Goal: Task Accomplishment & Management: Complete application form

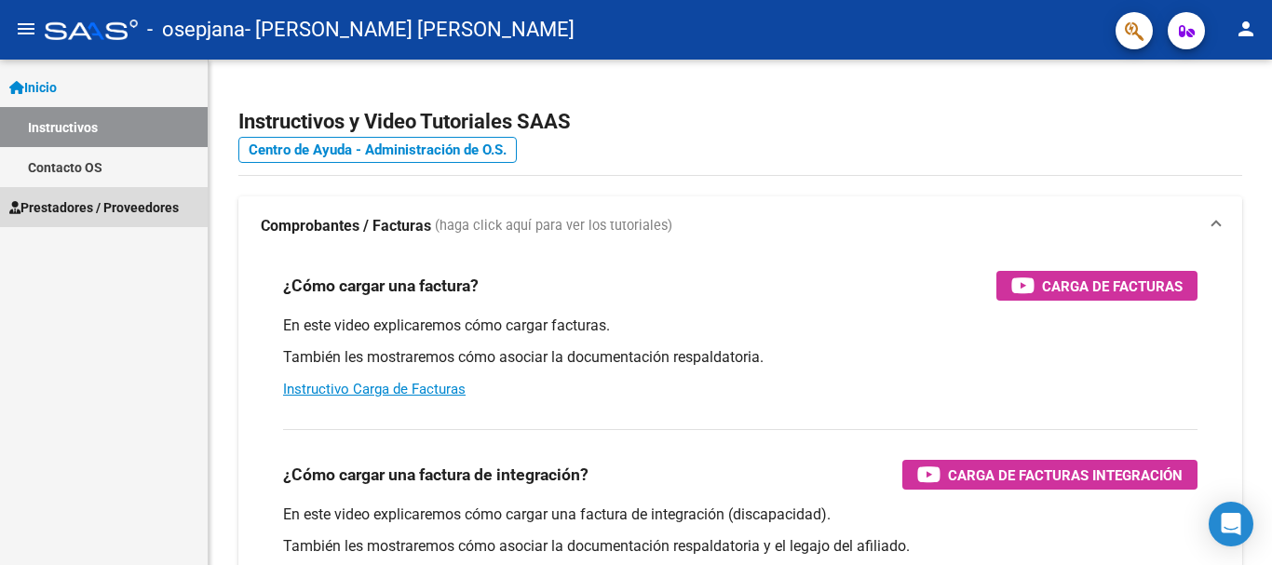
click at [107, 215] on span "Prestadores / Proveedores" at bounding box center [93, 207] width 169 height 20
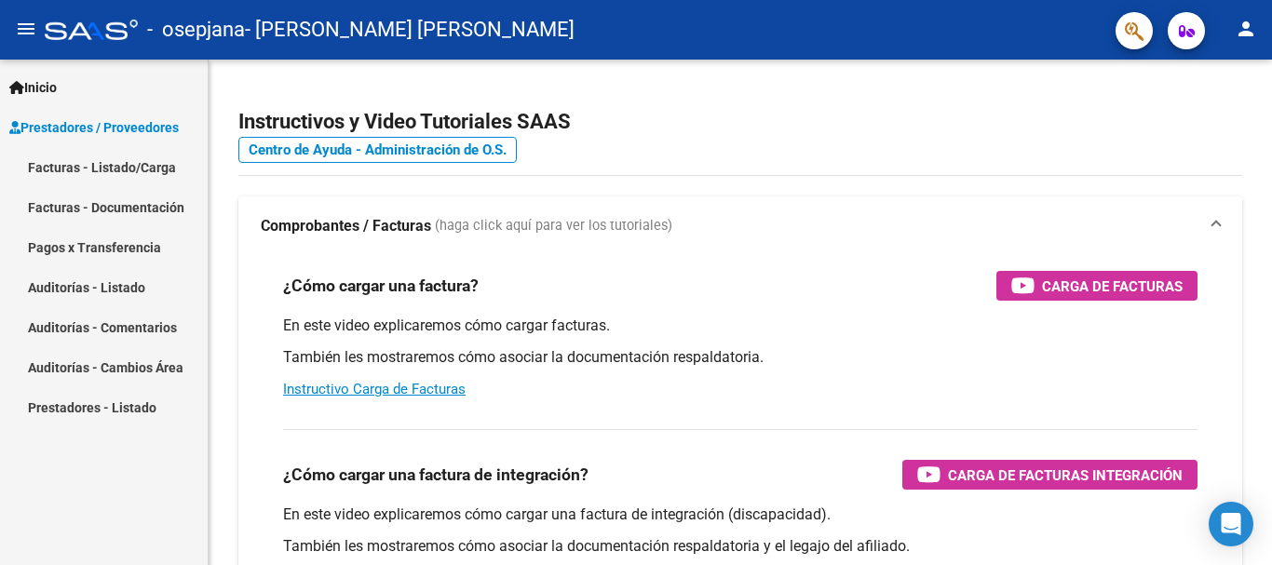
click at [127, 135] on span "Prestadores / Proveedores" at bounding box center [93, 127] width 169 height 20
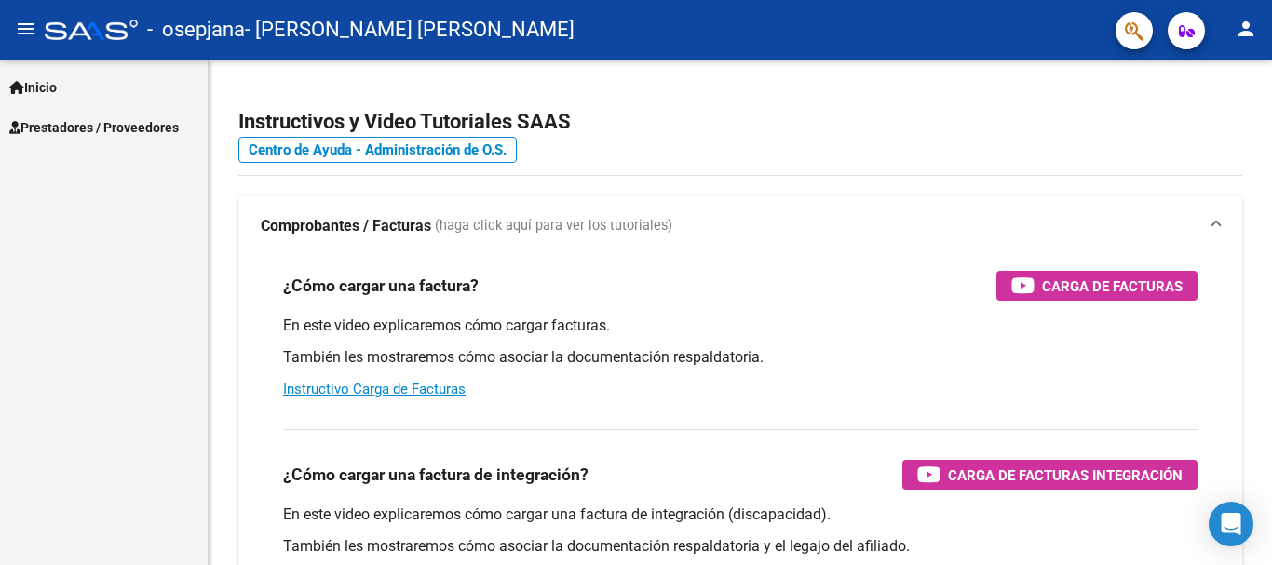
click at [133, 157] on div "Inicio Instructivos Contacto OS Prestadores / Proveedores Facturas - Listado/Ca…" at bounding box center [104, 313] width 208 height 506
click at [141, 134] on span "Prestadores / Proveedores" at bounding box center [93, 127] width 169 height 20
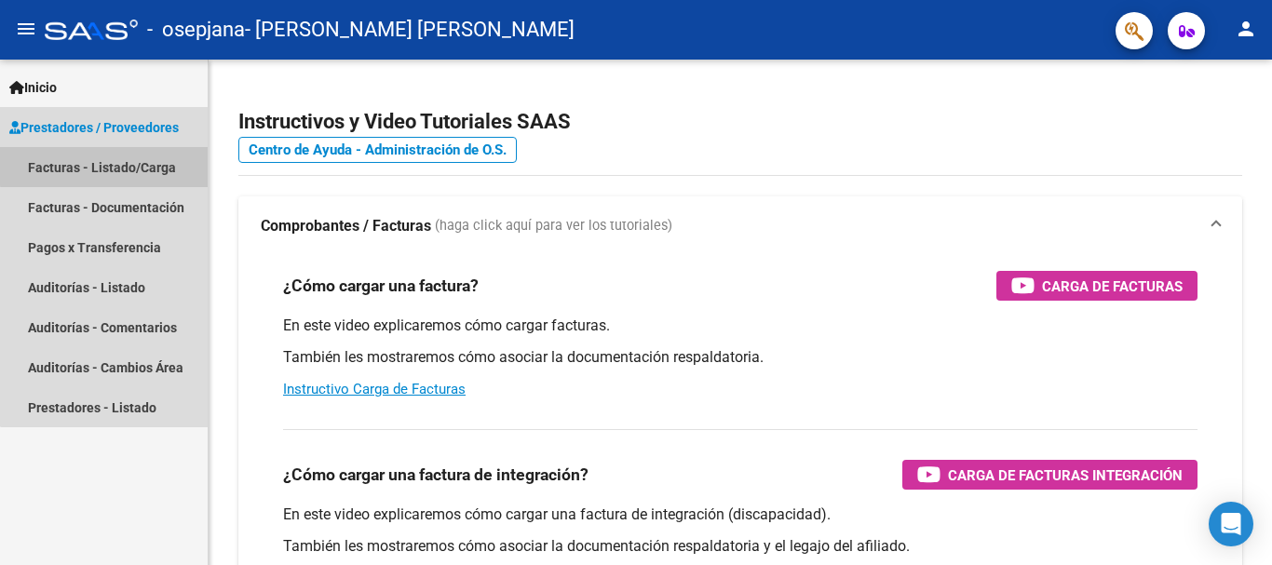
click at [109, 166] on link "Facturas - Listado/Carga" at bounding box center [104, 167] width 208 height 40
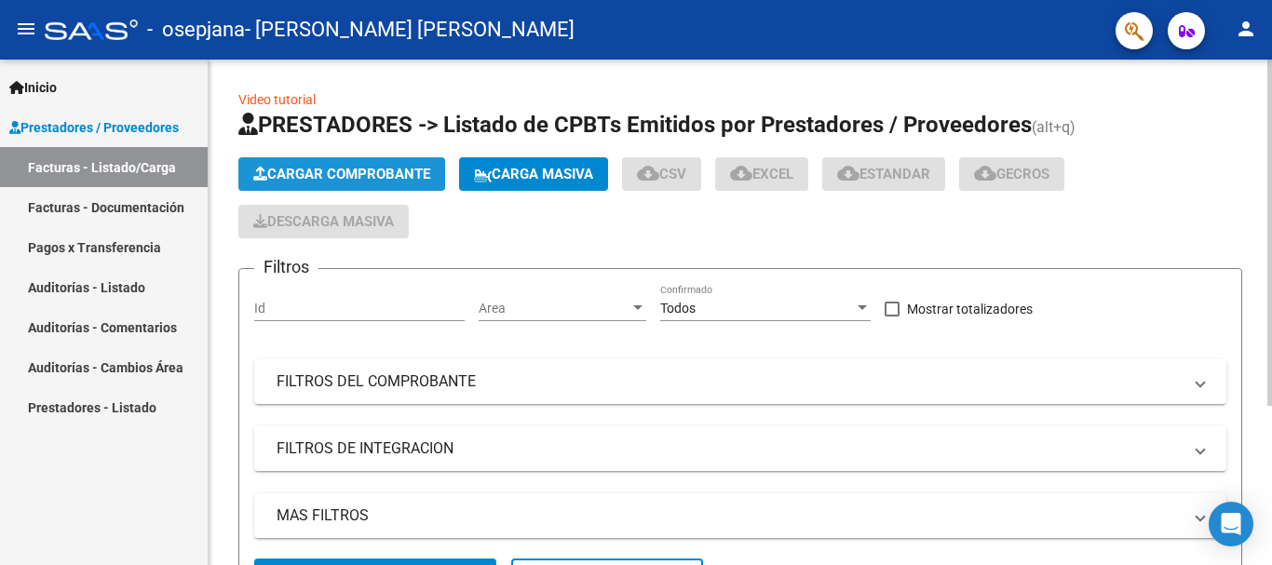
click at [348, 167] on span "Cargar Comprobante" at bounding box center [341, 174] width 177 height 17
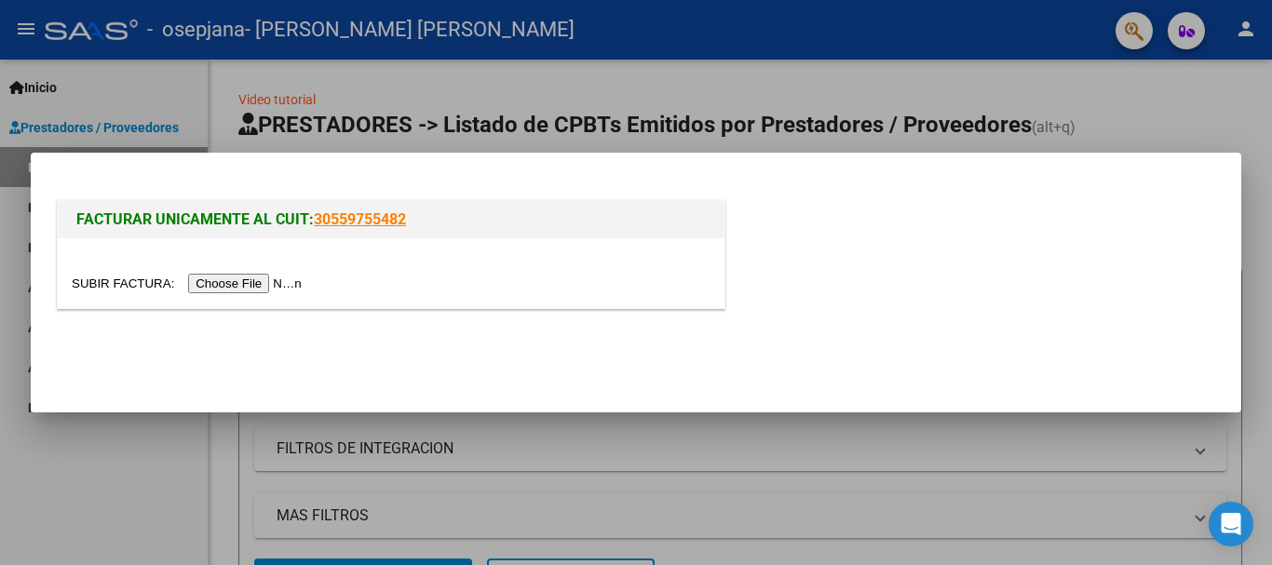
click at [264, 278] on input "file" at bounding box center [190, 284] width 236 height 20
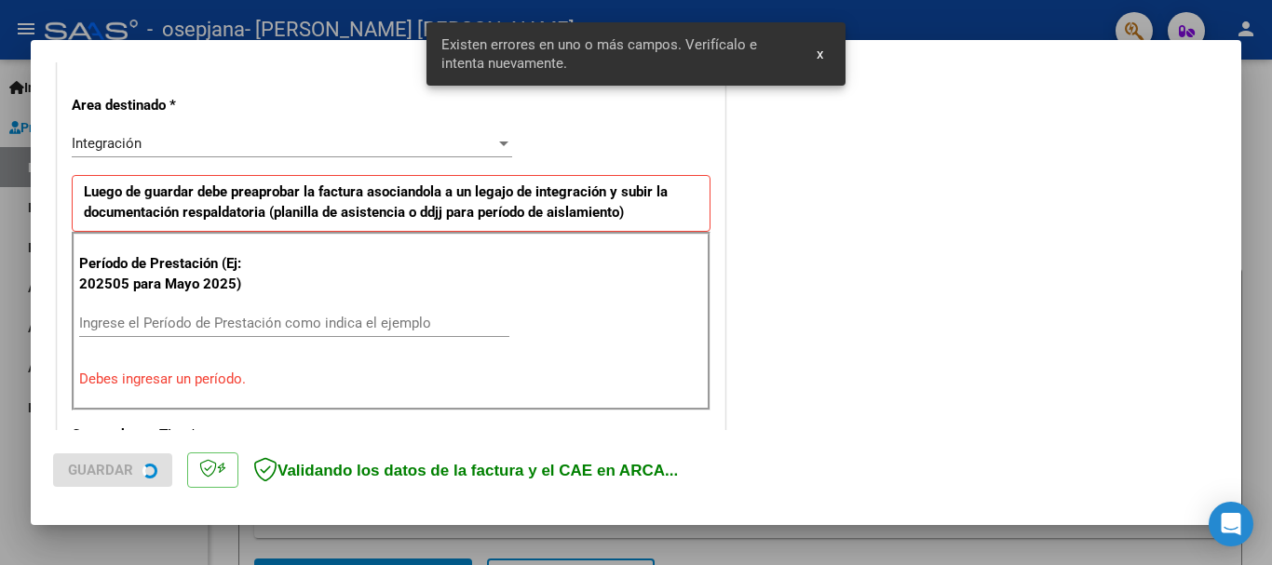
scroll to position [430, 0]
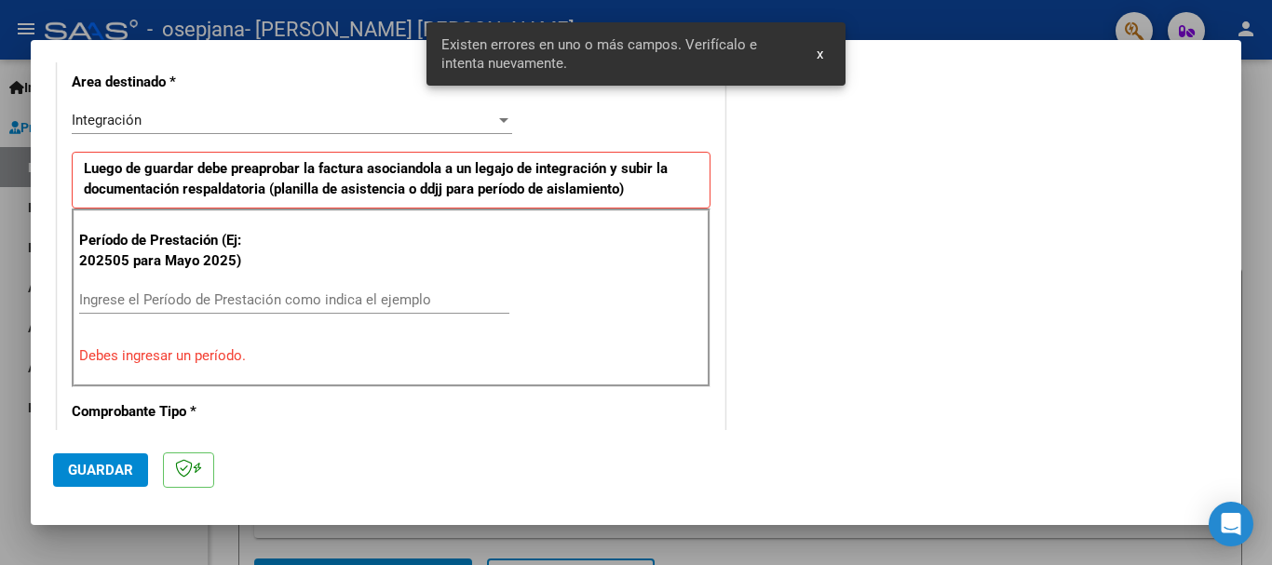
click at [182, 305] on input "Ingrese el Período de Prestación como indica el ejemplo" at bounding box center [294, 299] width 430 height 17
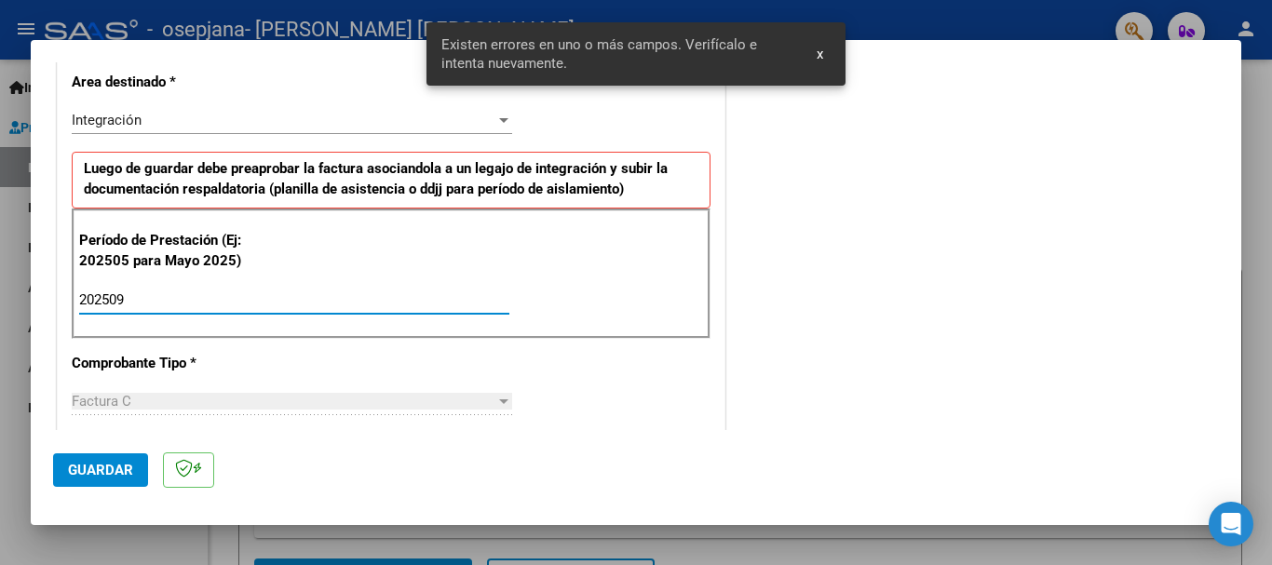
type input "202509"
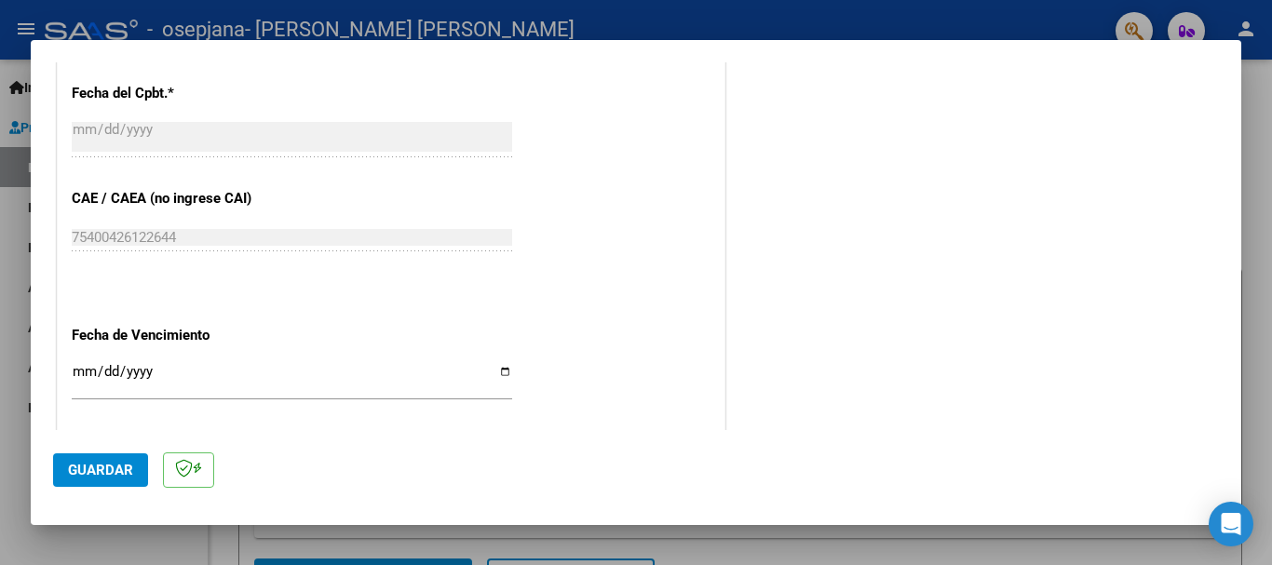
scroll to position [1082, 0]
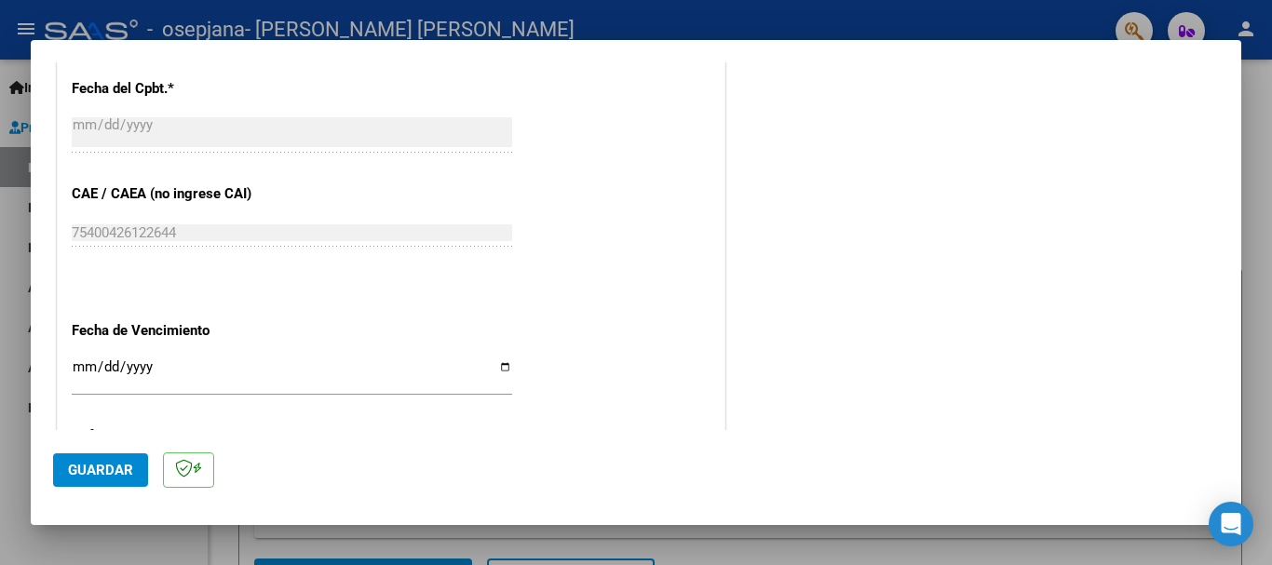
click at [86, 364] on input "Ingresar la fecha" at bounding box center [292, 374] width 440 height 30
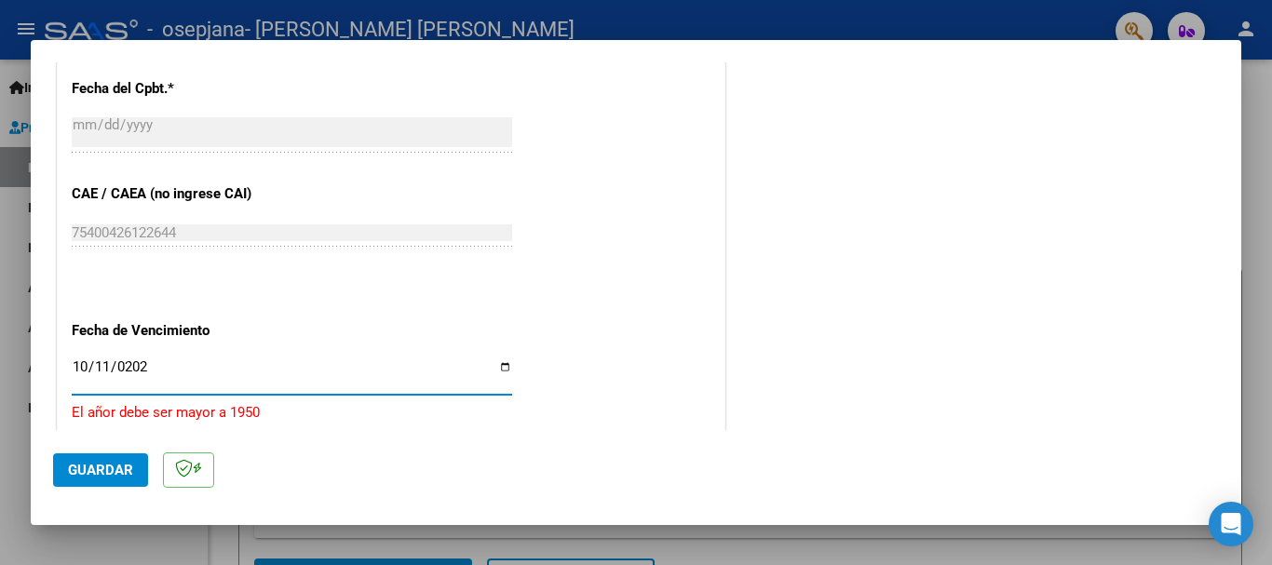
type input "2025-10-11"
click at [82, 477] on span "Guardar" at bounding box center [100, 470] width 65 height 17
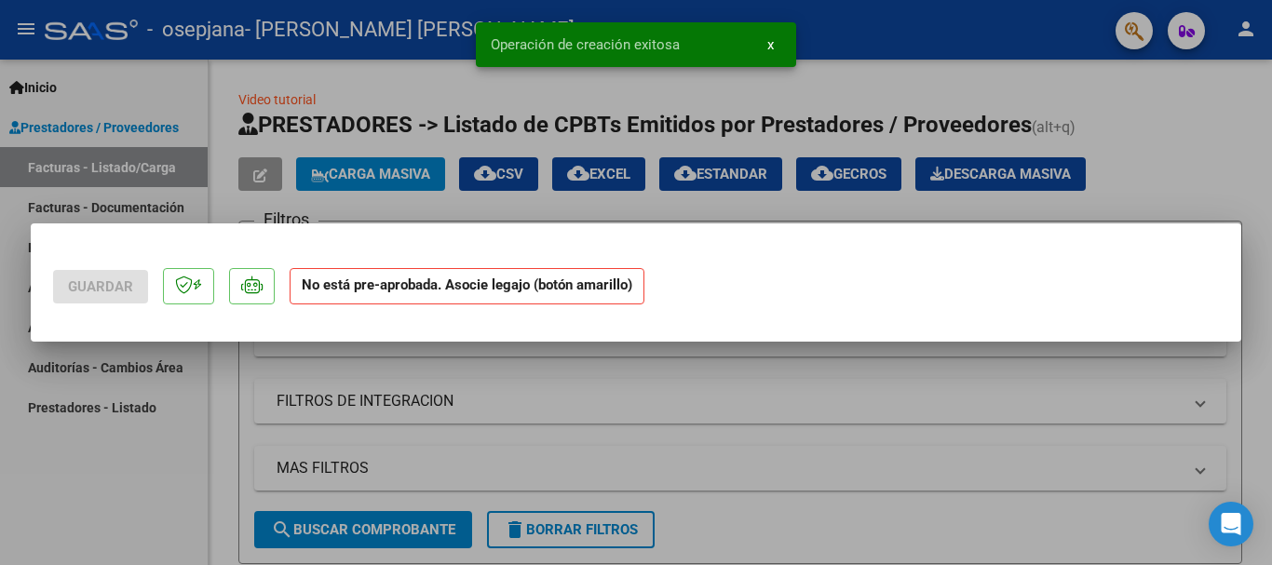
scroll to position [0, 0]
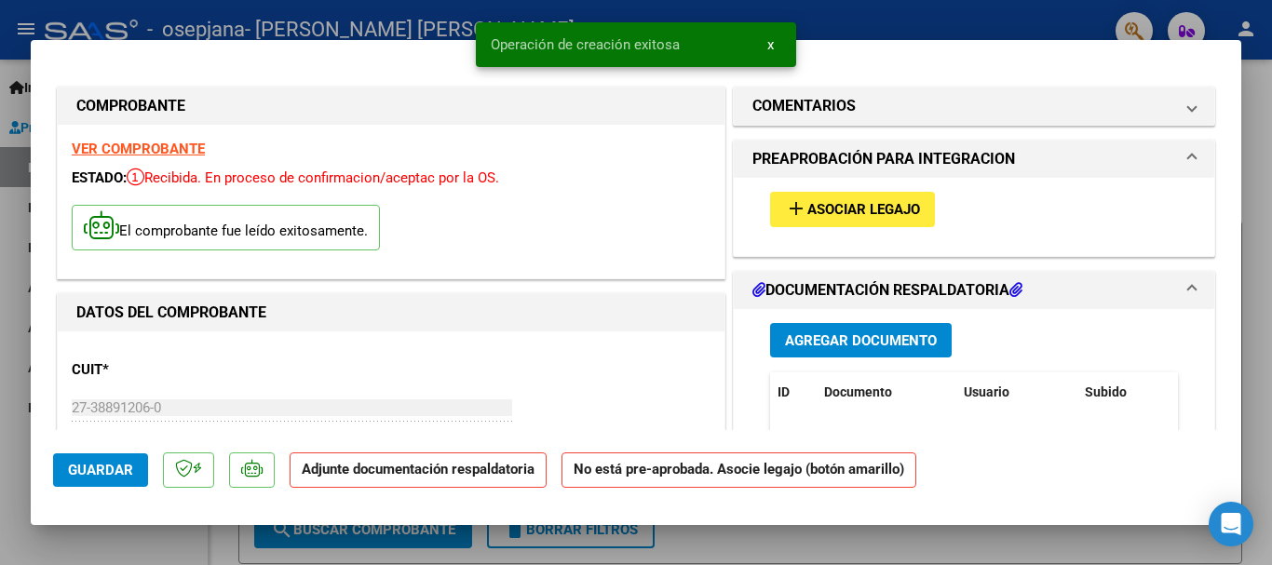
click at [887, 202] on span "Asociar Legajo" at bounding box center [863, 210] width 113 height 17
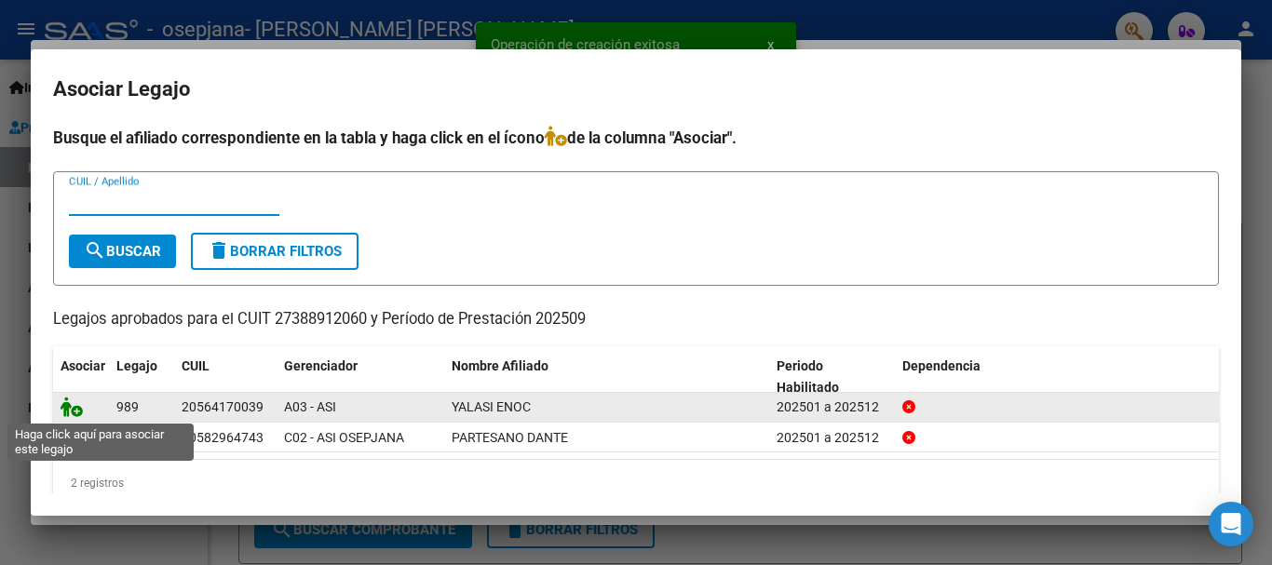
click at [65, 401] on icon at bounding box center [72, 407] width 22 height 20
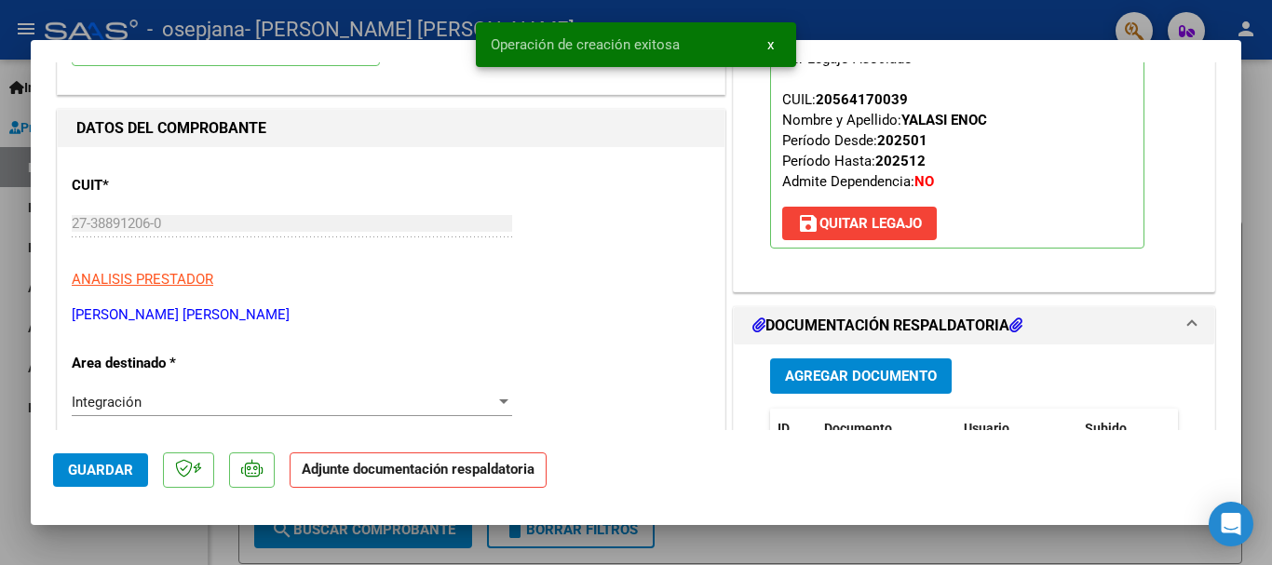
scroll to position [186, 0]
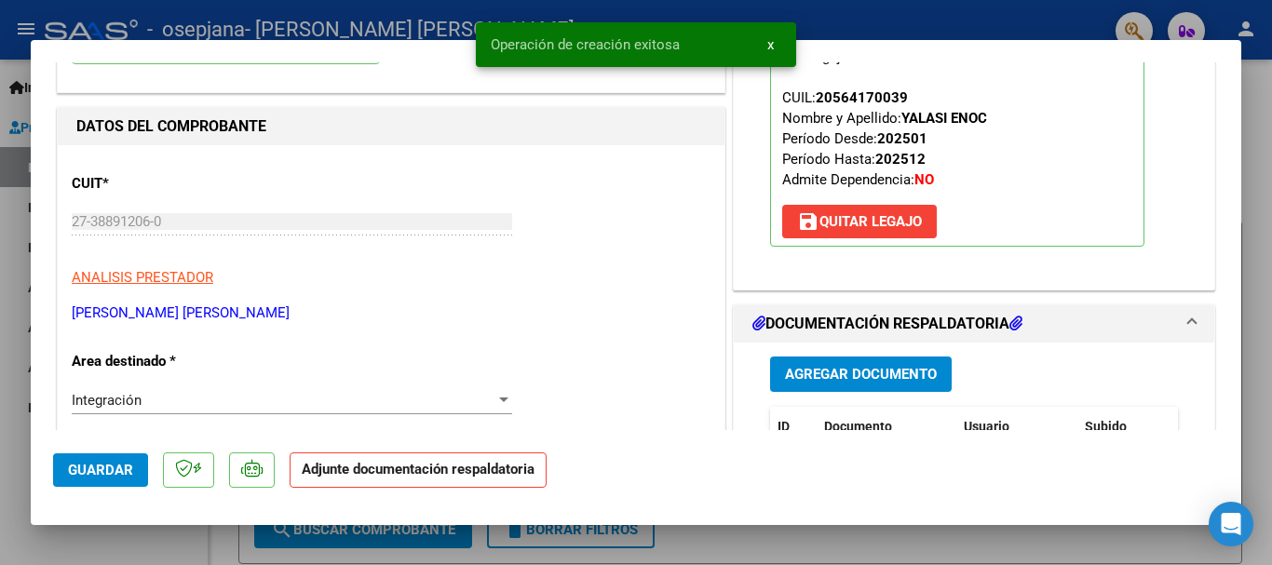
click at [864, 370] on span "Agregar Documento" at bounding box center [861, 375] width 152 height 17
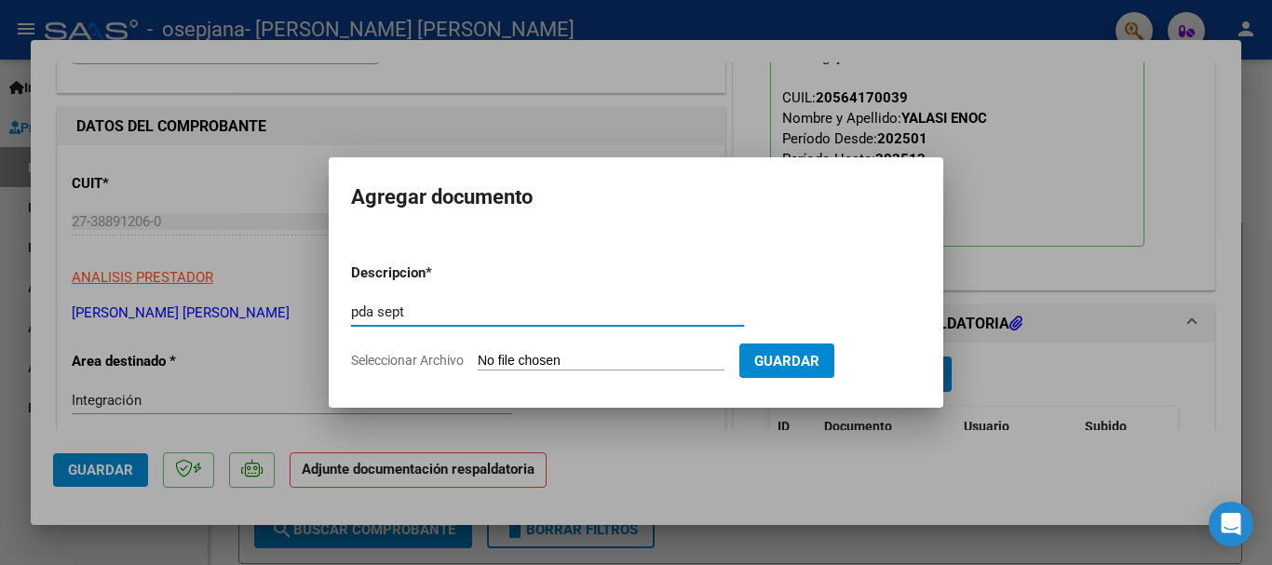
type input "pda sept"
click at [611, 359] on input "Seleccionar Archivo" at bounding box center [601, 362] width 247 height 18
type input "C:\fakepath\pda yalasi septiembre psp.pdf"
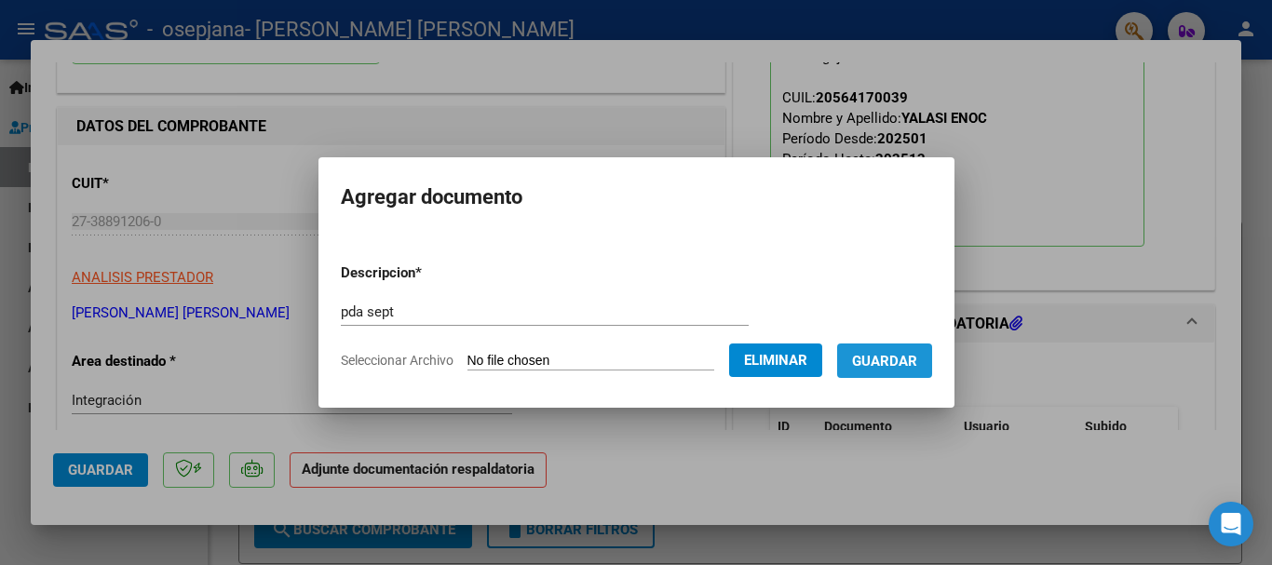
click at [915, 353] on span "Guardar" at bounding box center [884, 361] width 65 height 17
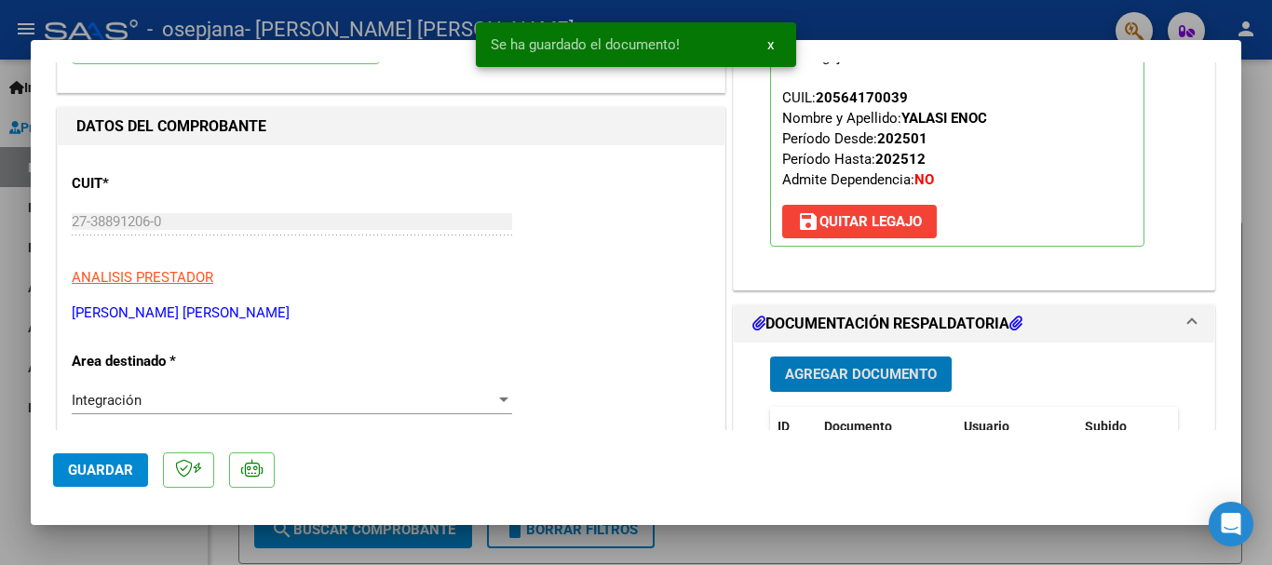
click at [114, 463] on span "Guardar" at bounding box center [100, 470] width 65 height 17
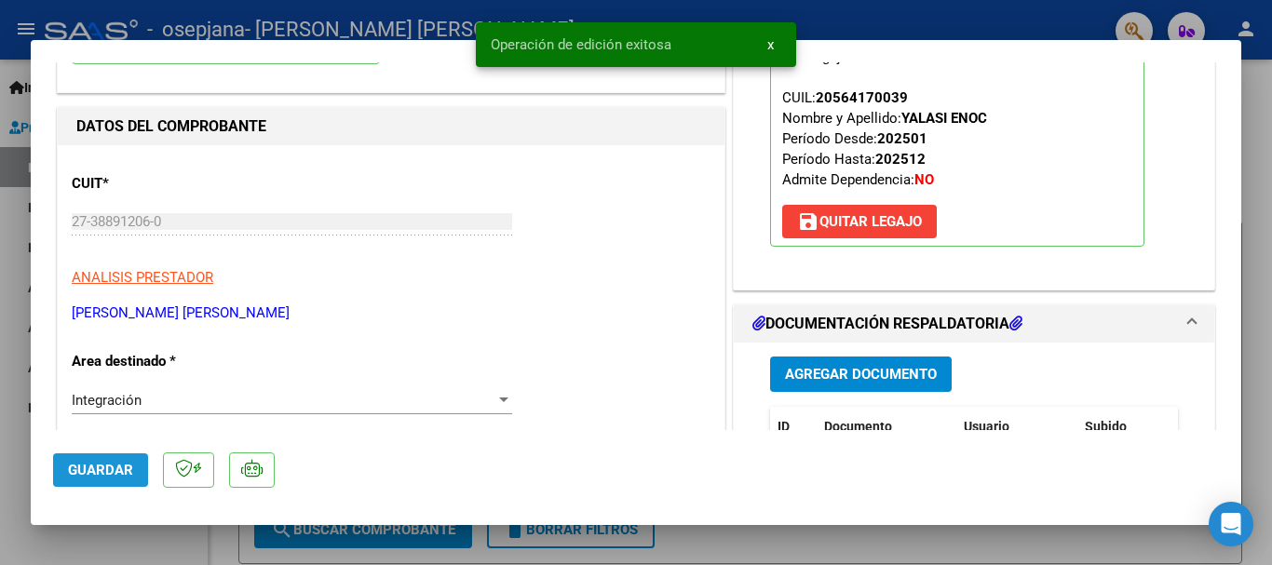
click at [114, 463] on span "Guardar" at bounding box center [100, 470] width 65 height 17
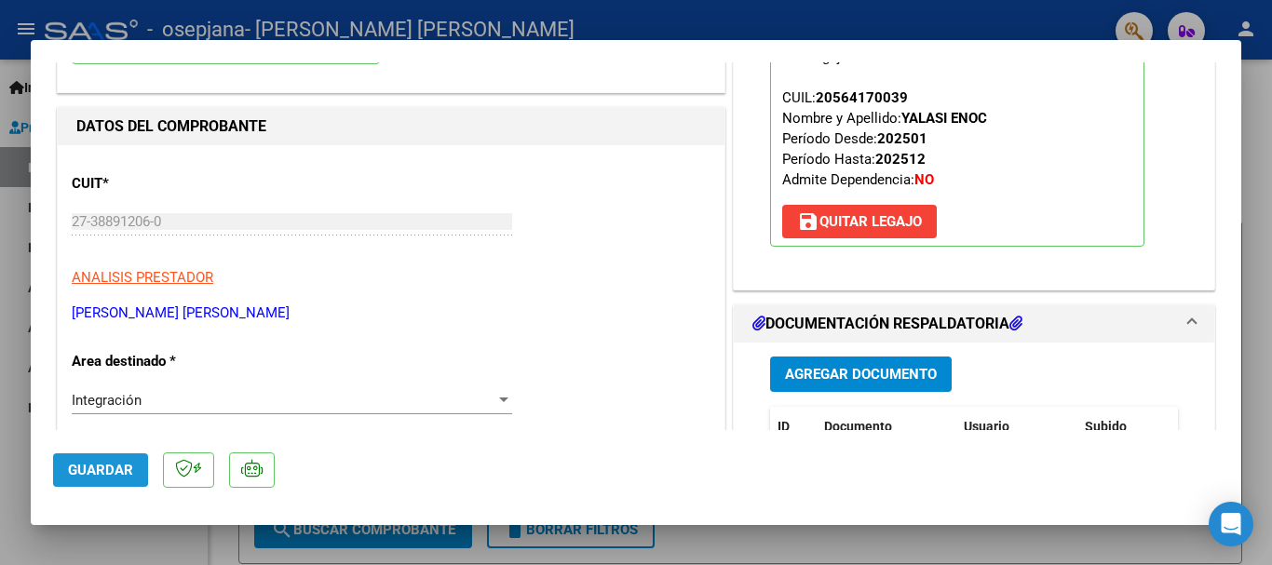
click at [77, 468] on span "Guardar" at bounding box center [100, 470] width 65 height 17
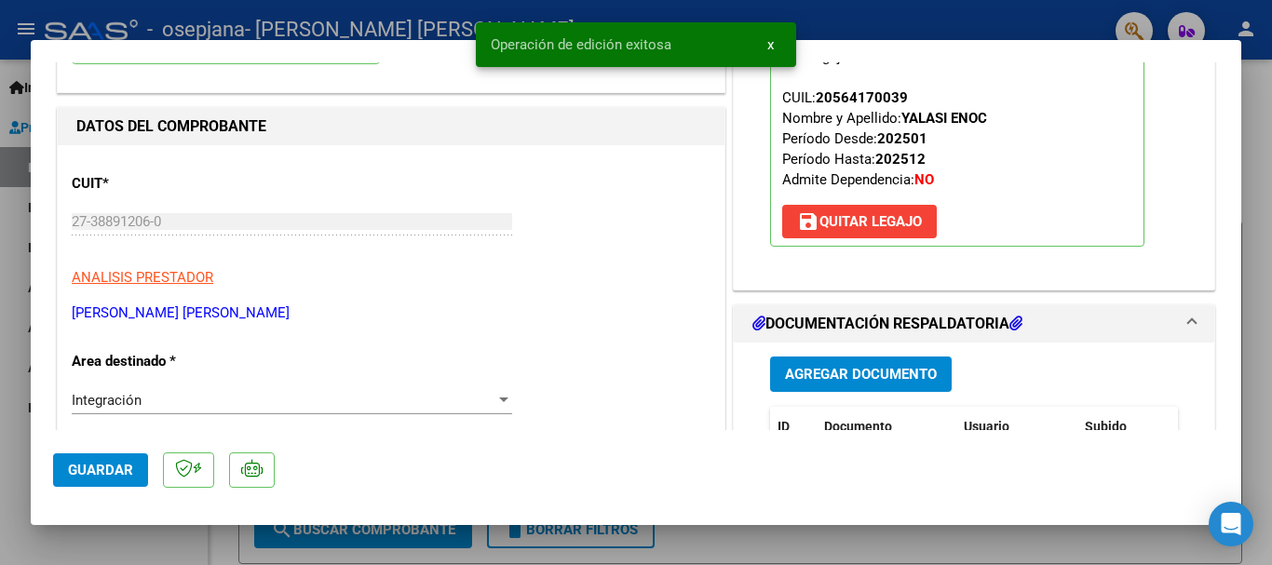
click at [77, 468] on span "Guardar" at bounding box center [100, 470] width 65 height 17
click at [0, 304] on div at bounding box center [636, 282] width 1272 height 565
type input "$ 0,00"
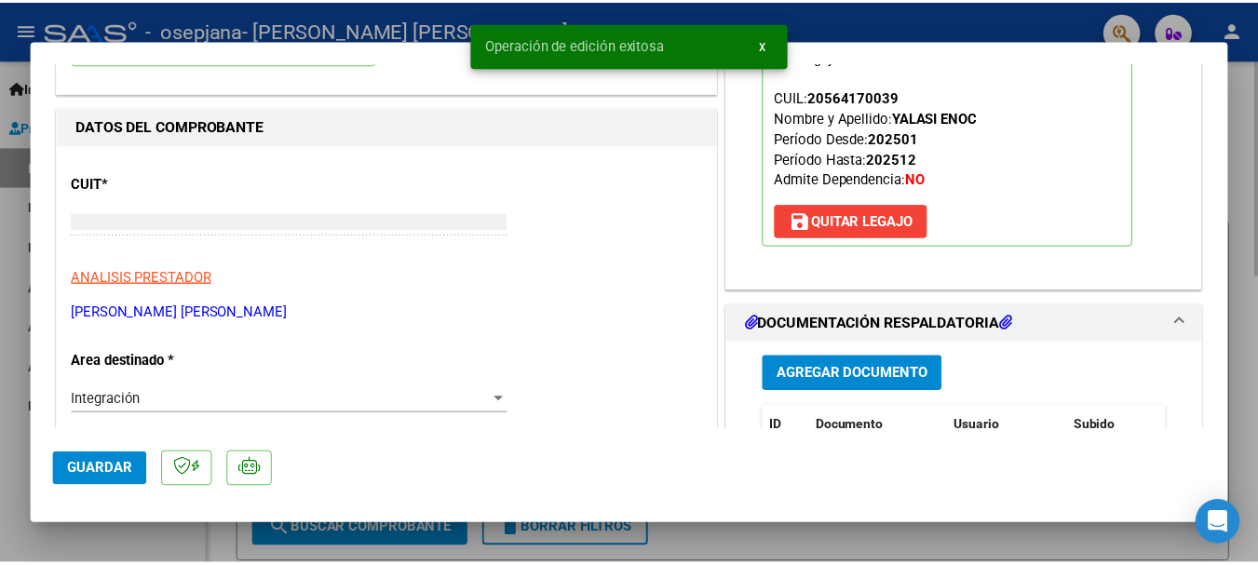
scroll to position [0, 0]
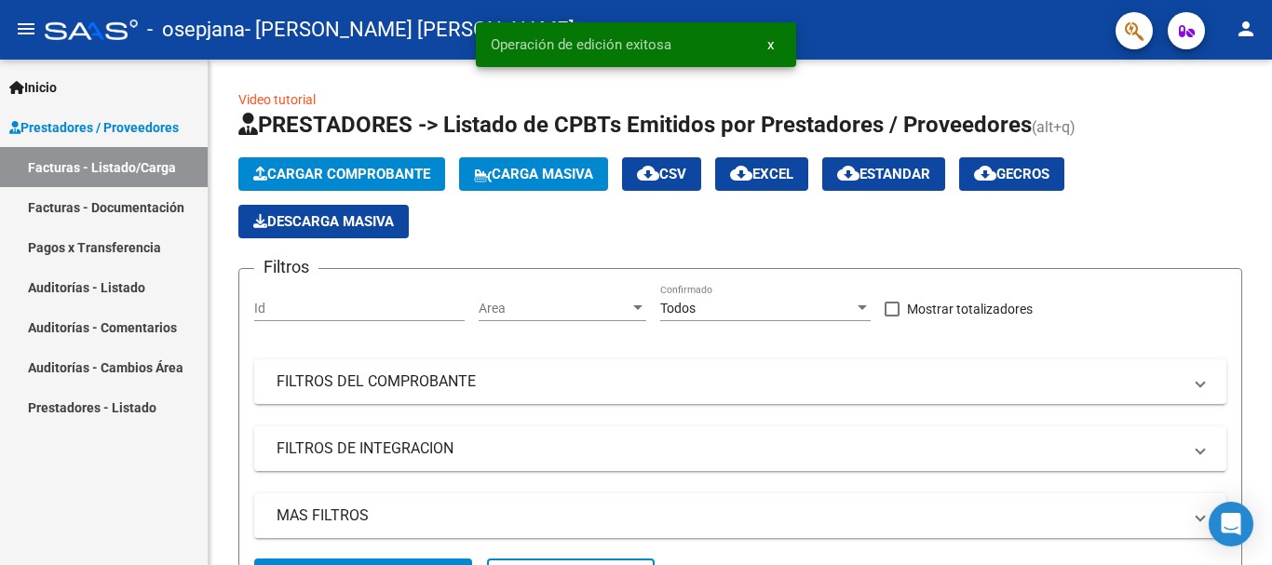
click at [1250, 29] on mat-icon "person" at bounding box center [1246, 29] width 22 height 22
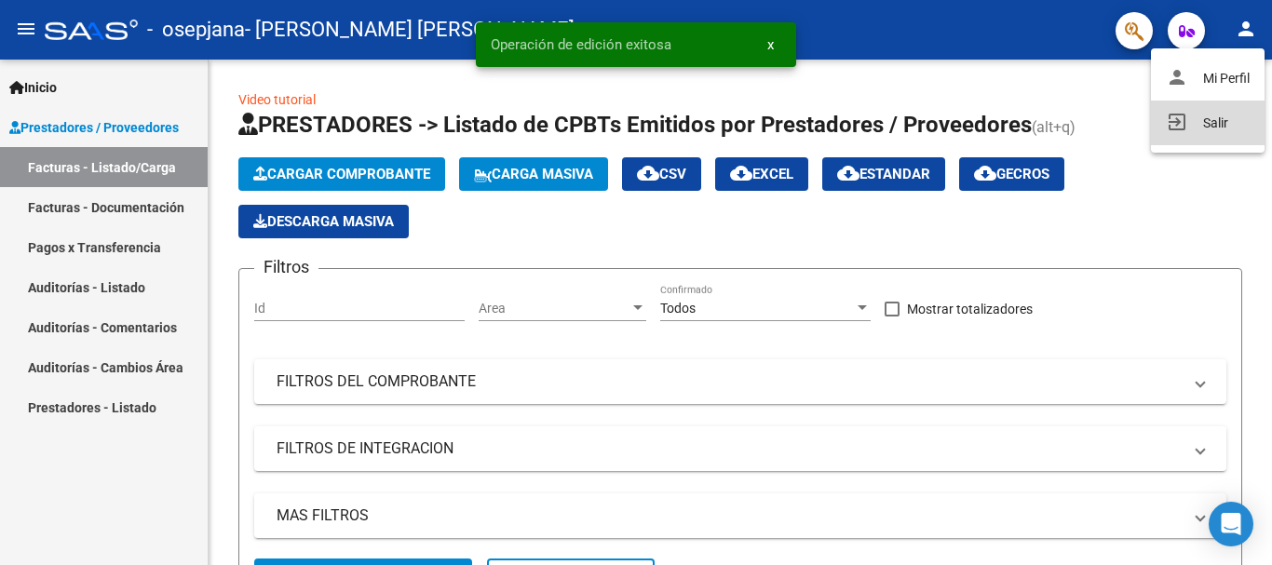
click at [1186, 114] on button "exit_to_app Salir" at bounding box center [1208, 123] width 114 height 45
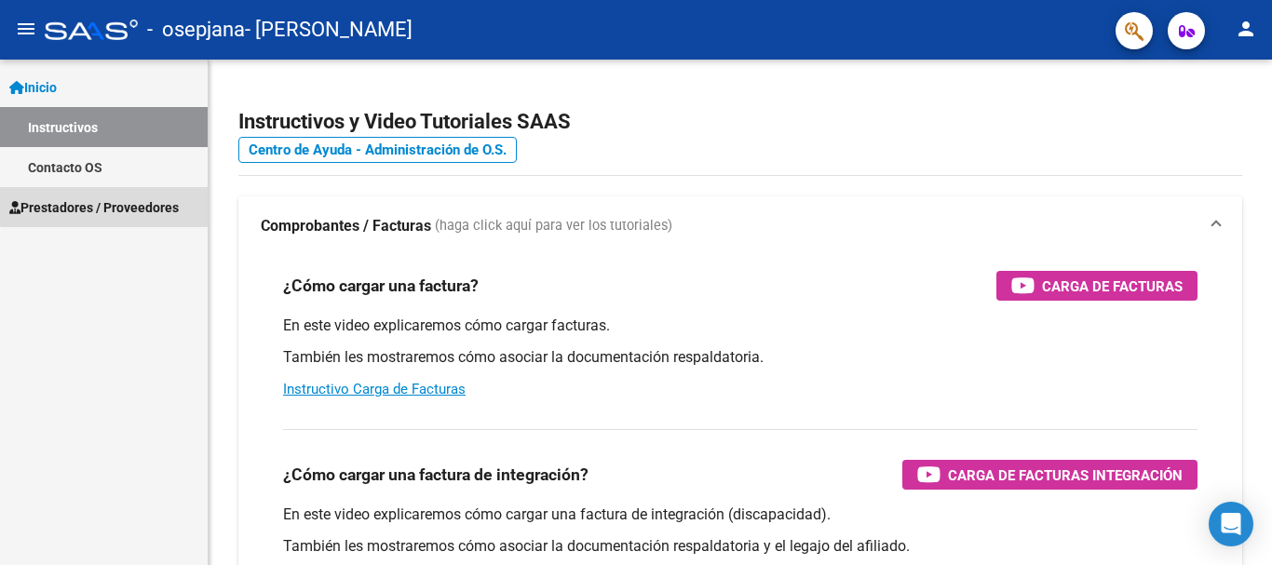
click at [112, 197] on span "Prestadores / Proveedores" at bounding box center [93, 207] width 169 height 20
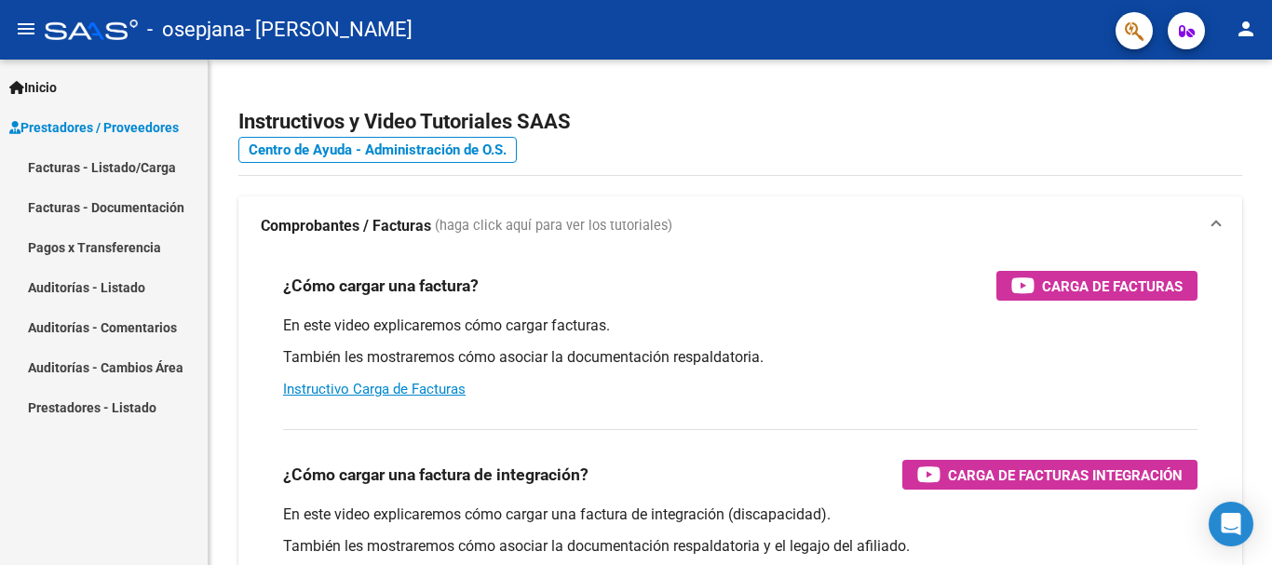
click at [115, 244] on link "Pagos x Transferencia" at bounding box center [104, 247] width 208 height 40
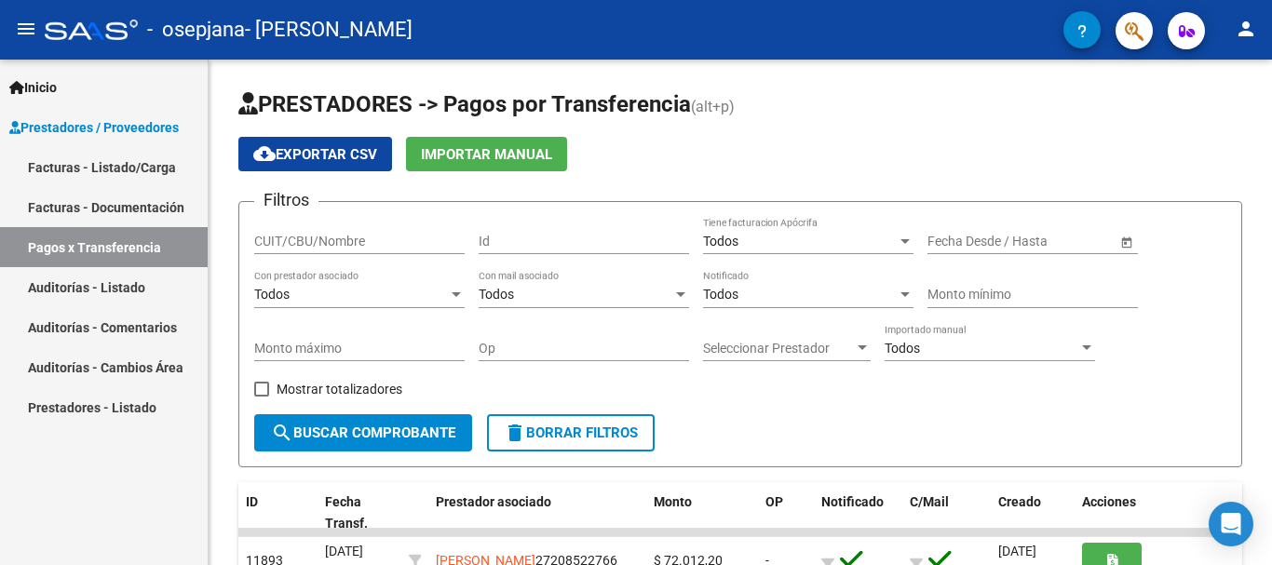
click at [137, 154] on link "Facturas - Listado/Carga" at bounding box center [104, 167] width 208 height 40
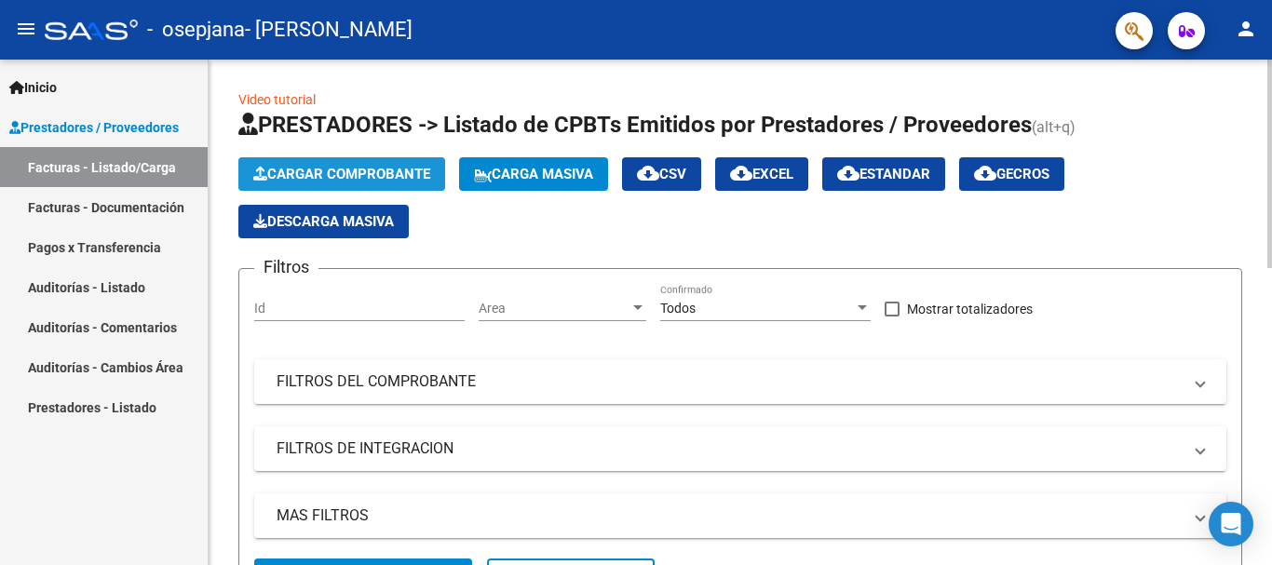
click at [330, 175] on span "Cargar Comprobante" at bounding box center [341, 174] width 177 height 17
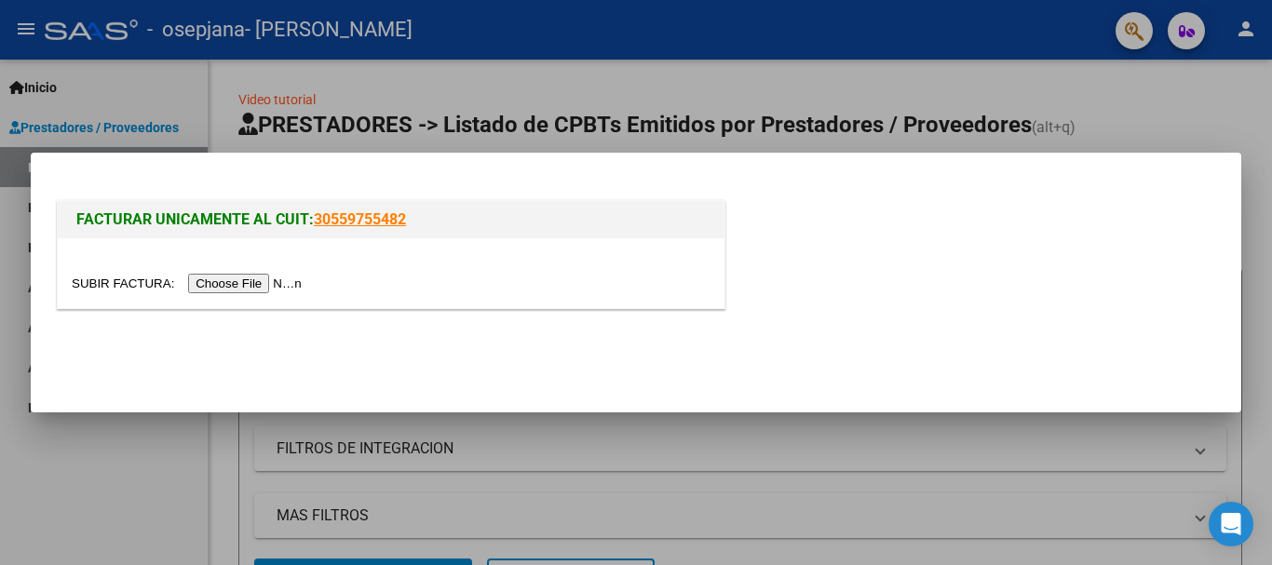
click at [266, 275] on input "file" at bounding box center [190, 284] width 236 height 20
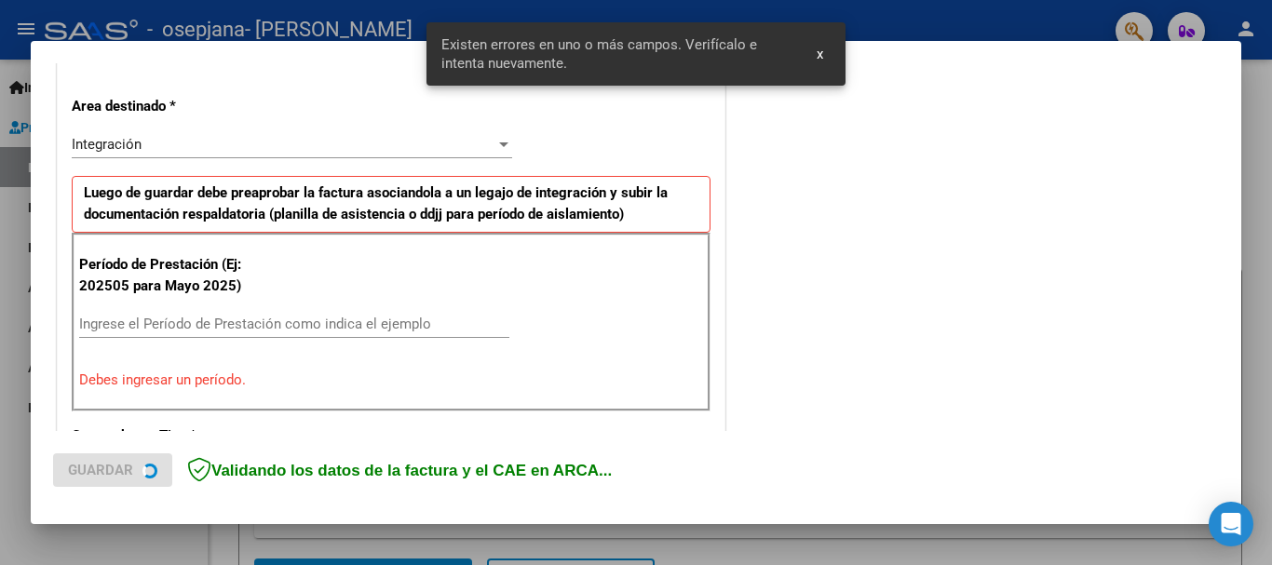
scroll to position [430, 0]
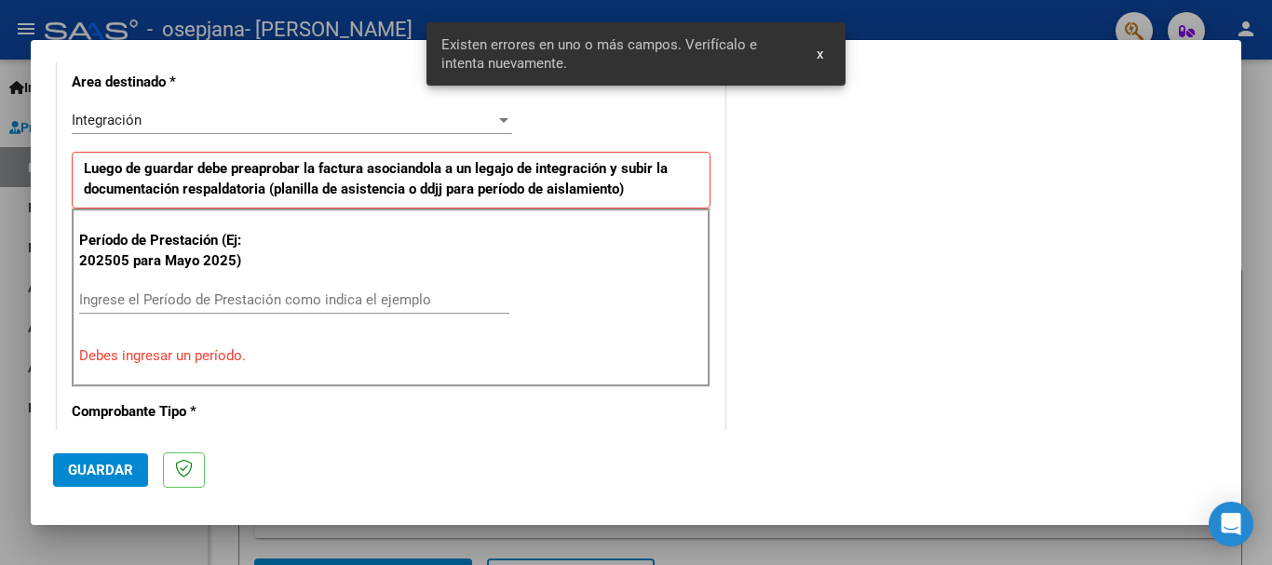
click at [401, 308] on div "Ingrese el Período de Prestación como indica el ejemplo" at bounding box center [294, 300] width 430 height 28
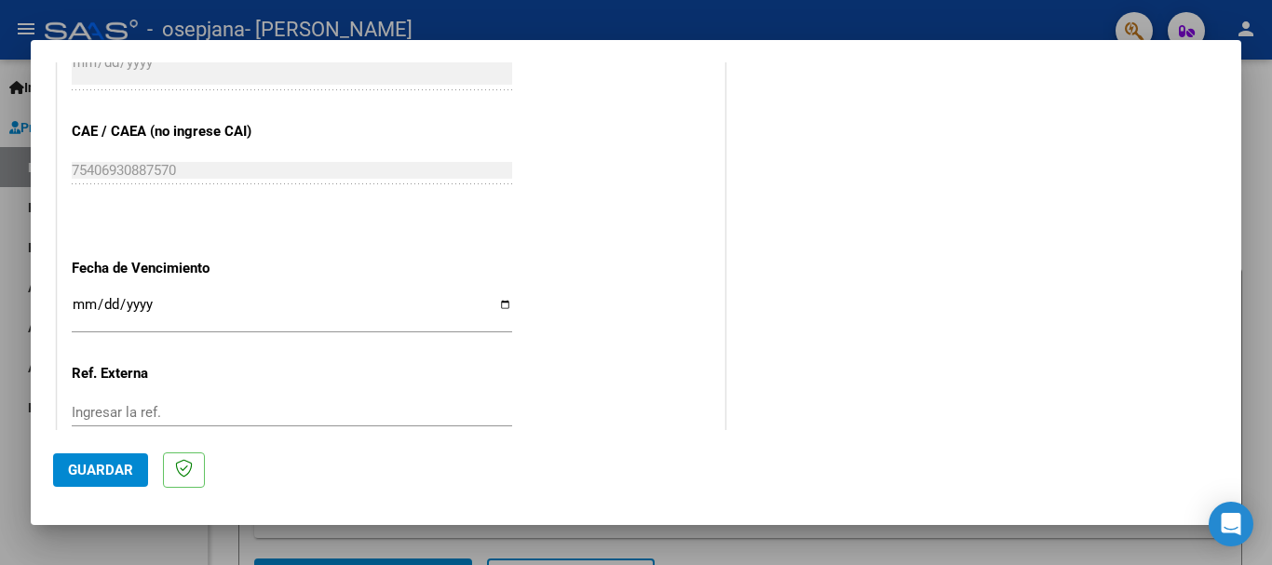
scroll to position [1175, 0]
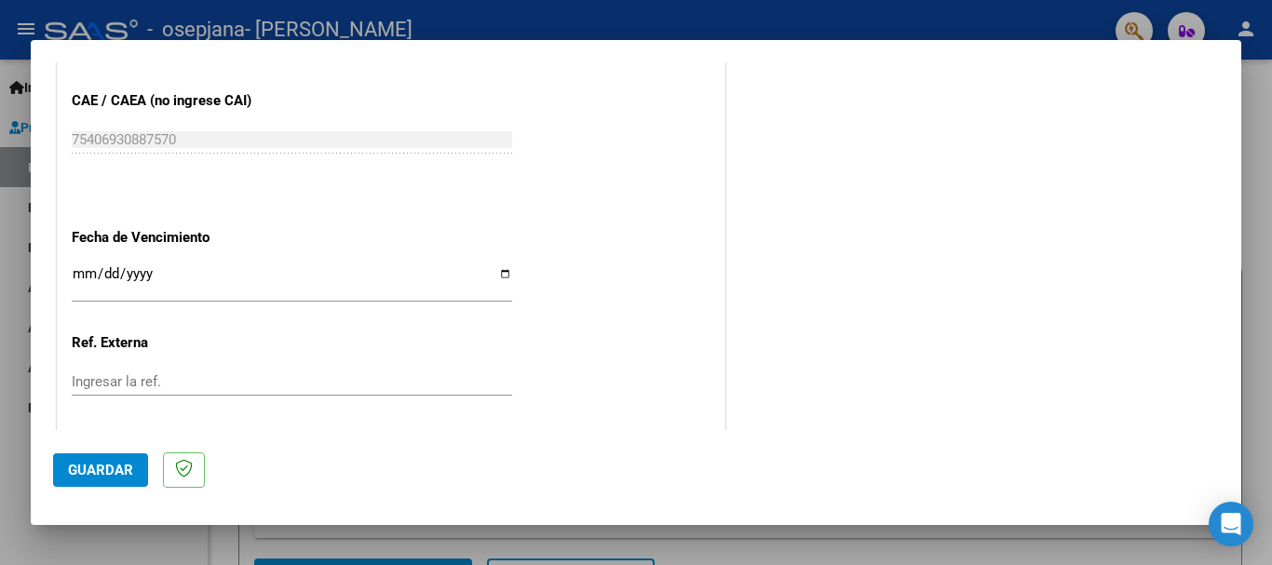
type input "202509"
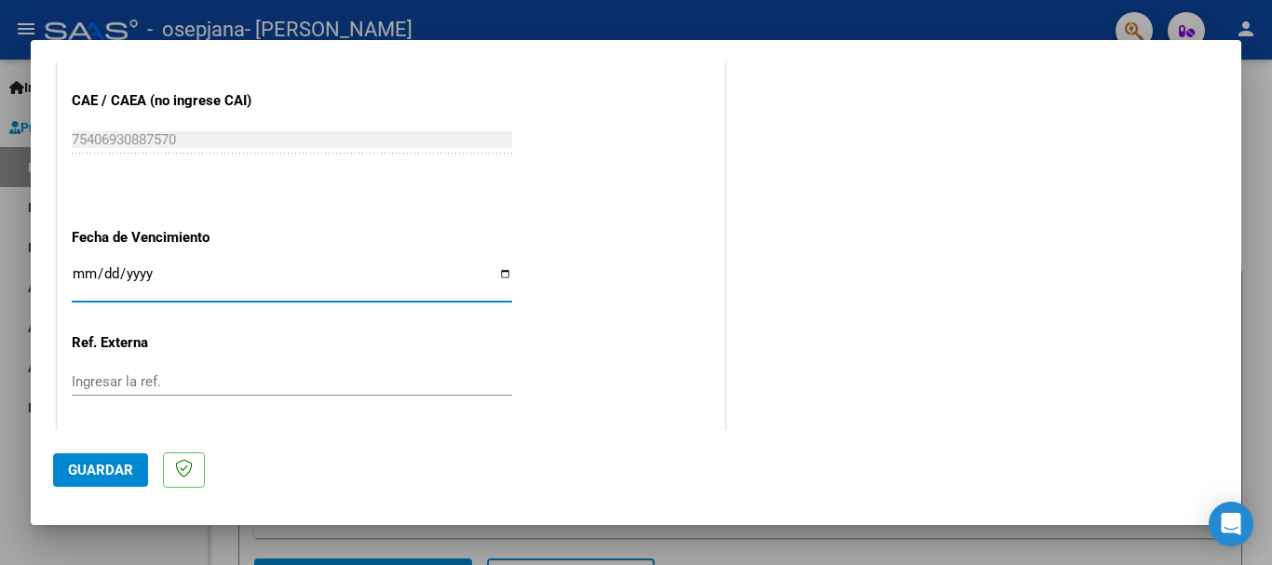
click at [88, 271] on input "Ingresar la fecha" at bounding box center [292, 281] width 440 height 30
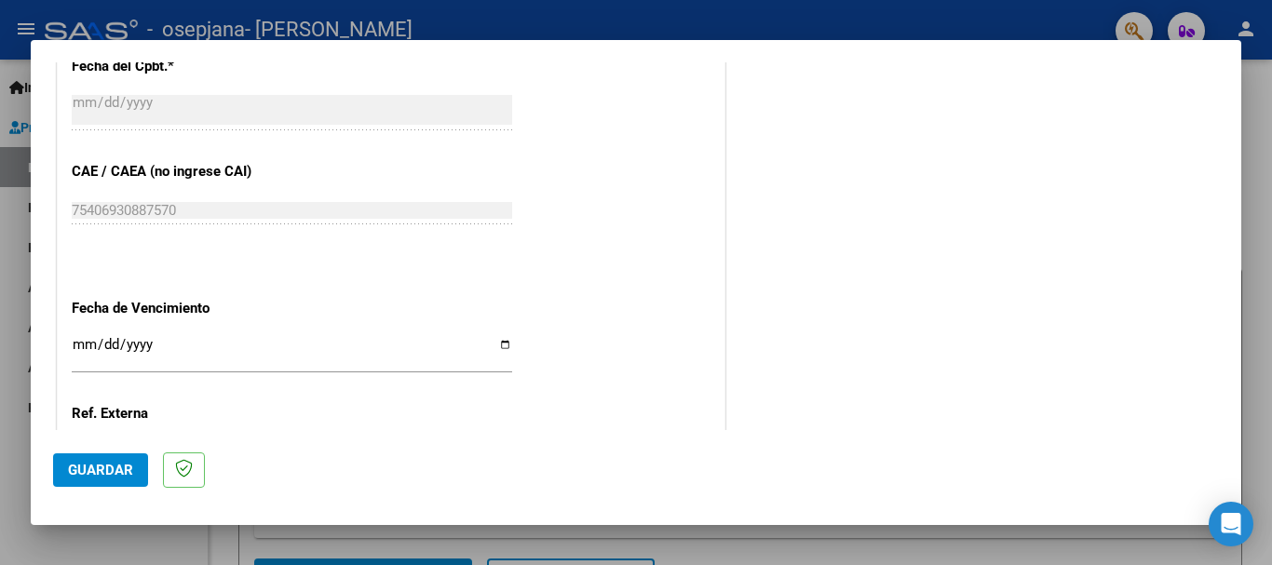
scroll to position [1082, 0]
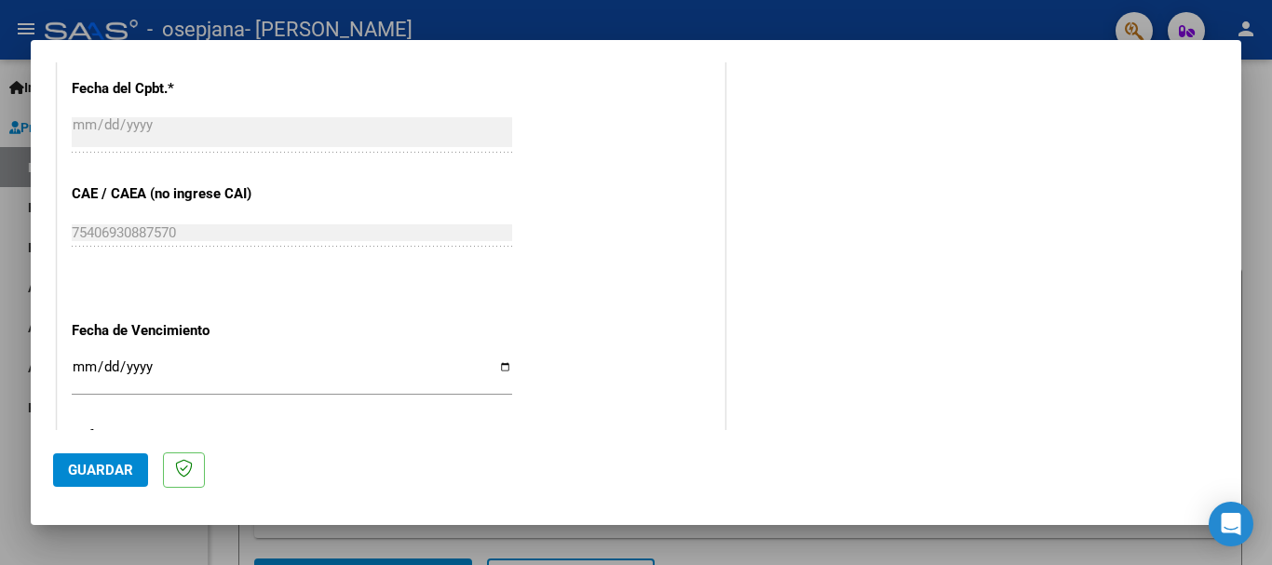
click at [87, 373] on input "Ingresar la fecha" at bounding box center [292, 374] width 440 height 30
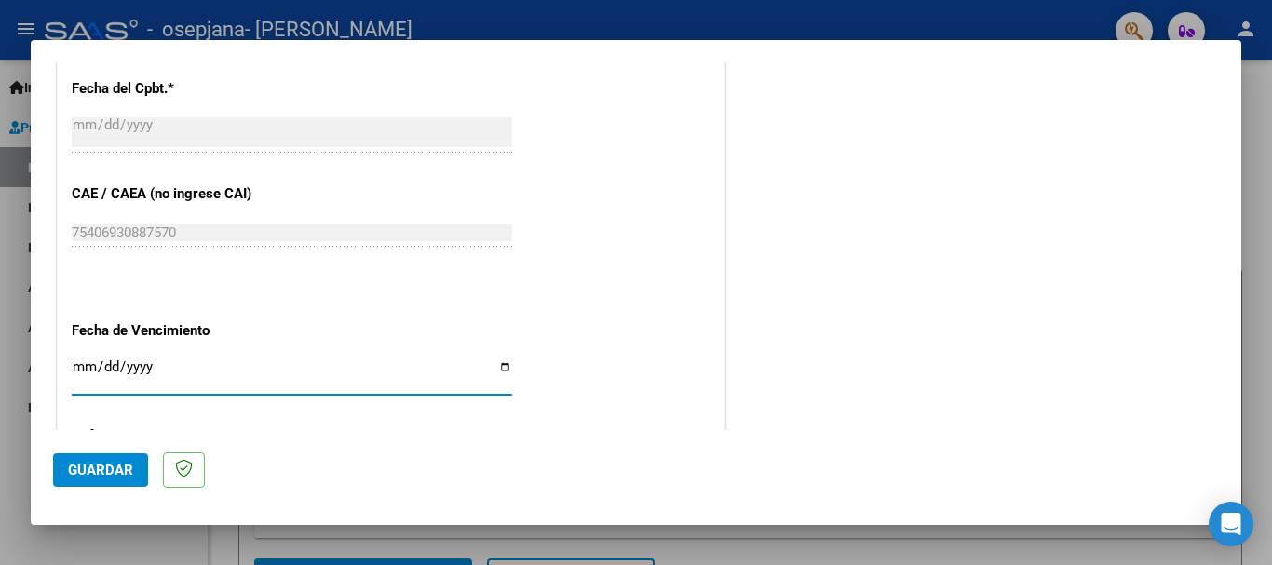
click at [110, 367] on input "Ingresar la fecha" at bounding box center [292, 374] width 440 height 30
type input "2025-10-17"
click at [96, 480] on button "Guardar" at bounding box center [100, 471] width 95 height 34
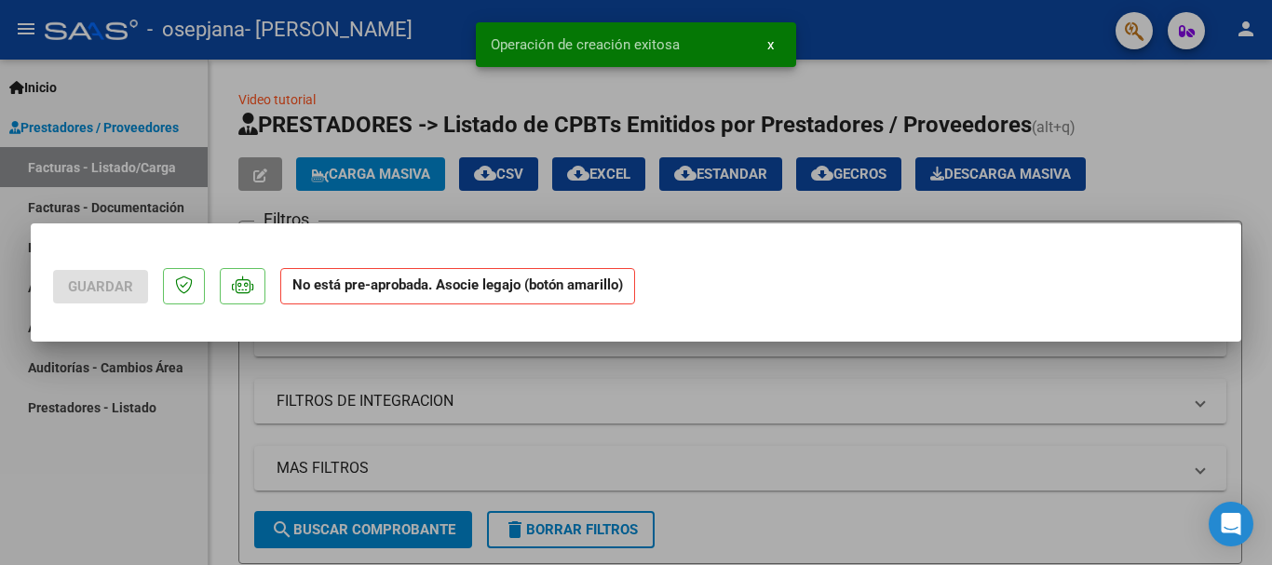
scroll to position [0, 0]
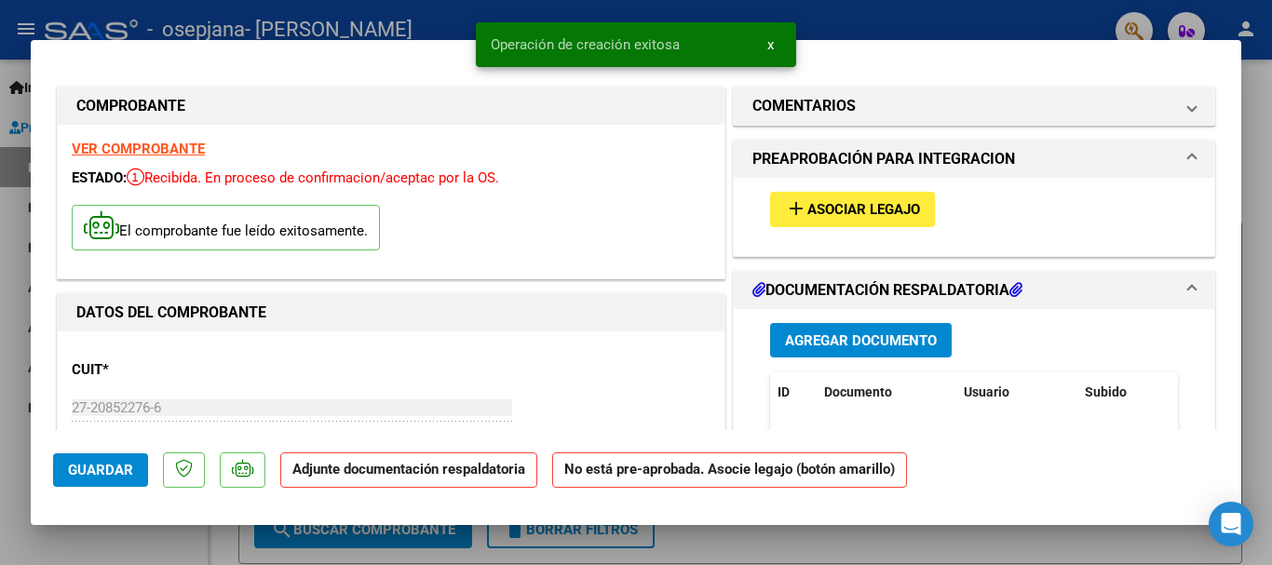
click at [870, 211] on span "Asociar Legajo" at bounding box center [863, 210] width 113 height 17
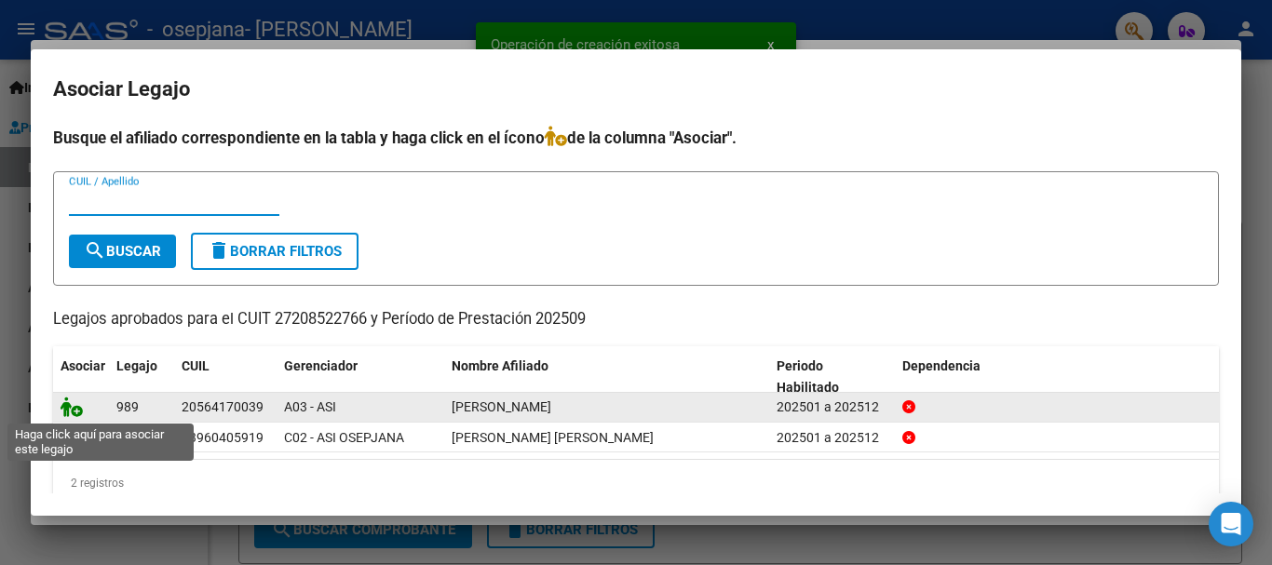
click at [64, 408] on icon at bounding box center [72, 407] width 22 height 20
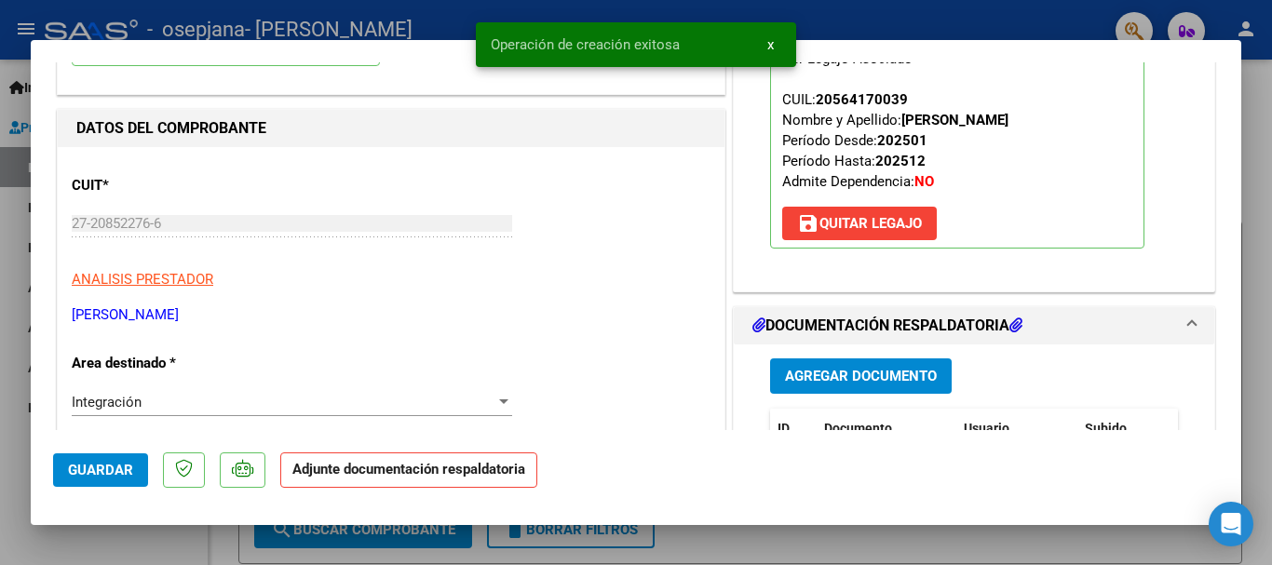
scroll to position [186, 0]
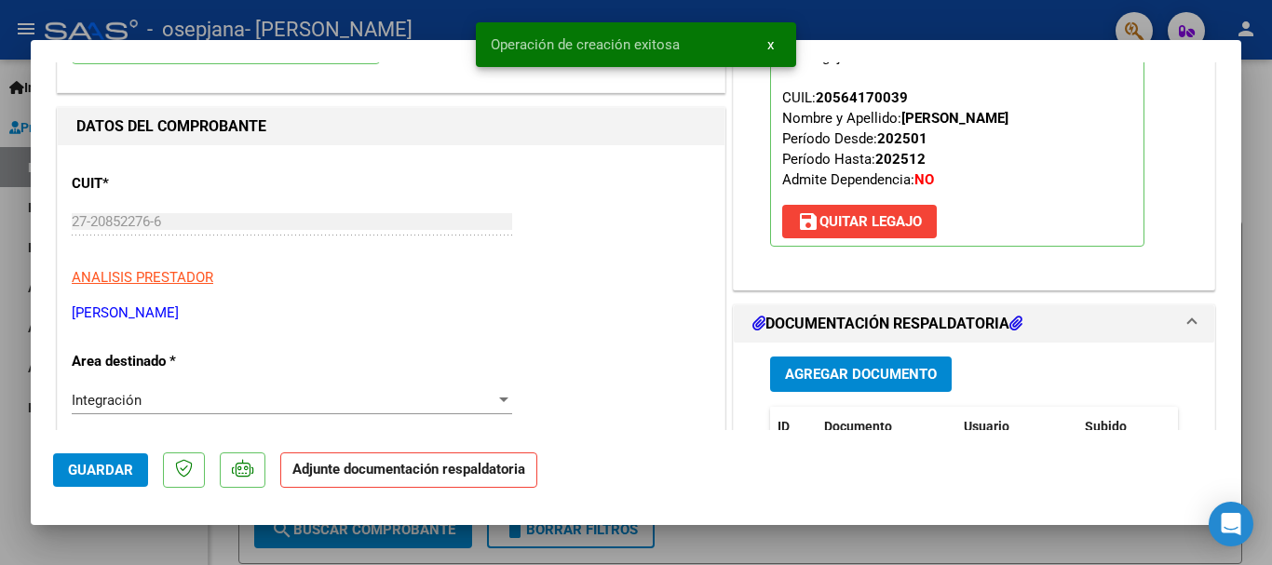
click at [888, 371] on span "Agregar Documento" at bounding box center [861, 375] width 152 height 17
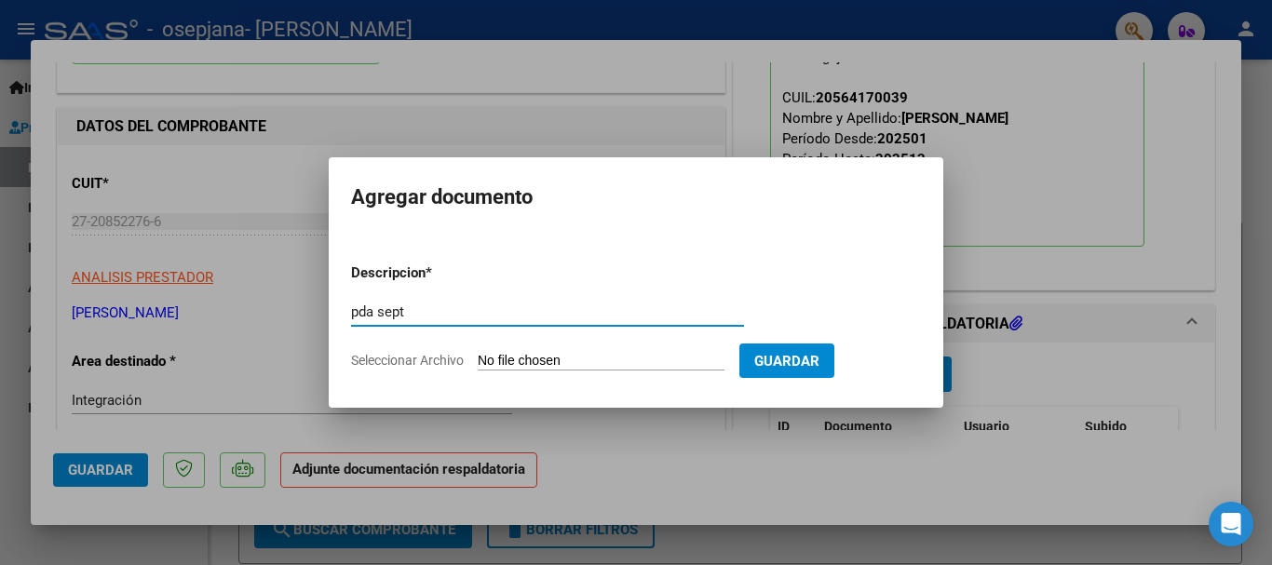
type input "pda sept"
click at [628, 368] on input "Seleccionar Archivo" at bounding box center [601, 362] width 247 height 18
type input "C:\fakepath\pda fono sept Enoc yalasi .pdf"
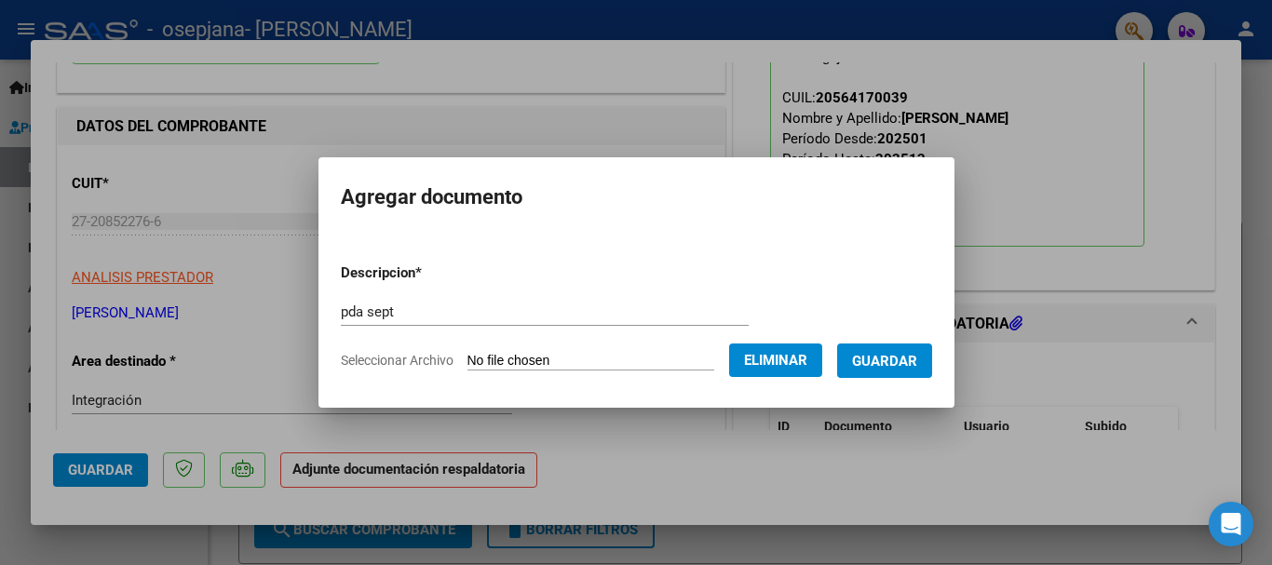
click at [906, 368] on span "Guardar" at bounding box center [884, 361] width 65 height 17
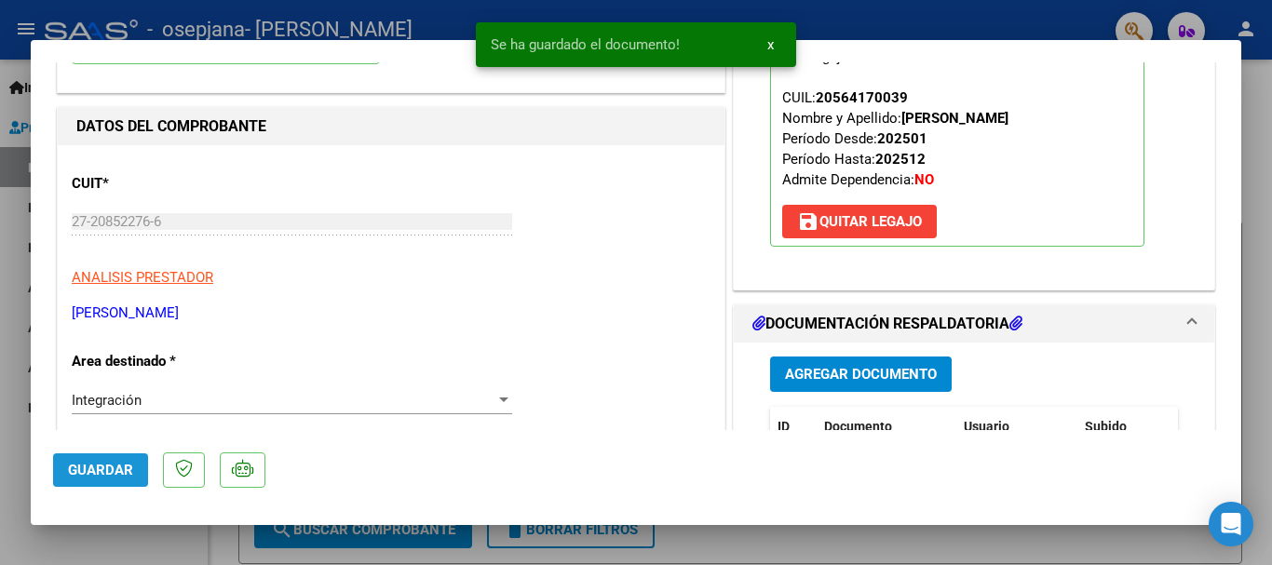
click at [132, 463] on button "Guardar" at bounding box center [100, 471] width 95 height 34
click at [88, 478] on span "Guardar" at bounding box center [100, 470] width 65 height 17
click at [0, 368] on div at bounding box center [636, 282] width 1272 height 565
type input "$ 0,00"
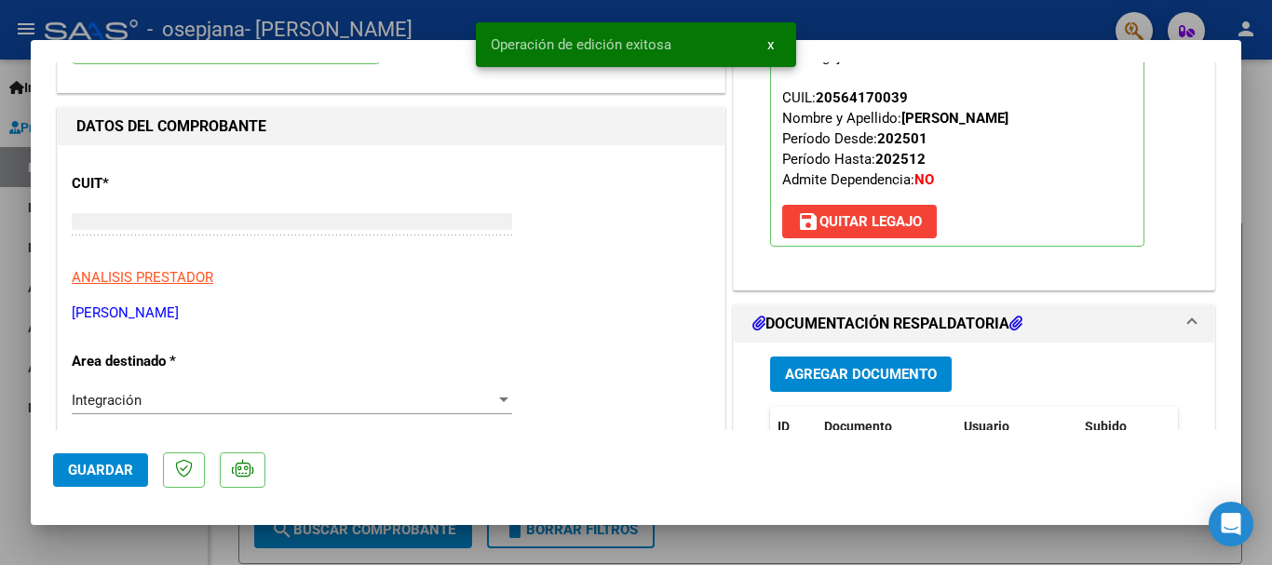
scroll to position [197, 0]
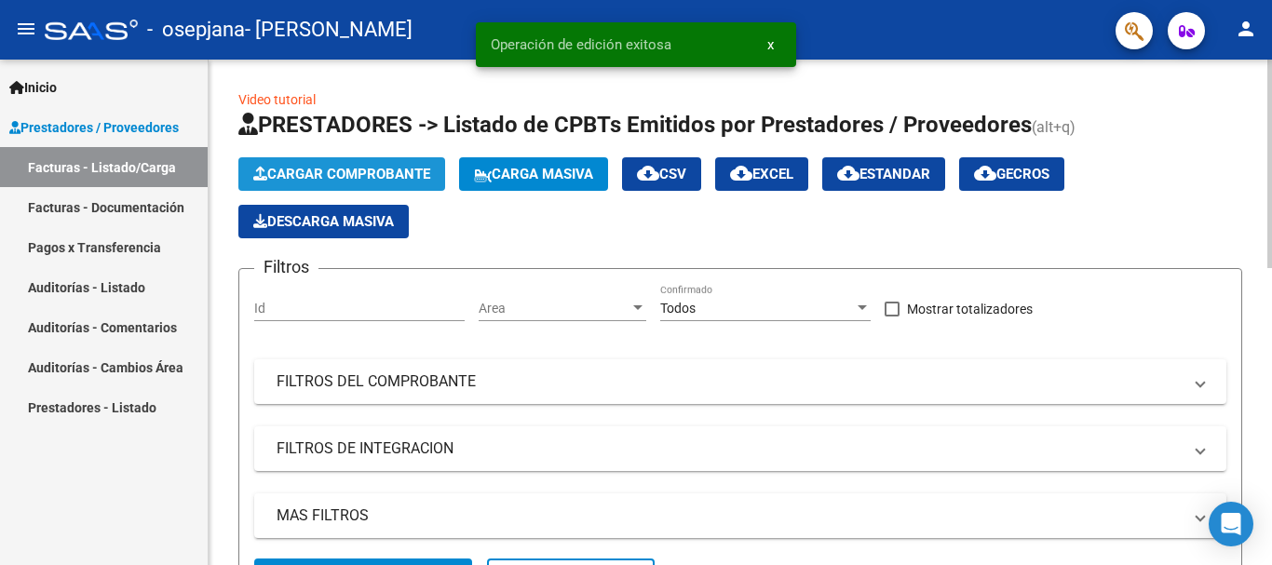
click at [340, 176] on span "Cargar Comprobante" at bounding box center [341, 174] width 177 height 17
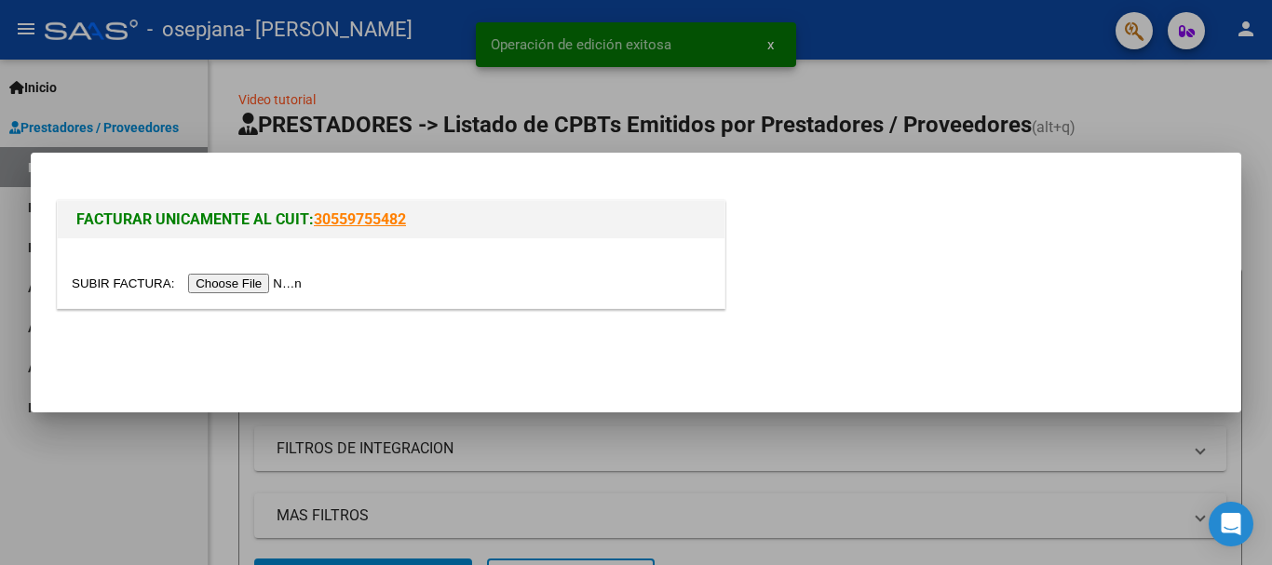
click at [275, 274] on input "file" at bounding box center [190, 284] width 236 height 20
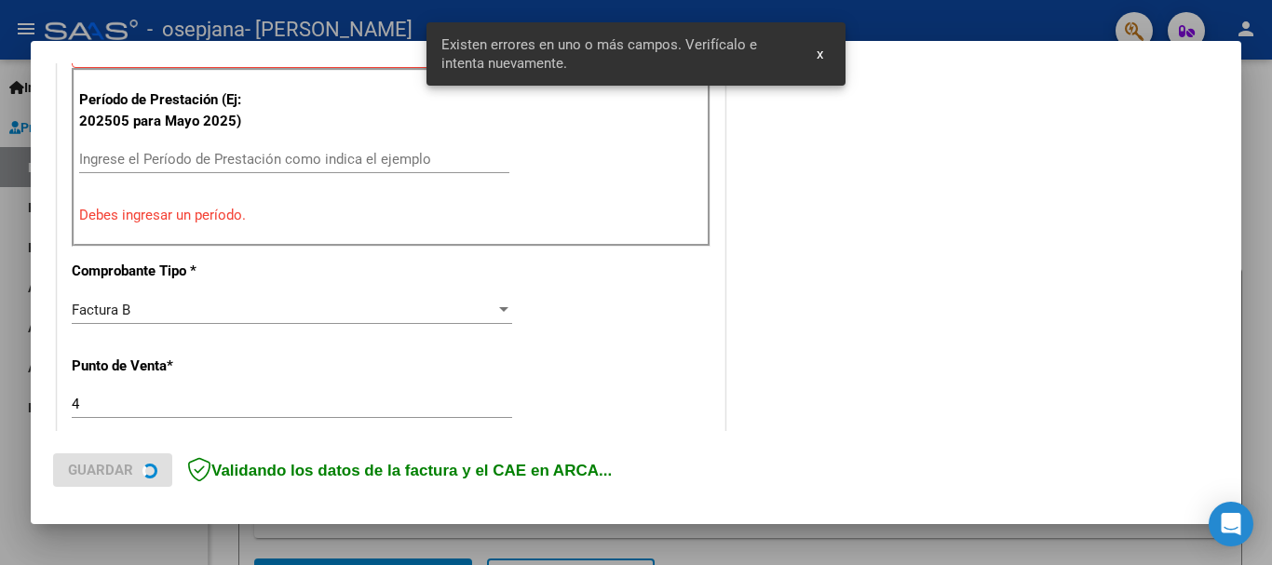
scroll to position [574, 0]
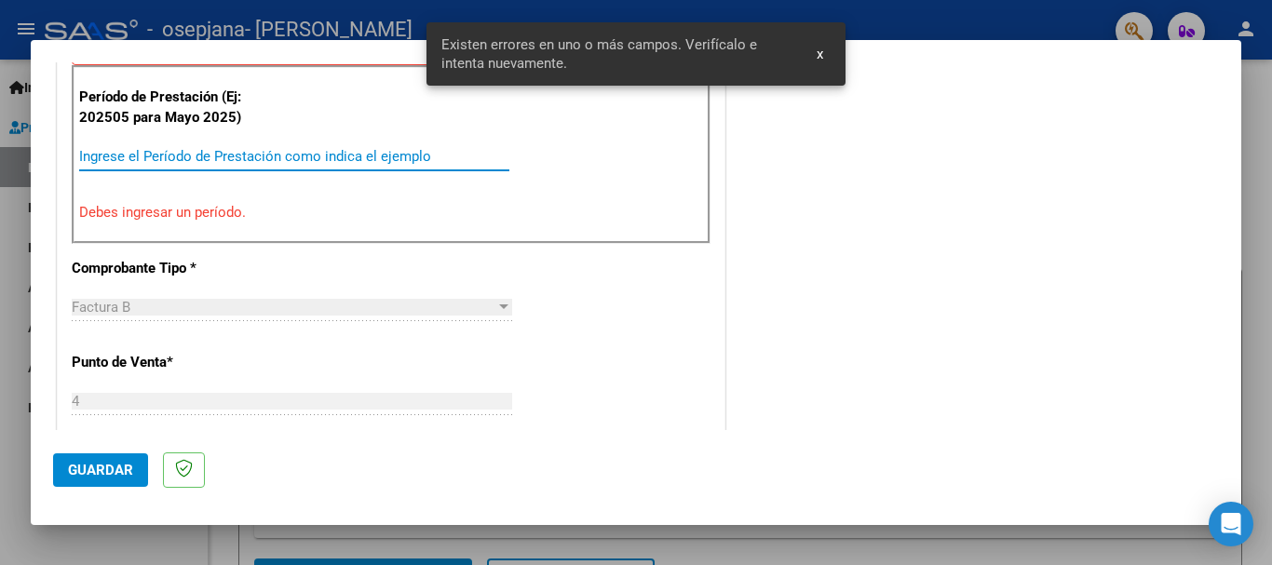
click at [276, 154] on input "Ingrese el Período de Prestación como indica el ejemplo" at bounding box center [294, 156] width 430 height 17
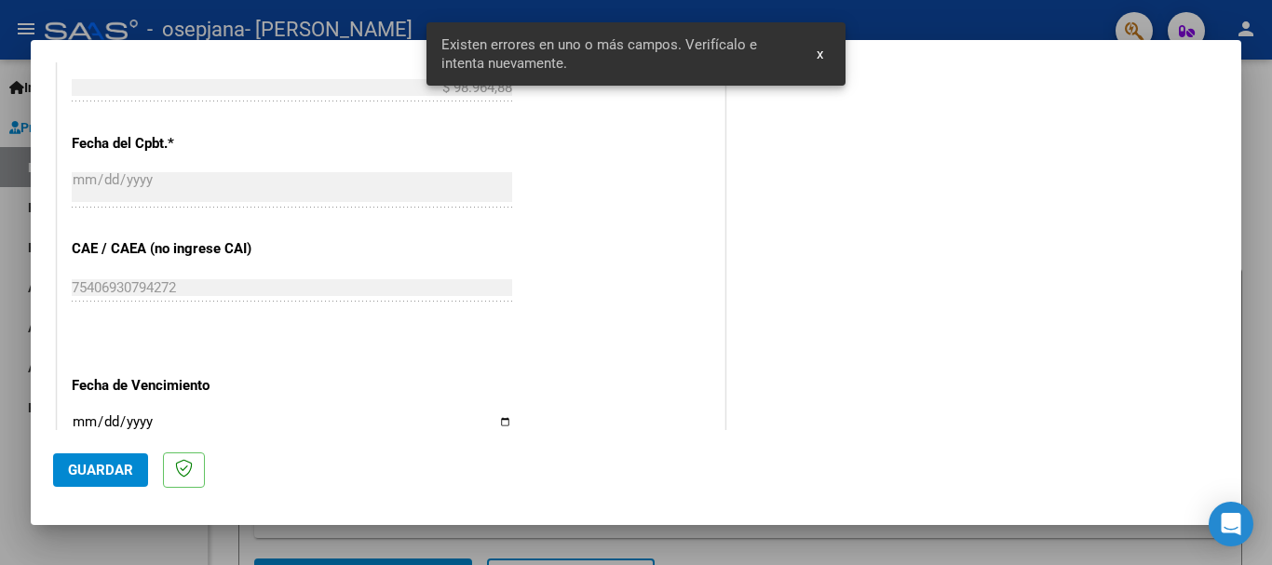
scroll to position [1039, 0]
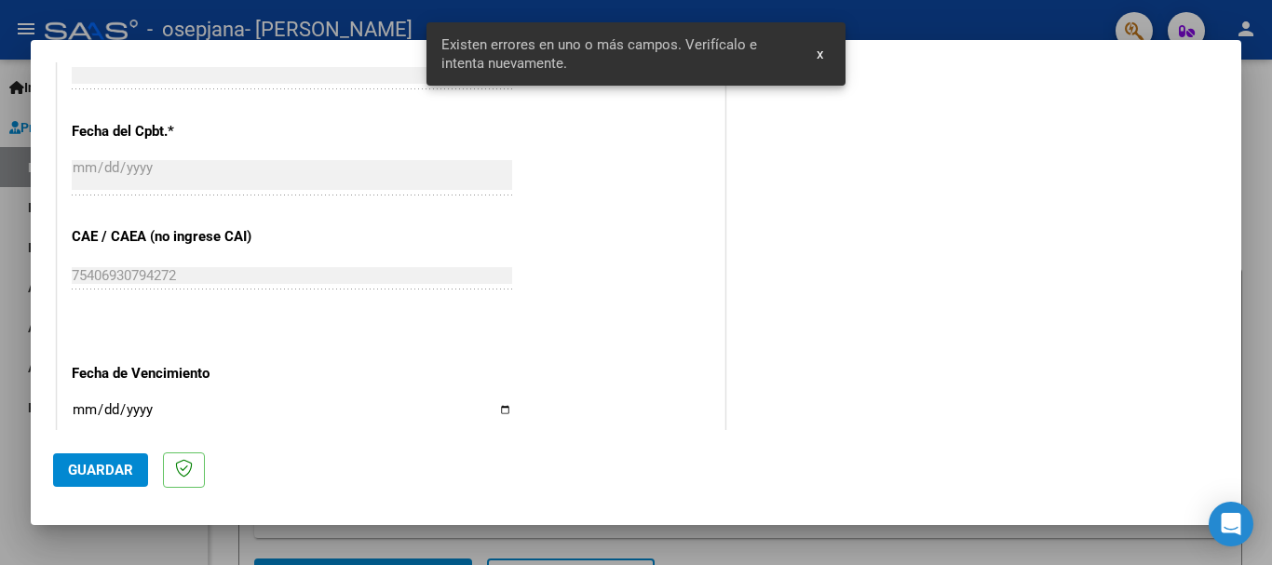
type input "202509"
click at [84, 404] on input "Ingresar la fecha" at bounding box center [292, 417] width 440 height 30
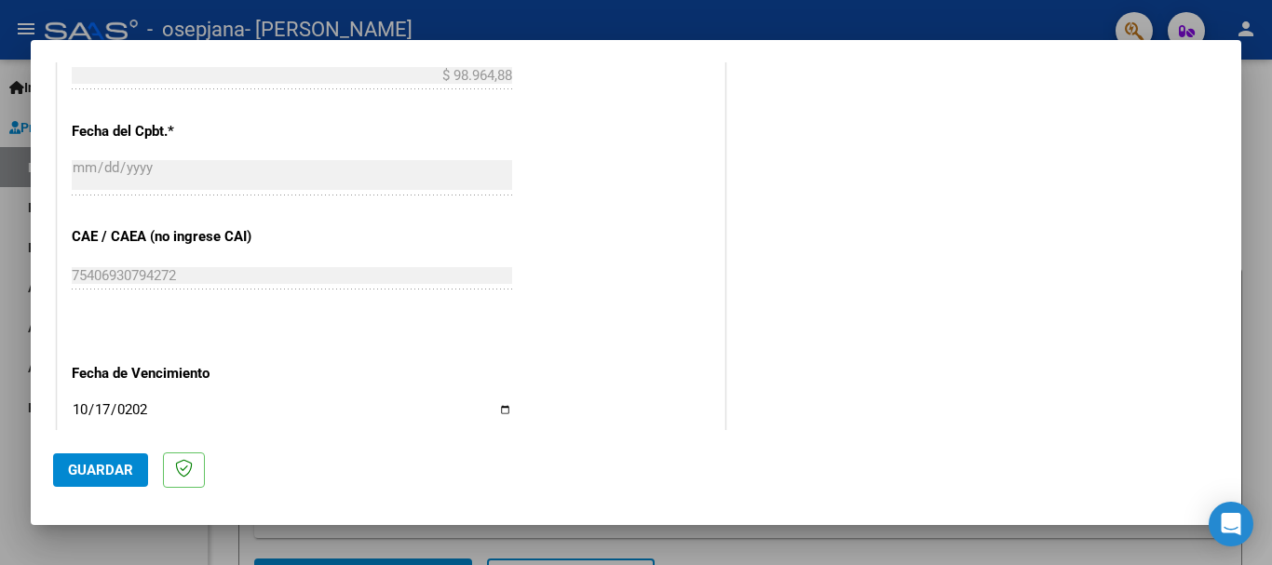
type input "2025-10-17"
drag, startPoint x: 113, startPoint y: 469, endPoint x: 96, endPoint y: 463, distance: 18.0
click at [109, 468] on span "Guardar" at bounding box center [100, 470] width 65 height 17
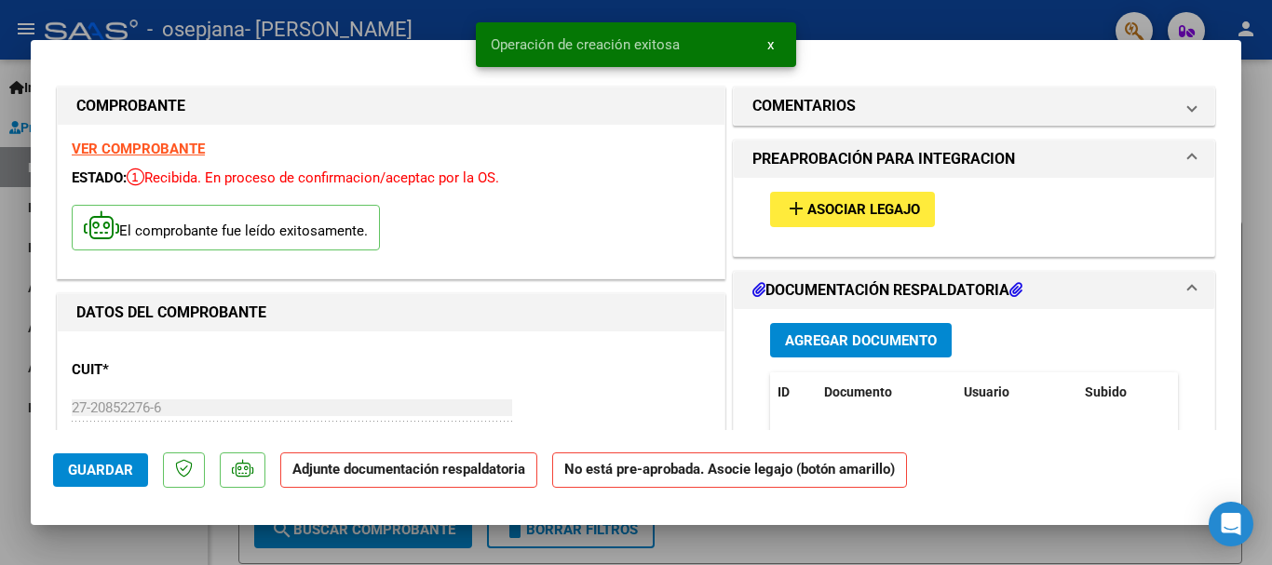
click at [843, 202] on span "Asociar Legajo" at bounding box center [863, 210] width 113 height 17
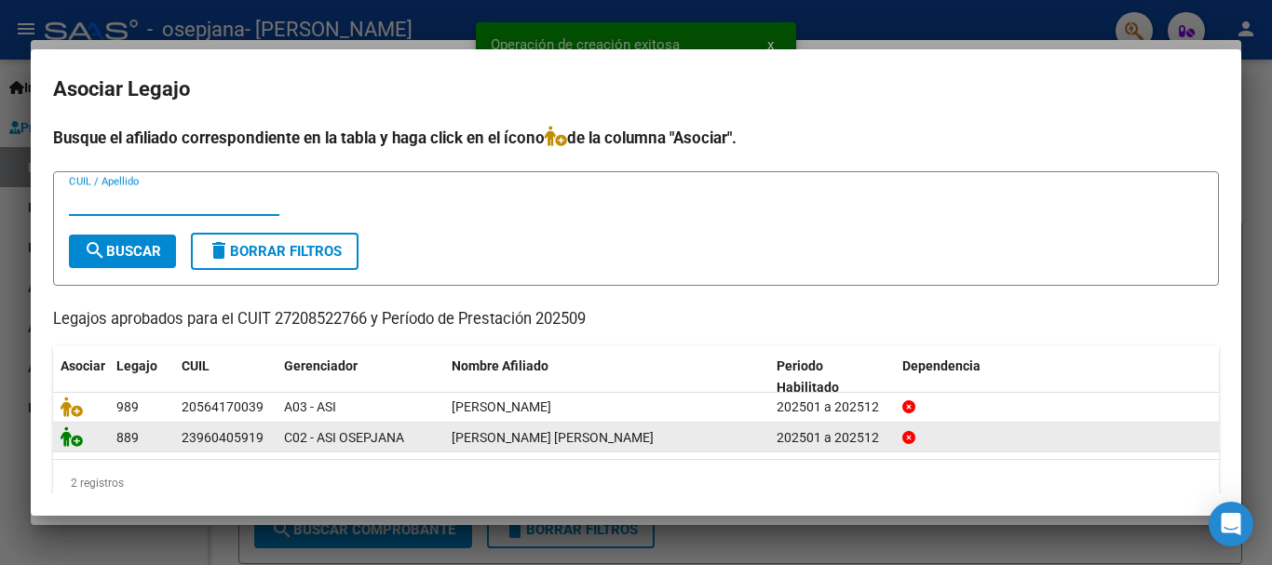
click at [77, 445] on icon at bounding box center [72, 437] width 22 height 20
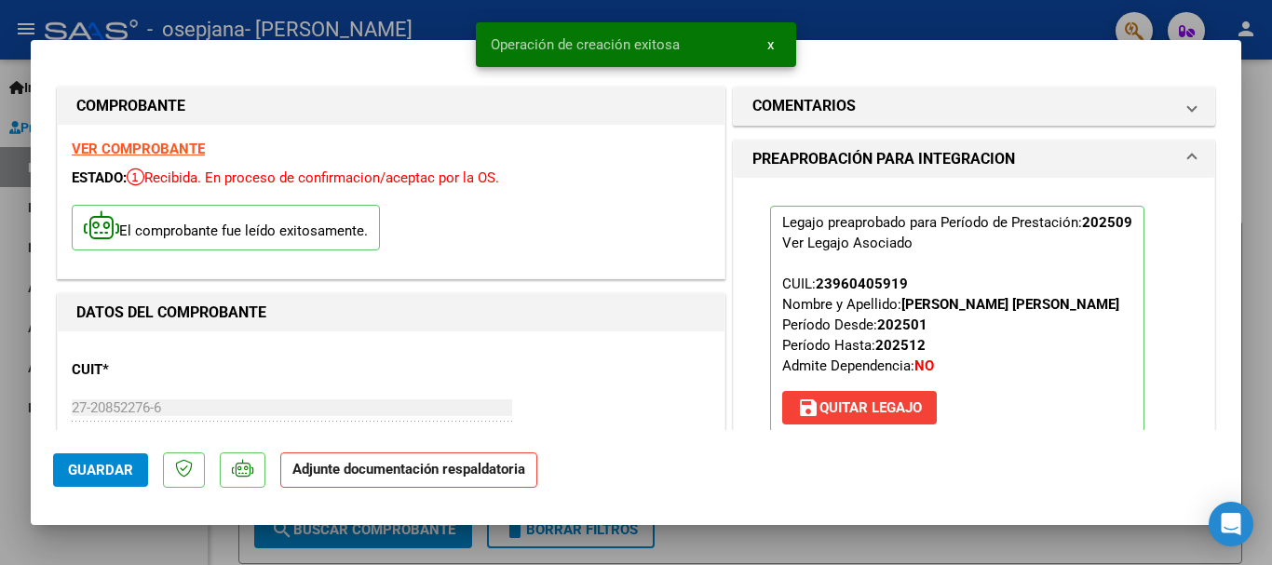
scroll to position [186, 0]
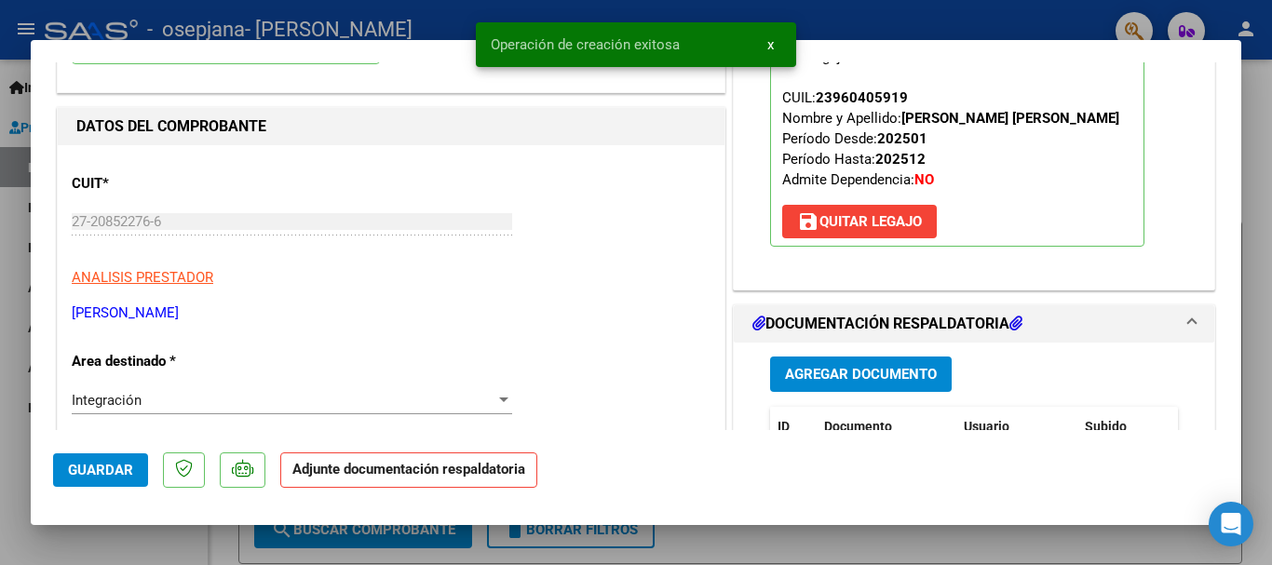
click at [860, 367] on span "Agregar Documento" at bounding box center [861, 375] width 152 height 17
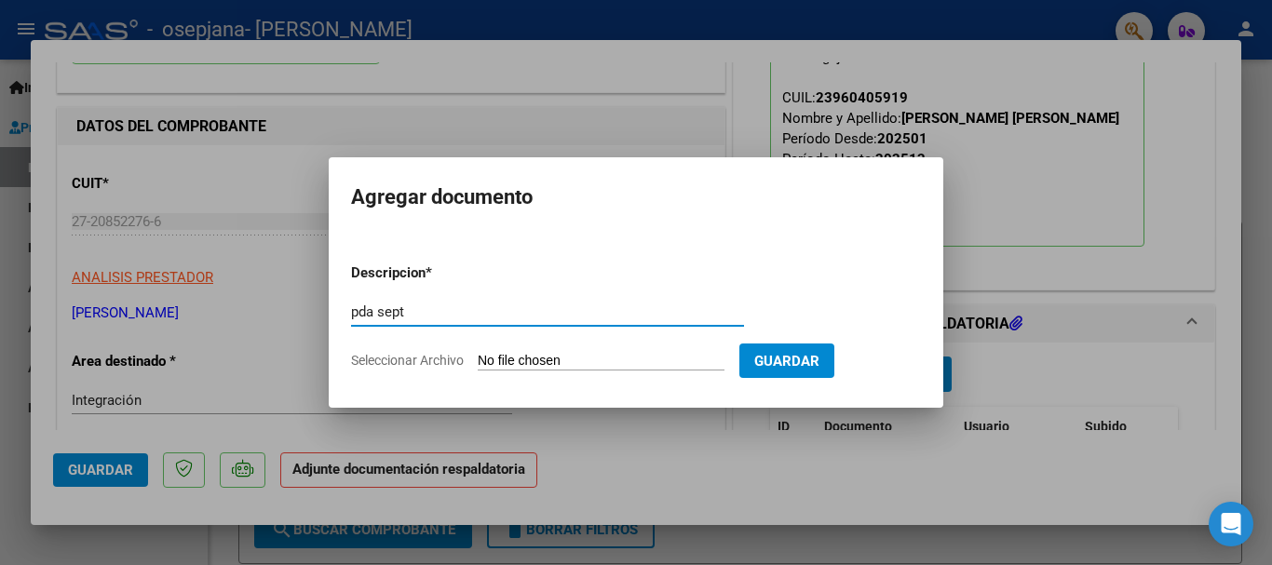
type input "pda sept"
click at [592, 354] on input "Seleccionar Archivo" at bounding box center [601, 362] width 247 height 18
type input "C:\fakepath\pda Delgado fono sept.pdf"
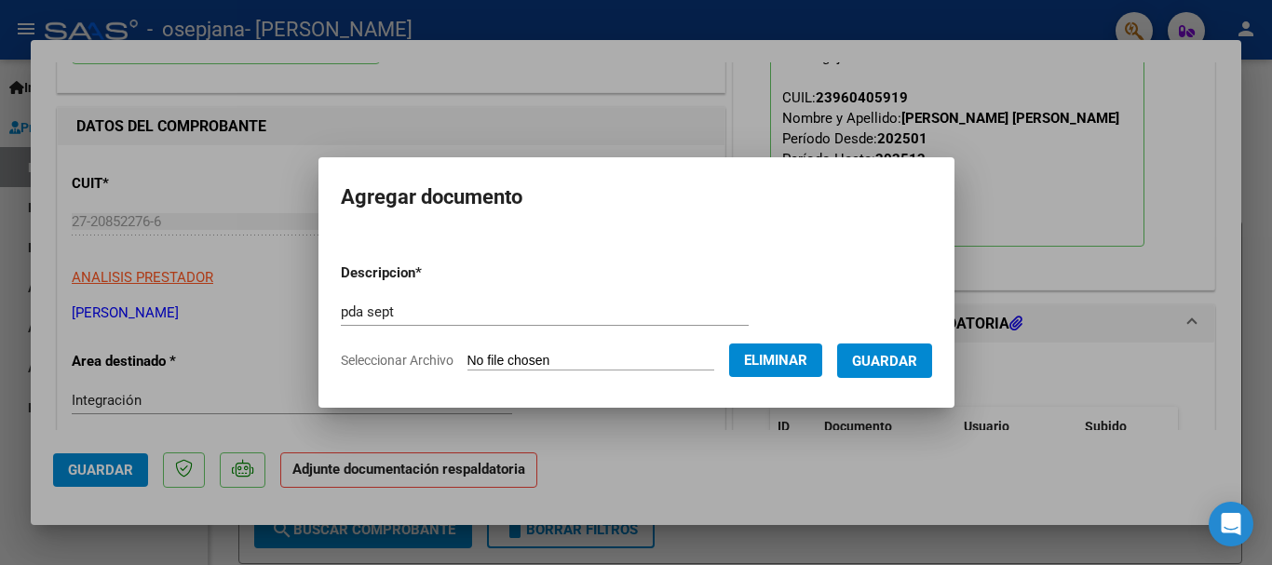
click at [915, 374] on button "Guardar" at bounding box center [884, 361] width 95 height 34
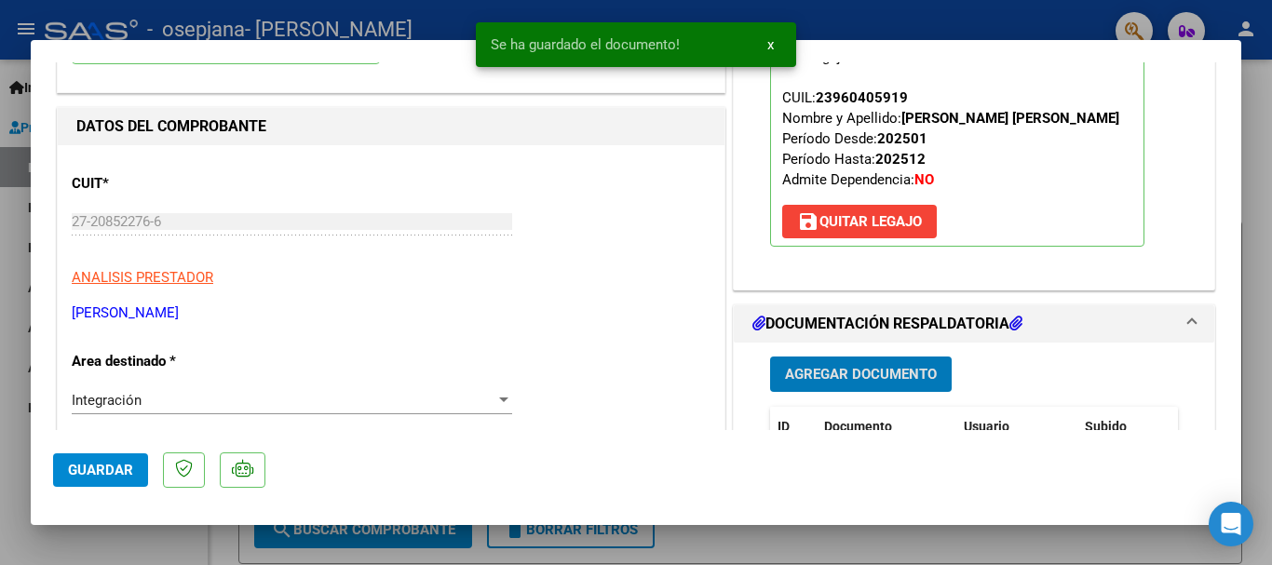
click at [105, 457] on button "Guardar" at bounding box center [100, 471] width 95 height 34
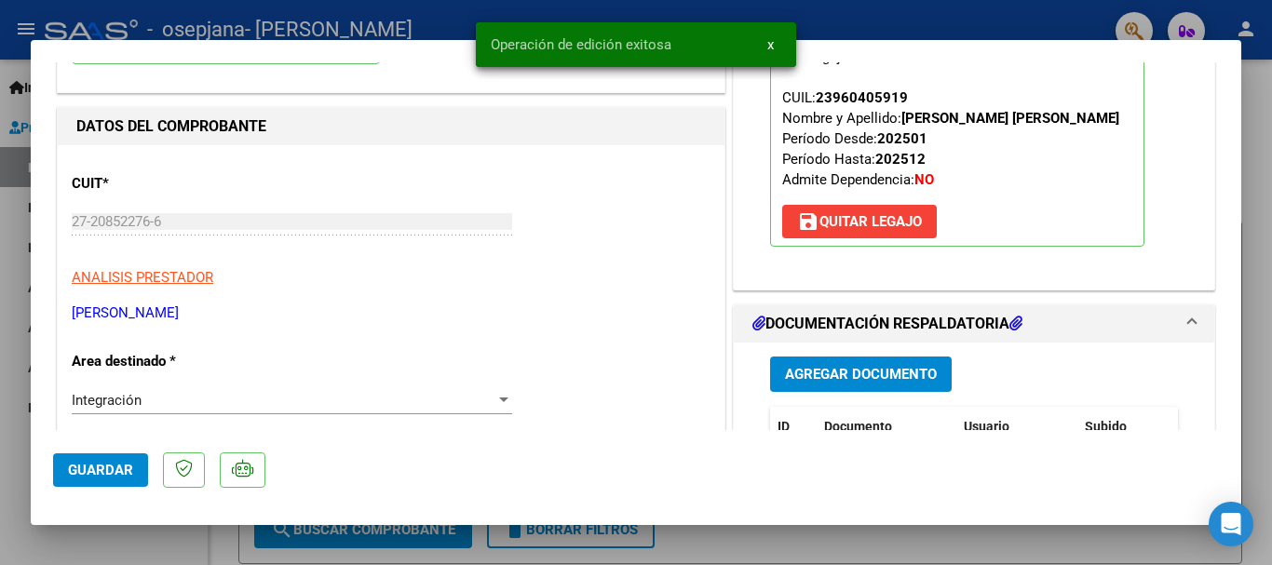
click at [3, 297] on div at bounding box center [636, 282] width 1272 height 565
type input "$ 0,00"
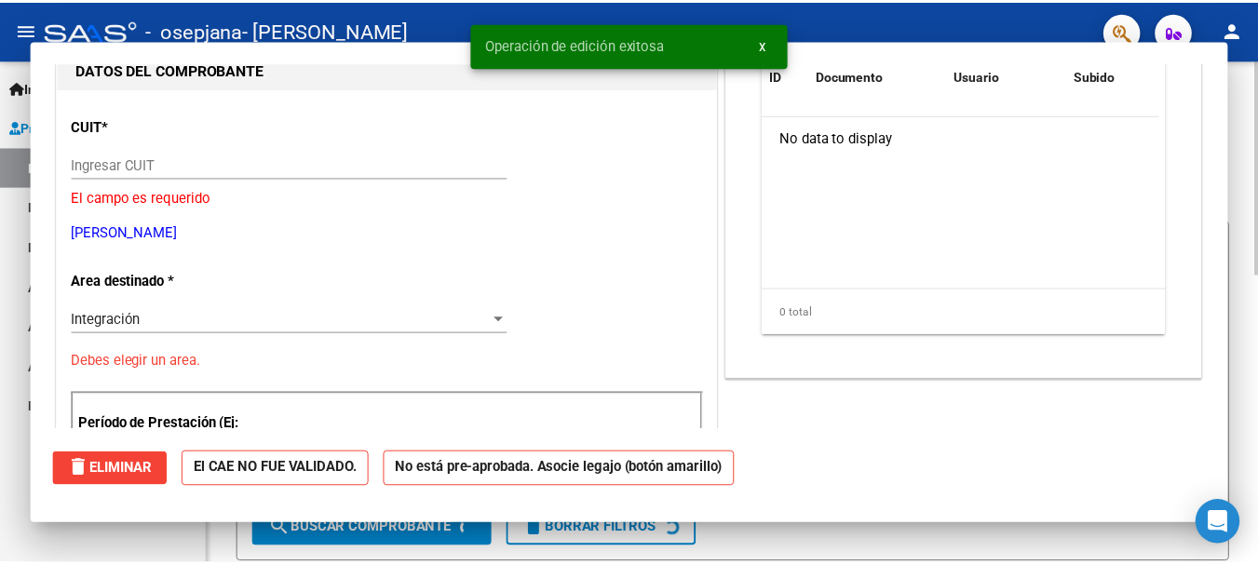
scroll to position [197, 0]
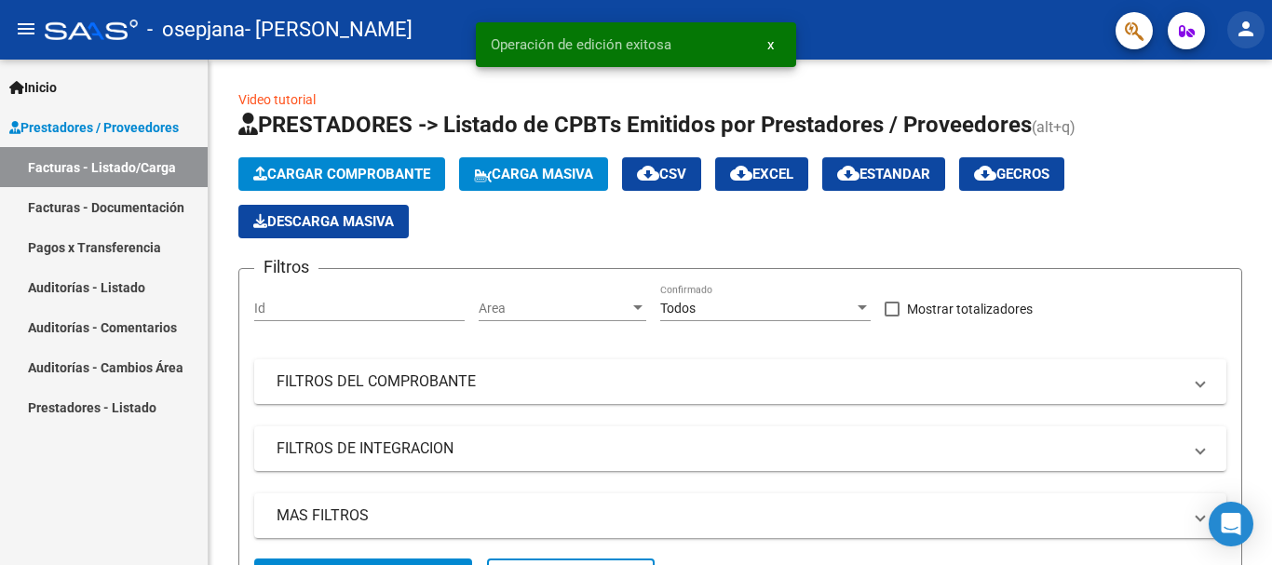
click at [1238, 33] on mat-icon "person" at bounding box center [1246, 29] width 22 height 22
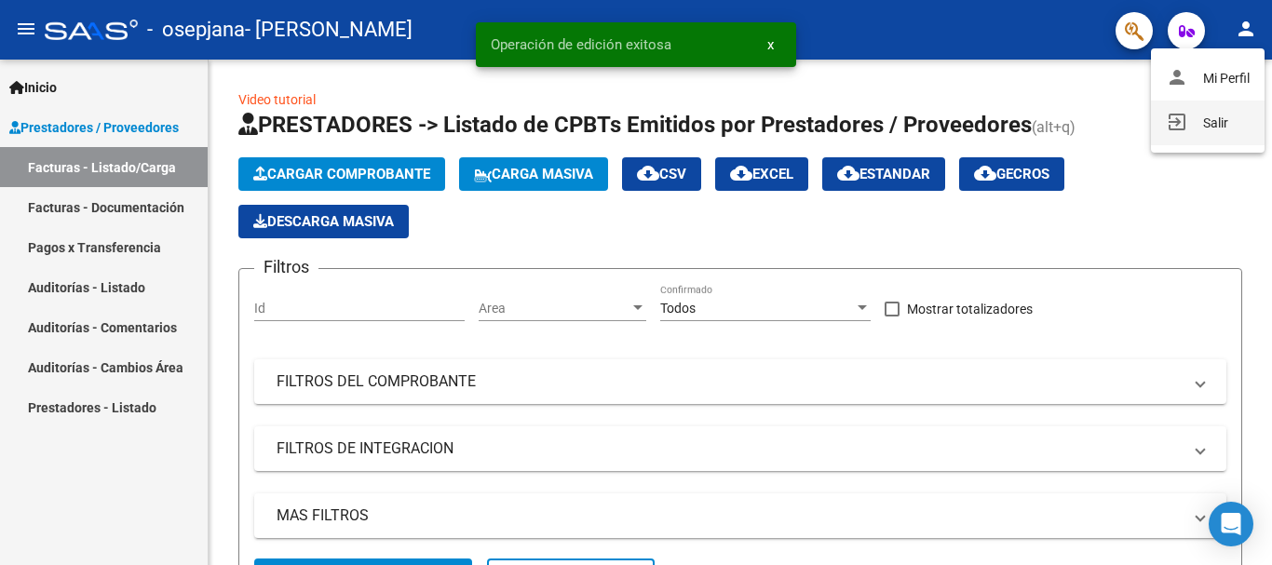
click at [1192, 136] on button "exit_to_app Salir" at bounding box center [1208, 123] width 114 height 45
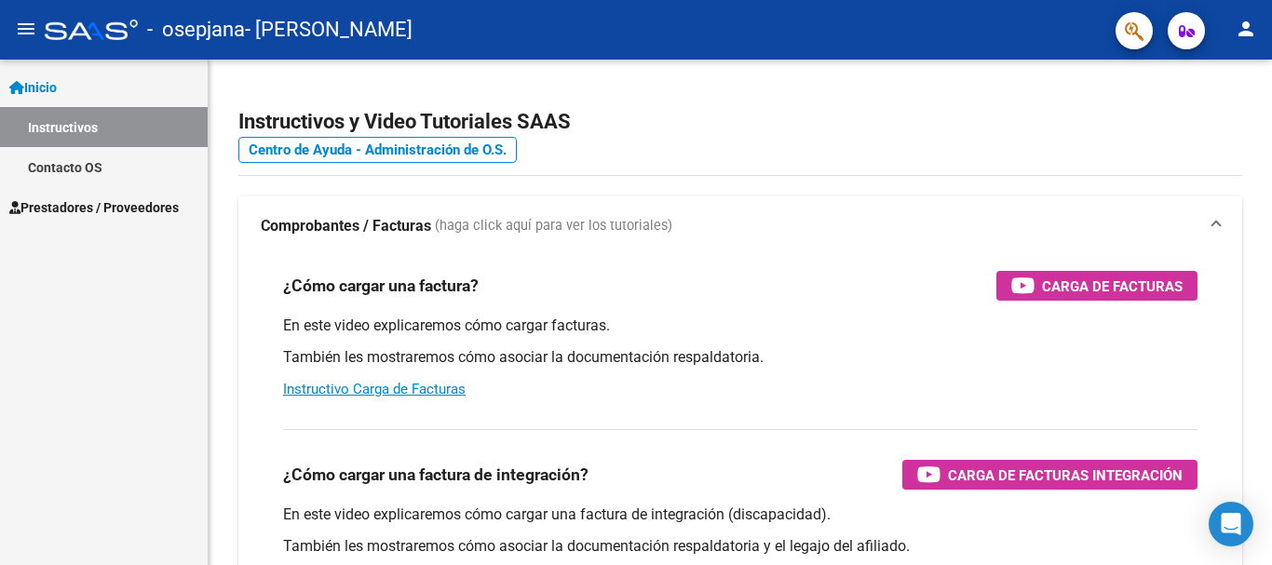
click at [134, 216] on span "Prestadores / Proveedores" at bounding box center [93, 207] width 169 height 20
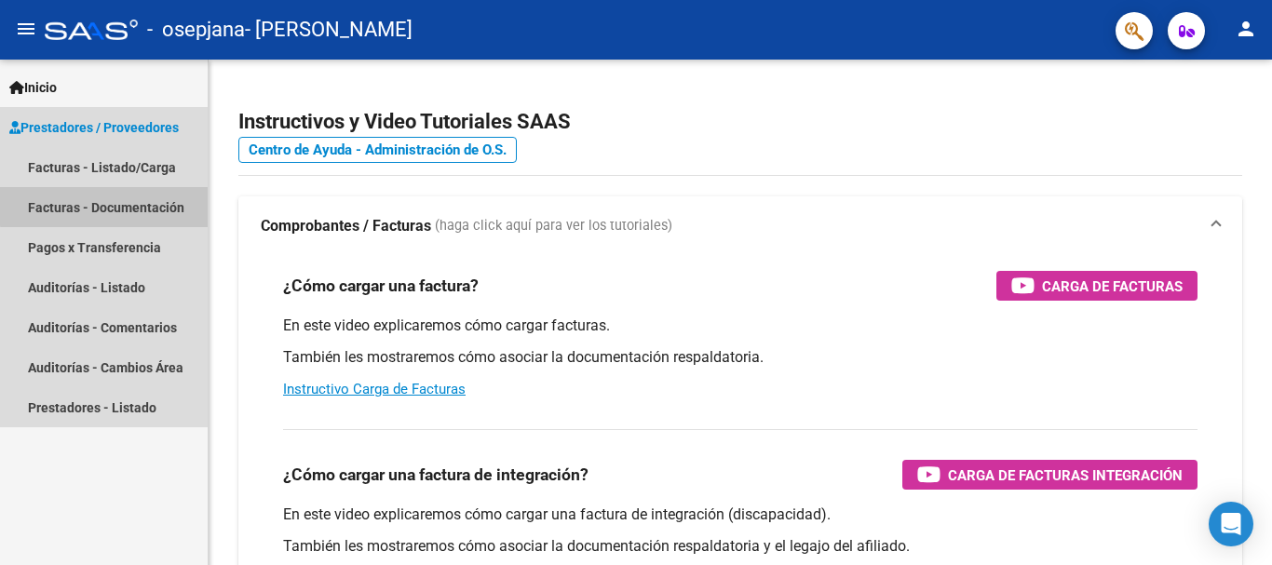
click at [121, 235] on mat-nav-list "Facturas - Listado/Carga Facturas - Documentación Pagos x Transferencia Auditor…" at bounding box center [104, 287] width 208 height 280
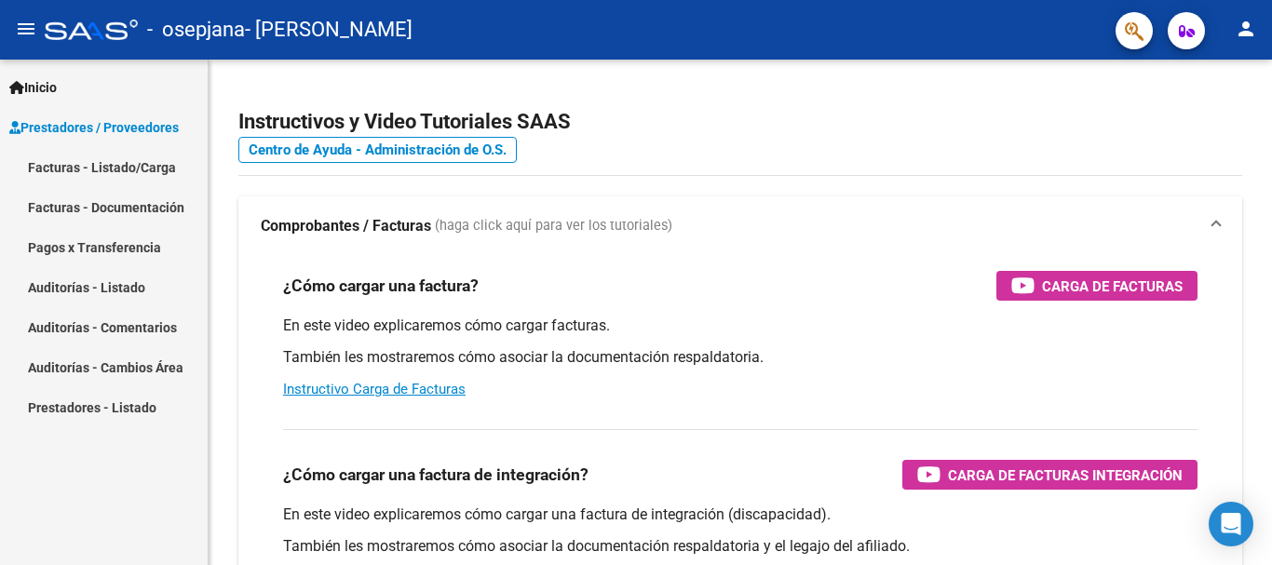
click at [141, 162] on link "Facturas - Listado/Carga" at bounding box center [104, 167] width 208 height 40
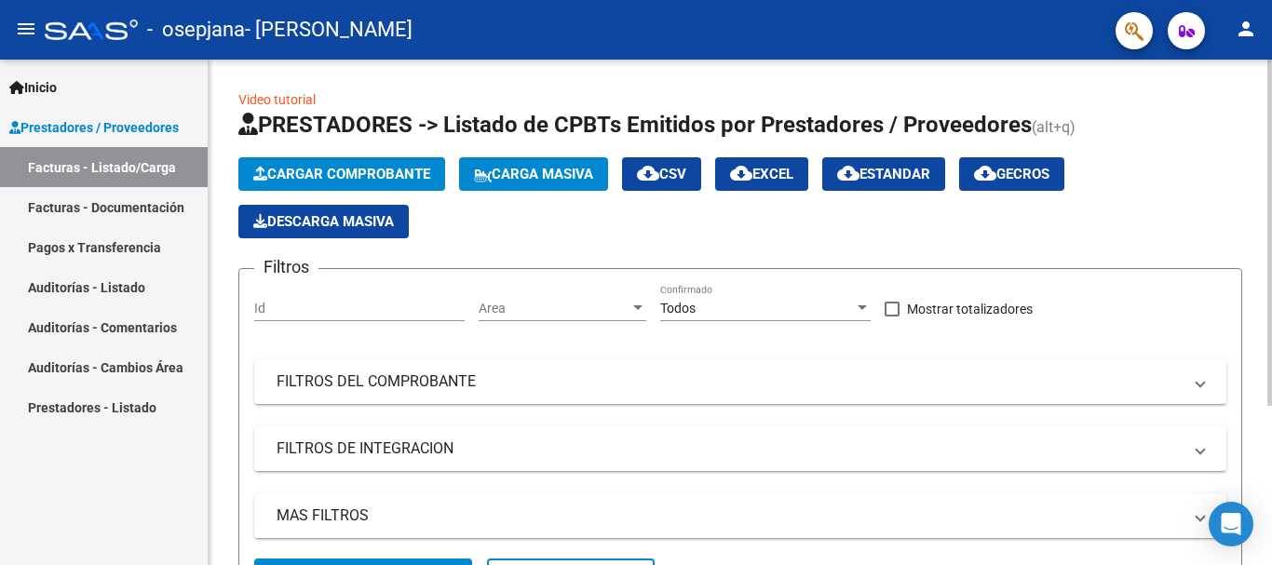
click at [336, 175] on span "Cargar Comprobante" at bounding box center [341, 174] width 177 height 17
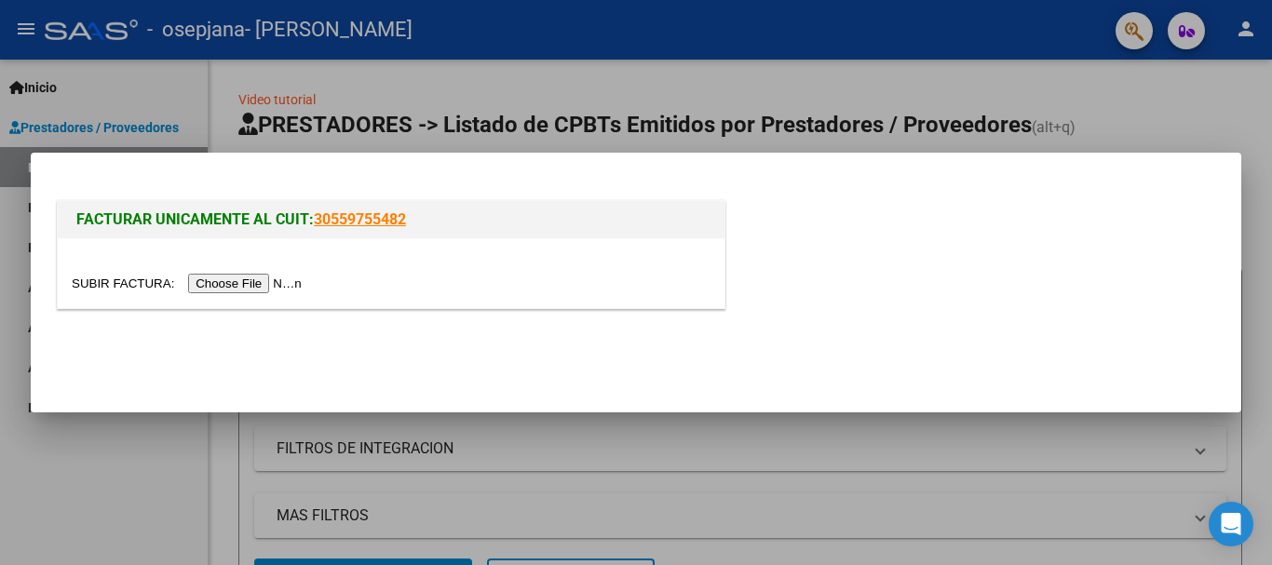
click at [285, 276] on input "file" at bounding box center [190, 284] width 236 height 20
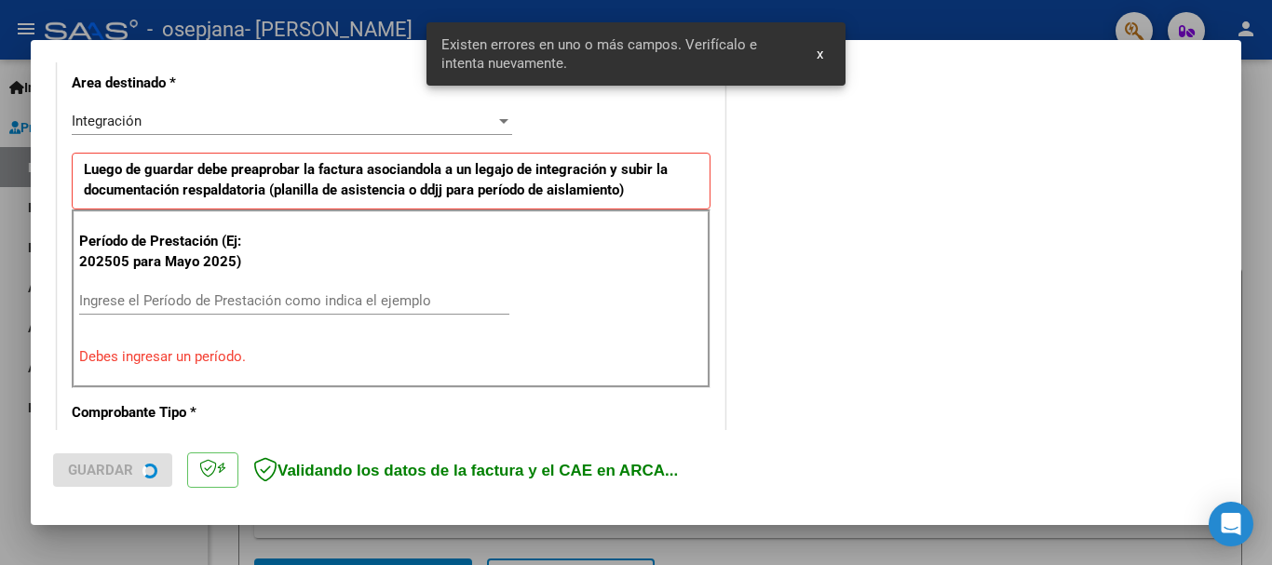
scroll to position [430, 0]
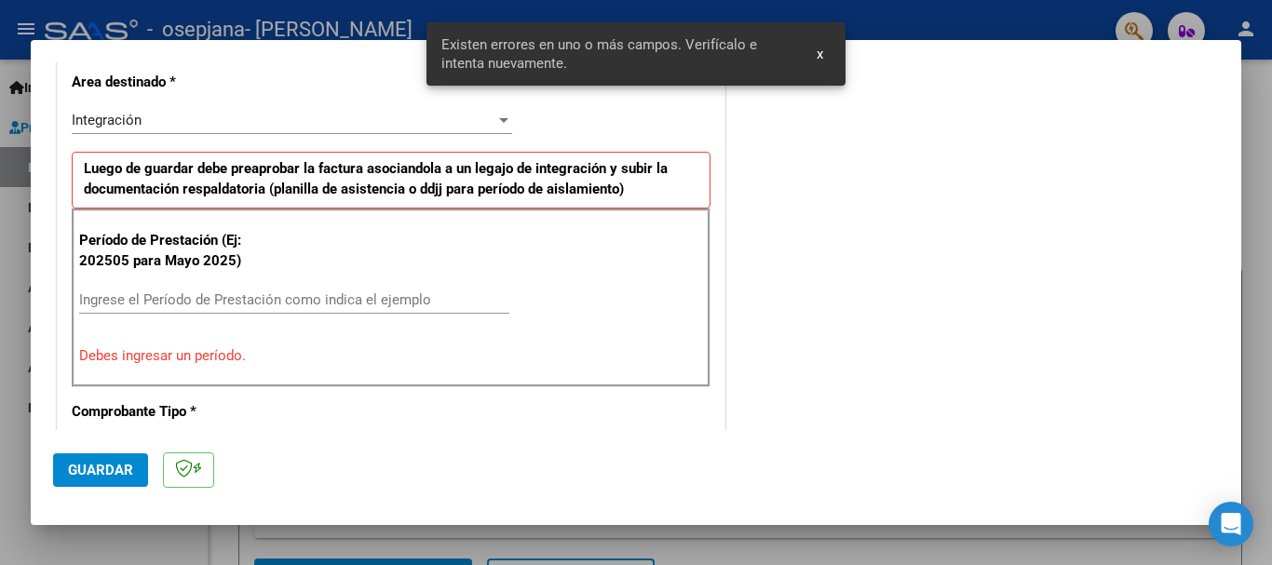
click at [218, 298] on input "Ingrese el Período de Prestación como indica el ejemplo" at bounding box center [294, 299] width 430 height 17
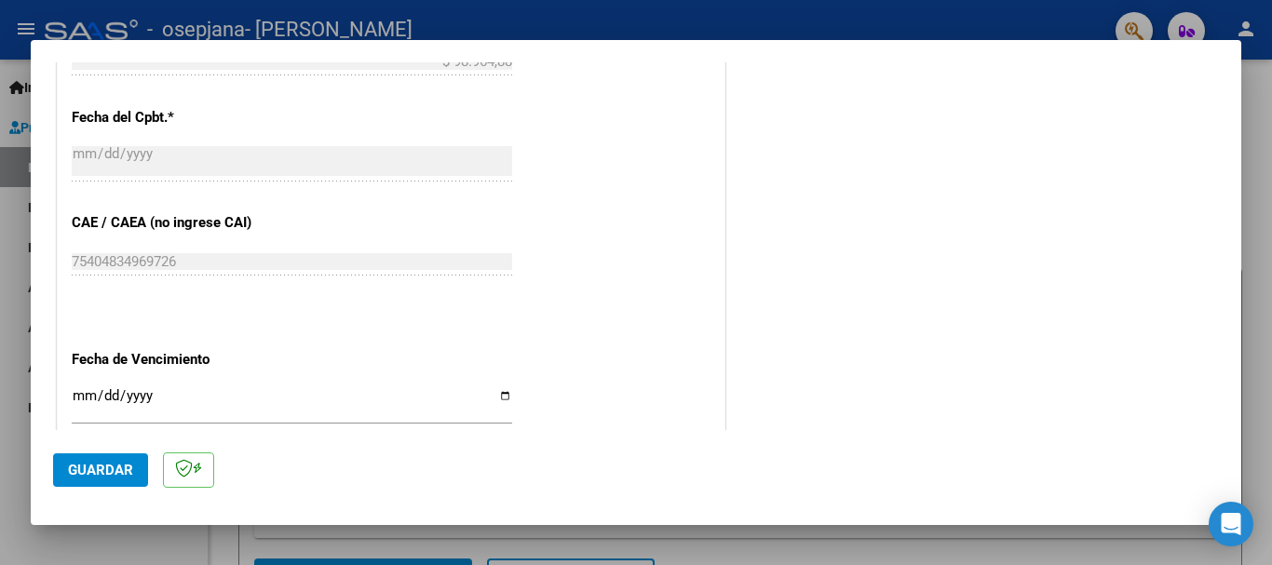
scroll to position [1082, 0]
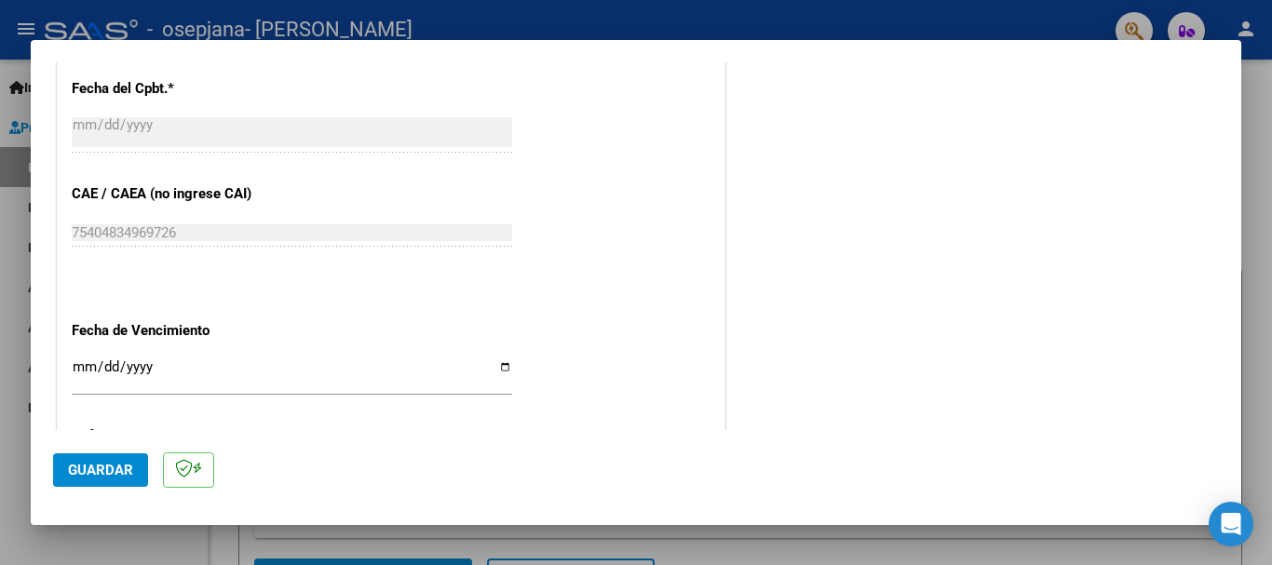
type input "202509"
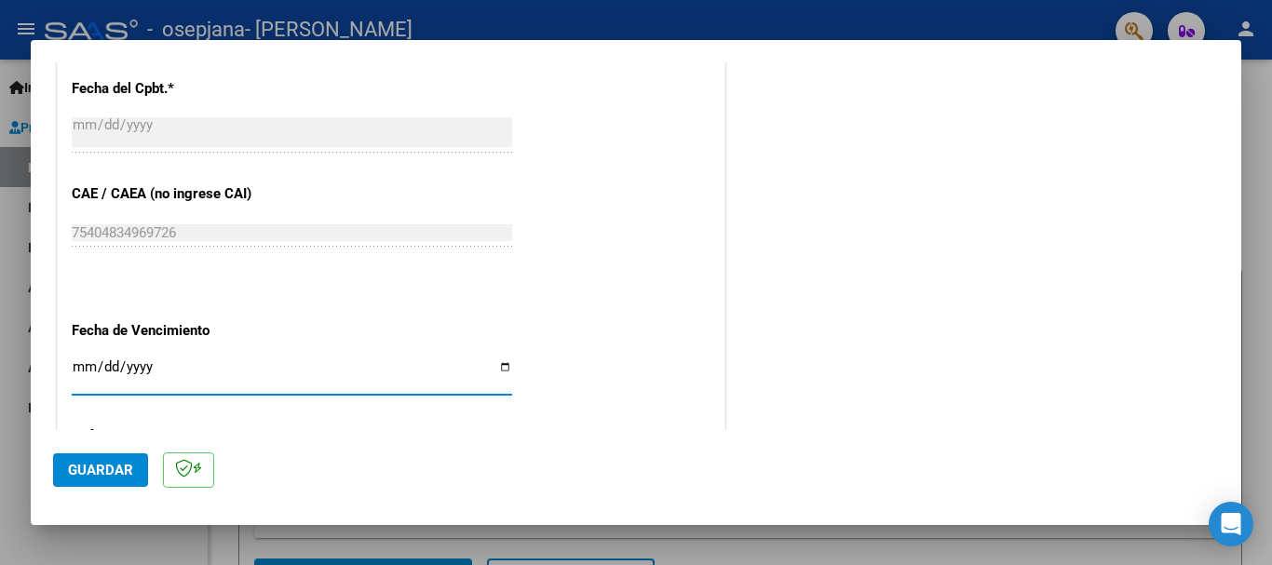
click at [83, 372] on input "Ingresar la fecha" at bounding box center [292, 374] width 440 height 30
type input "[DATE]"
click at [82, 457] on button "Guardar" at bounding box center [100, 471] width 95 height 34
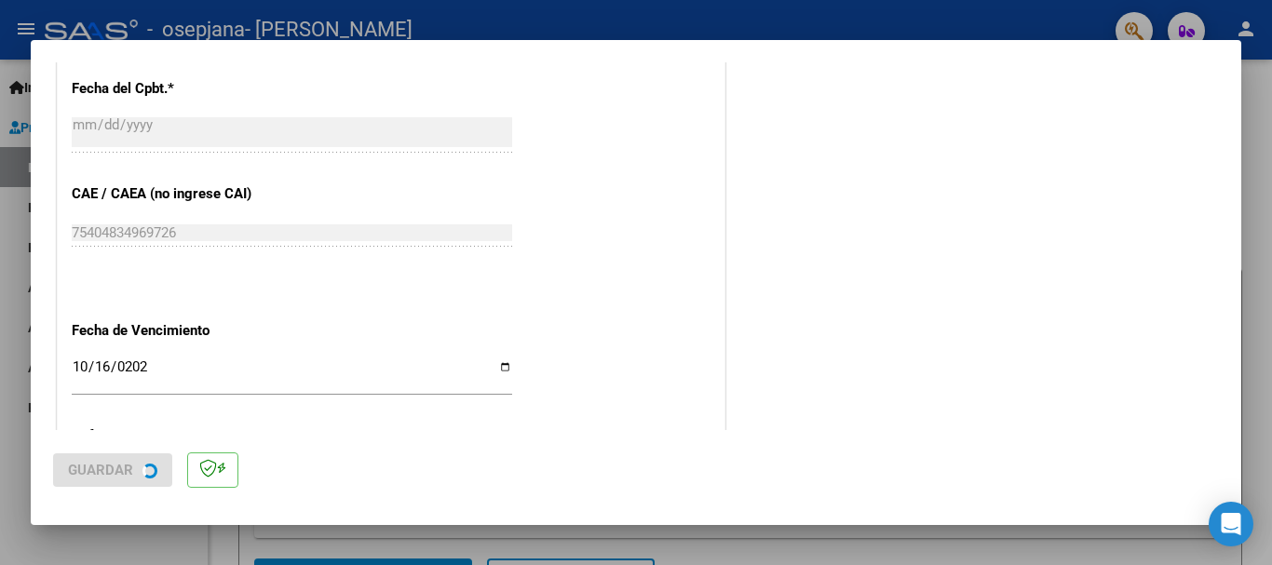
scroll to position [0, 0]
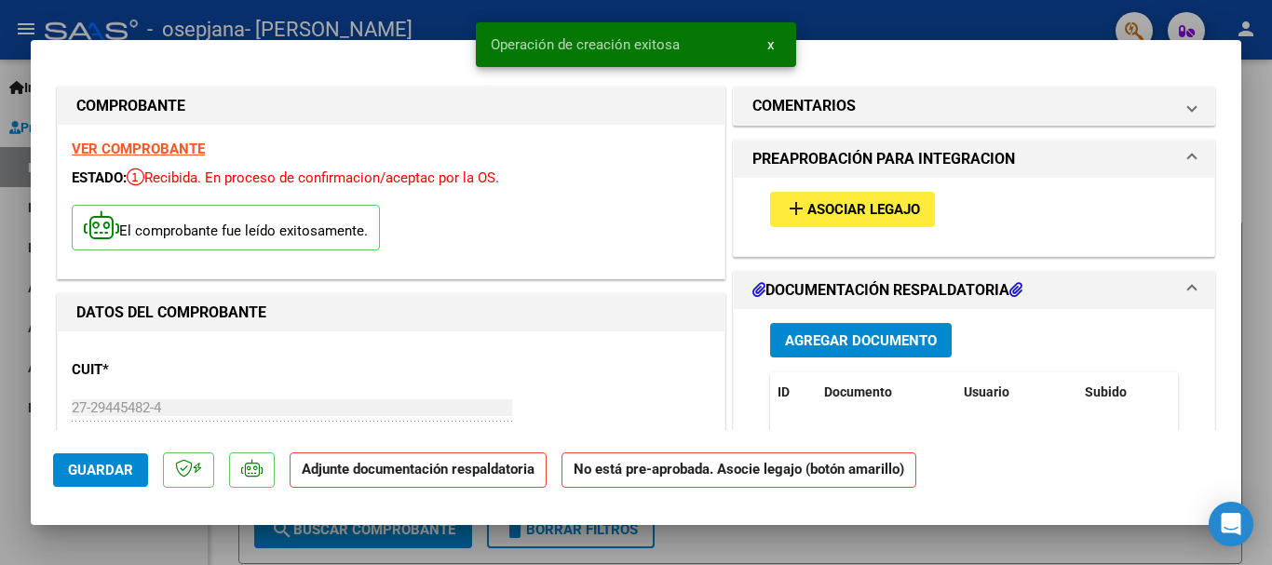
click at [874, 215] on span "Asociar Legajo" at bounding box center [863, 210] width 113 height 17
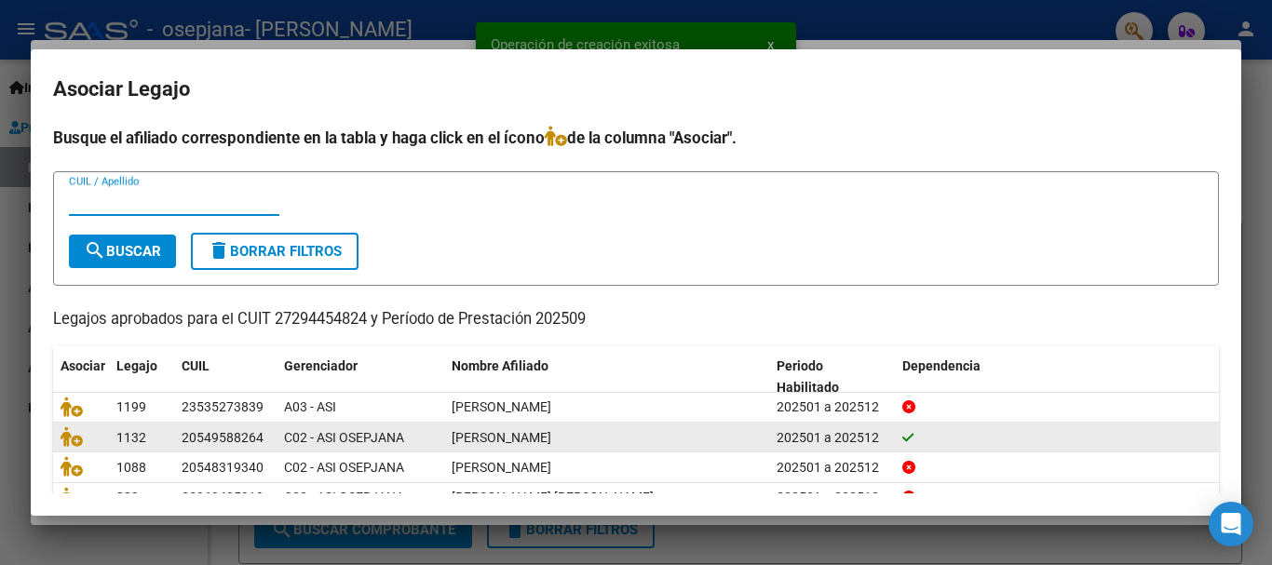
scroll to position [91, 0]
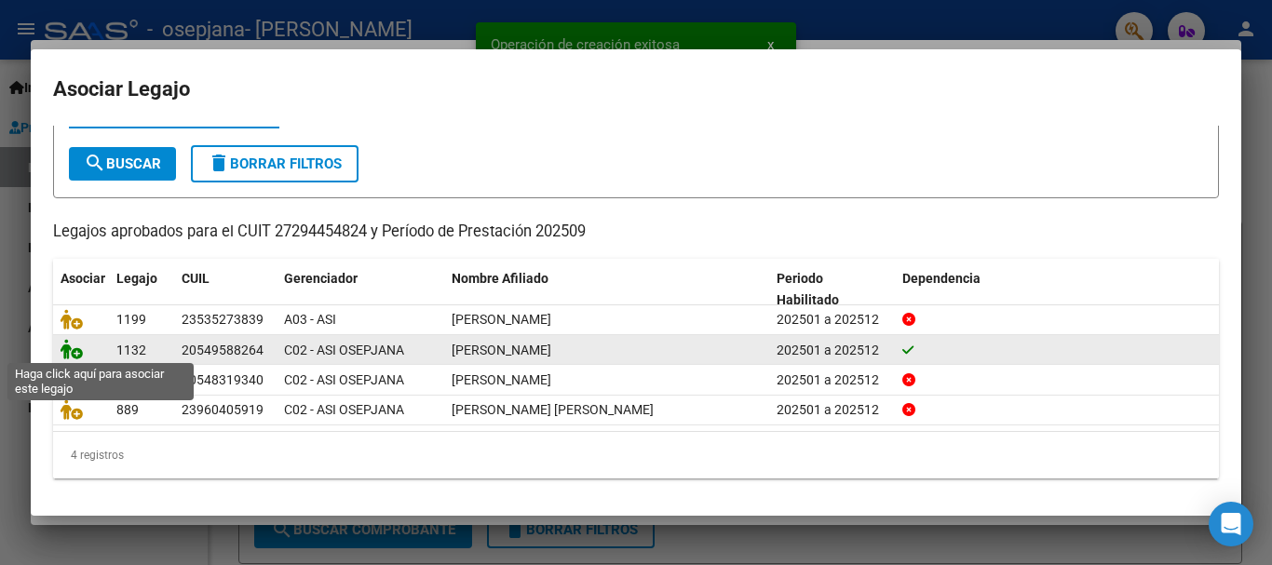
click at [78, 348] on icon at bounding box center [72, 349] width 22 height 20
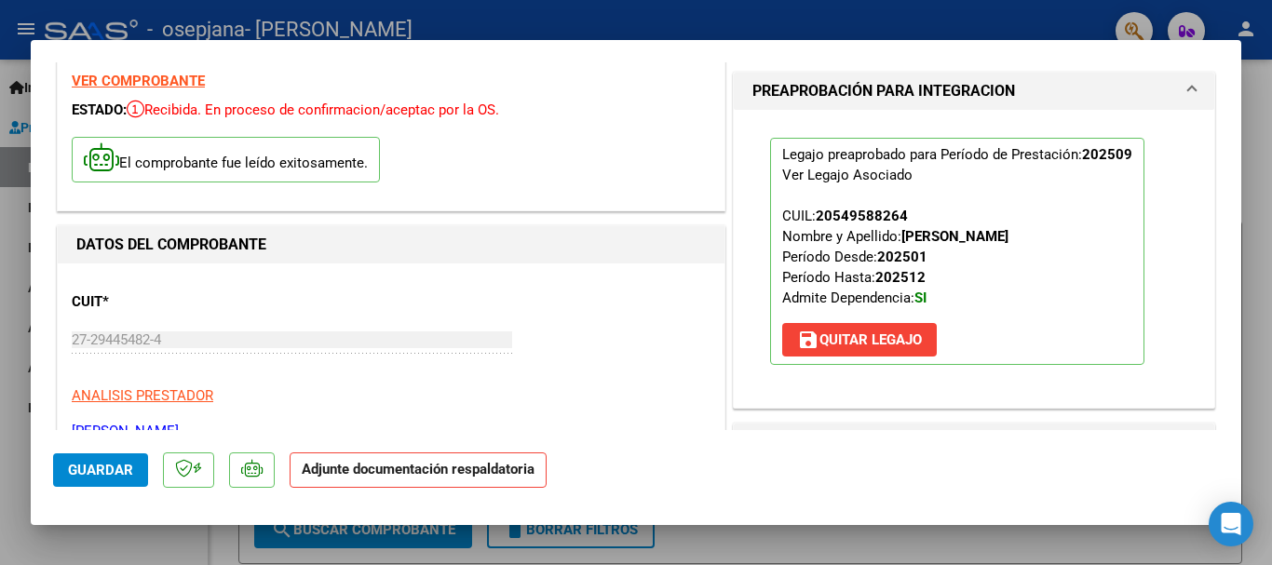
scroll to position [186, 0]
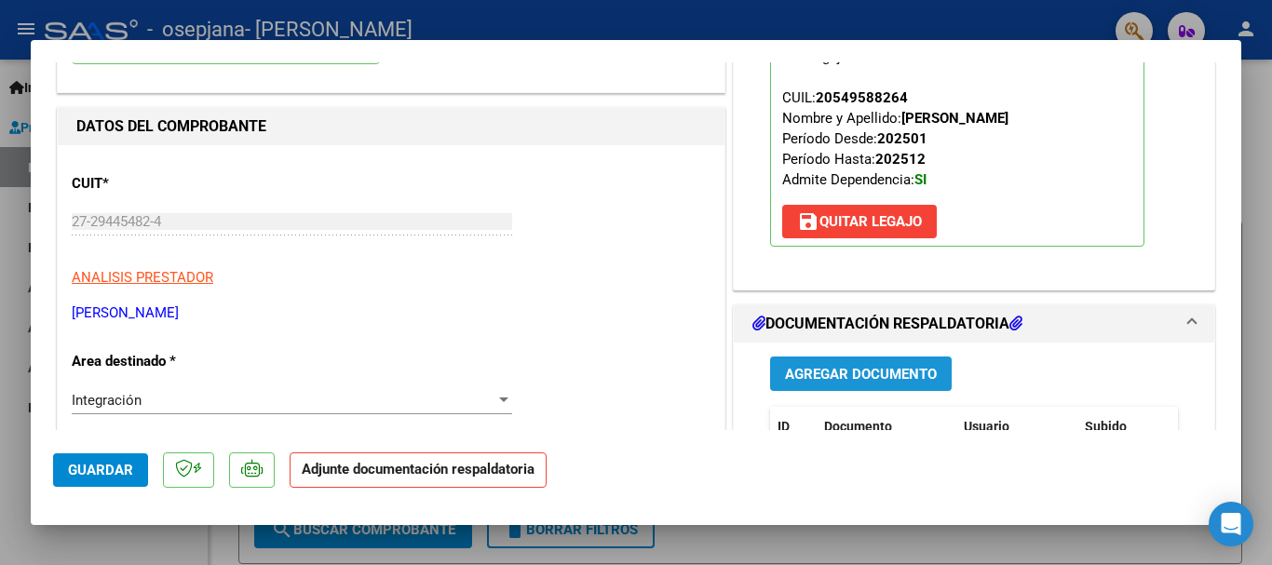
click at [860, 362] on button "Agregar Documento" at bounding box center [861, 374] width 182 height 34
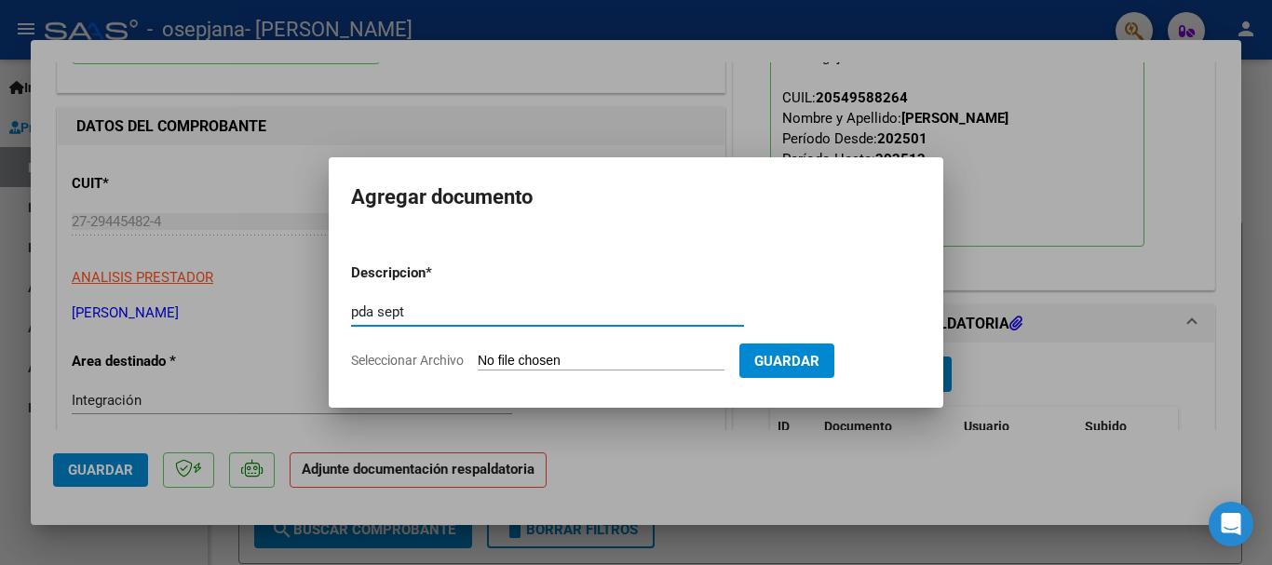
type input "pda sept"
click at [618, 357] on input "Seleccionar Archivo" at bounding box center [601, 362] width 247 height 18
type input "C:\fakepath\Documento 12.pdf"
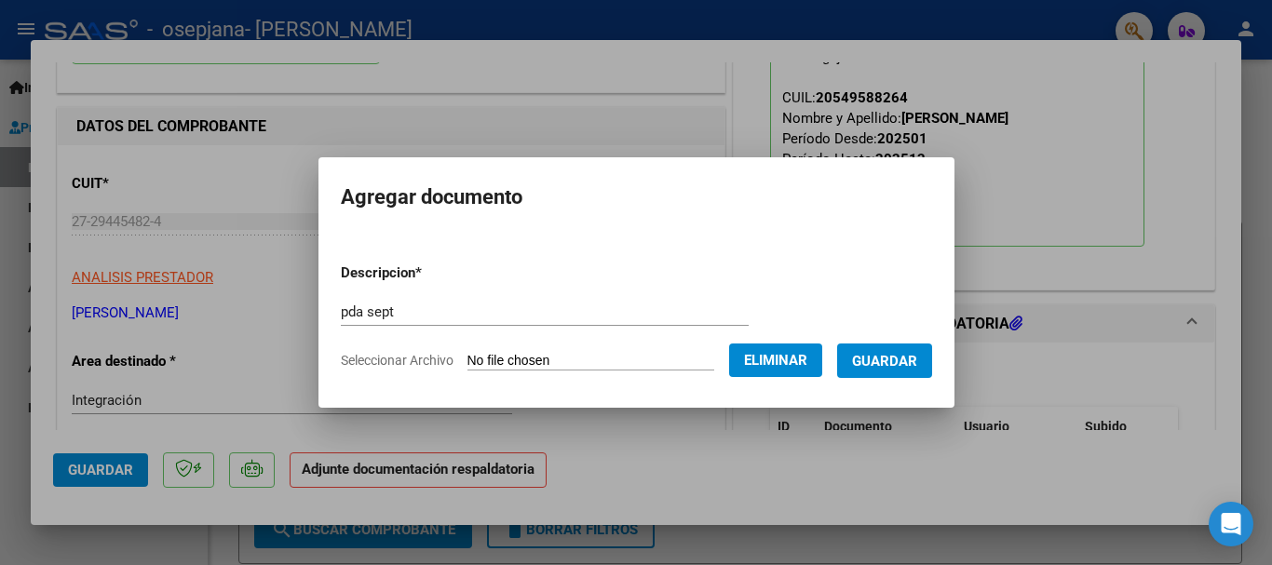
click at [902, 344] on button "Guardar" at bounding box center [884, 361] width 95 height 34
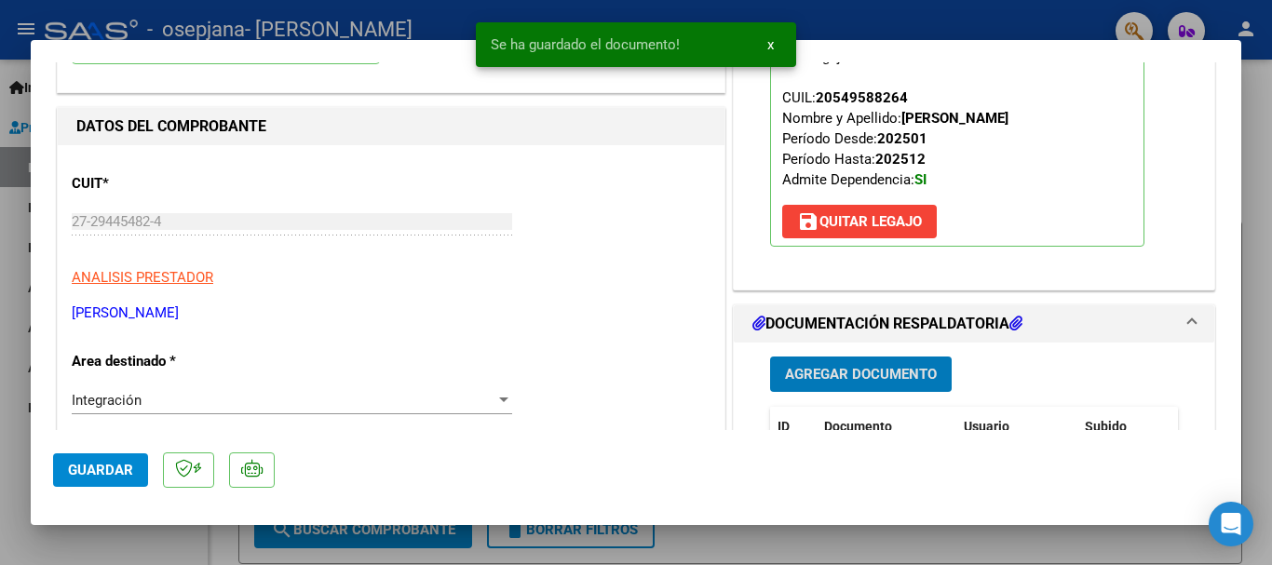
click at [82, 469] on span "Guardar" at bounding box center [100, 470] width 65 height 17
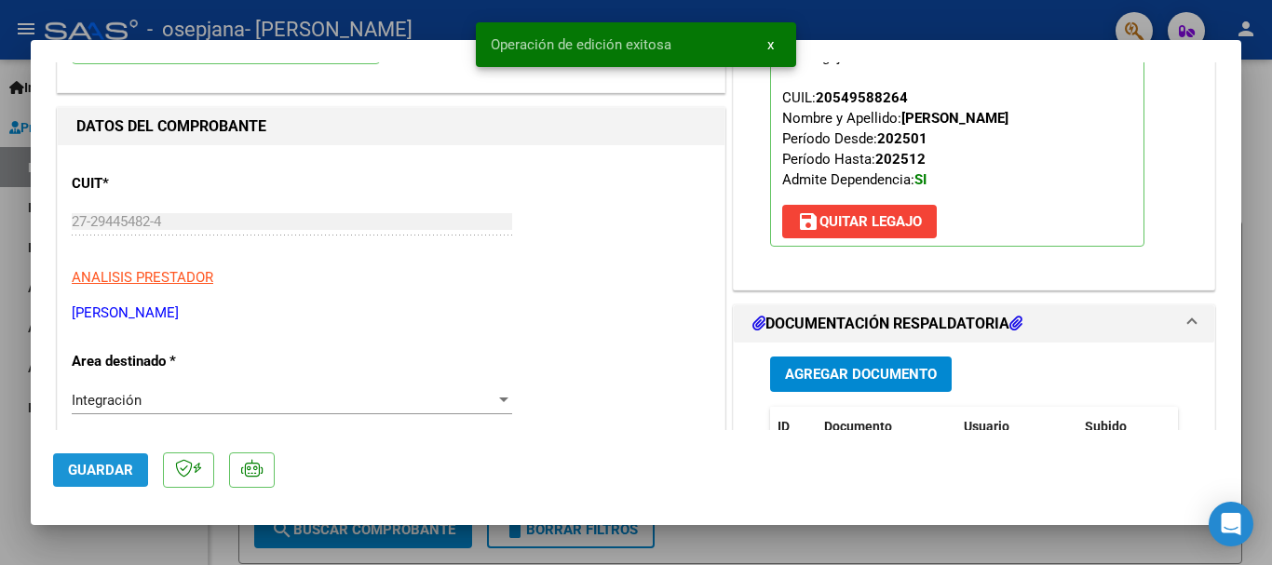
click at [82, 469] on span "Guardar" at bounding box center [100, 470] width 65 height 17
click at [0, 389] on div at bounding box center [636, 282] width 1272 height 565
type input "$ 0,00"
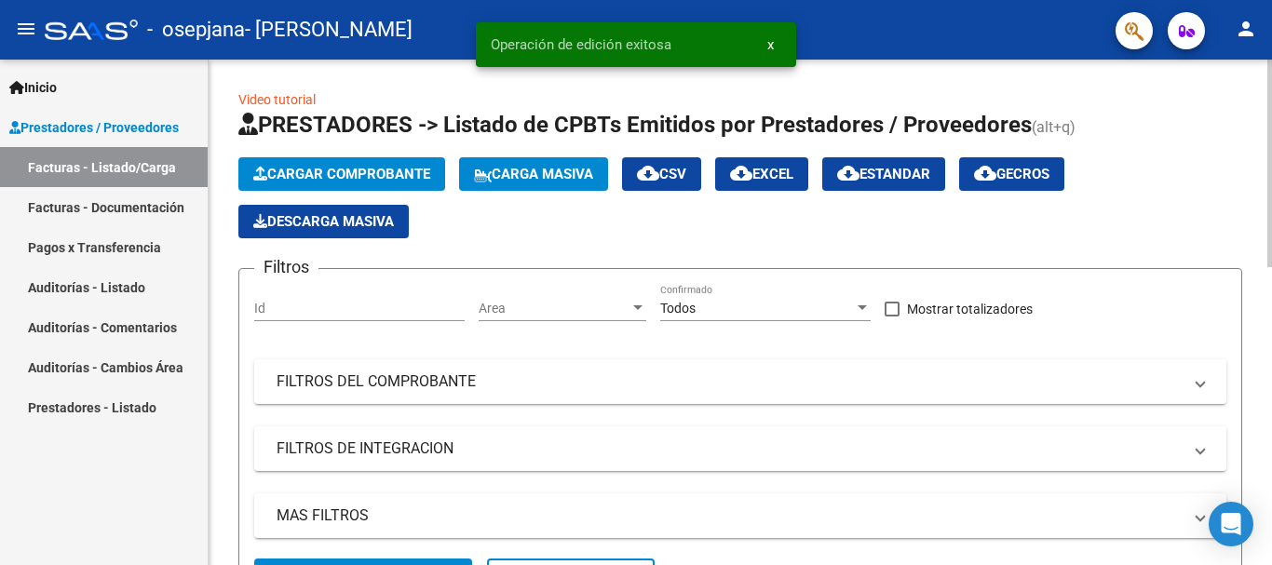
click at [297, 185] on button "Cargar Comprobante" at bounding box center [341, 174] width 207 height 34
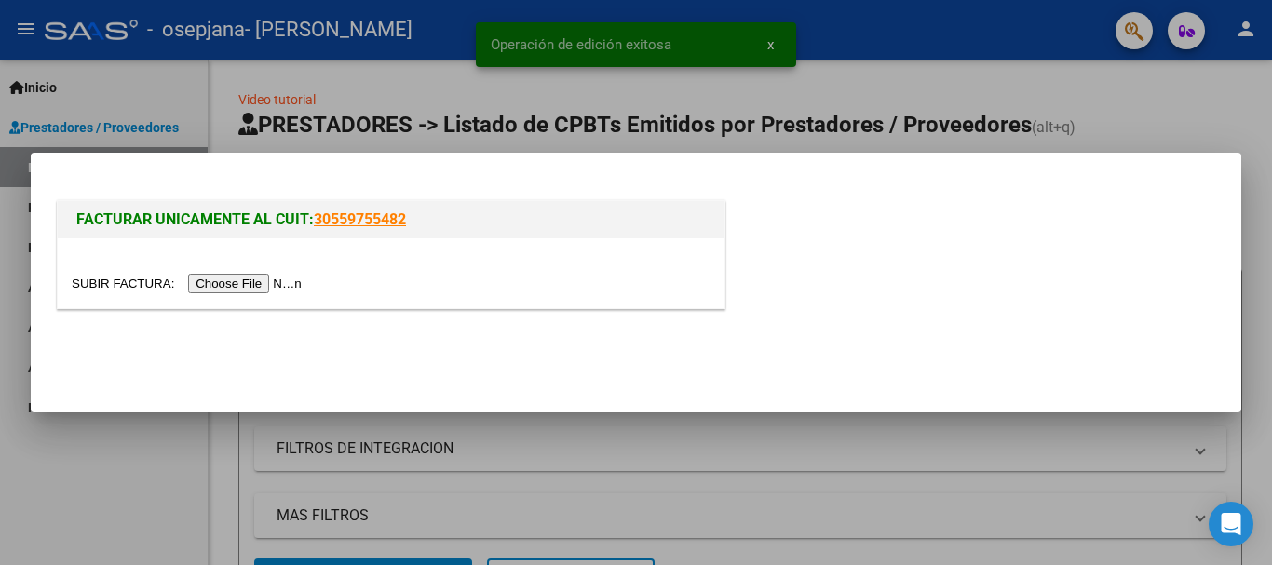
click at [266, 282] on input "file" at bounding box center [190, 284] width 236 height 20
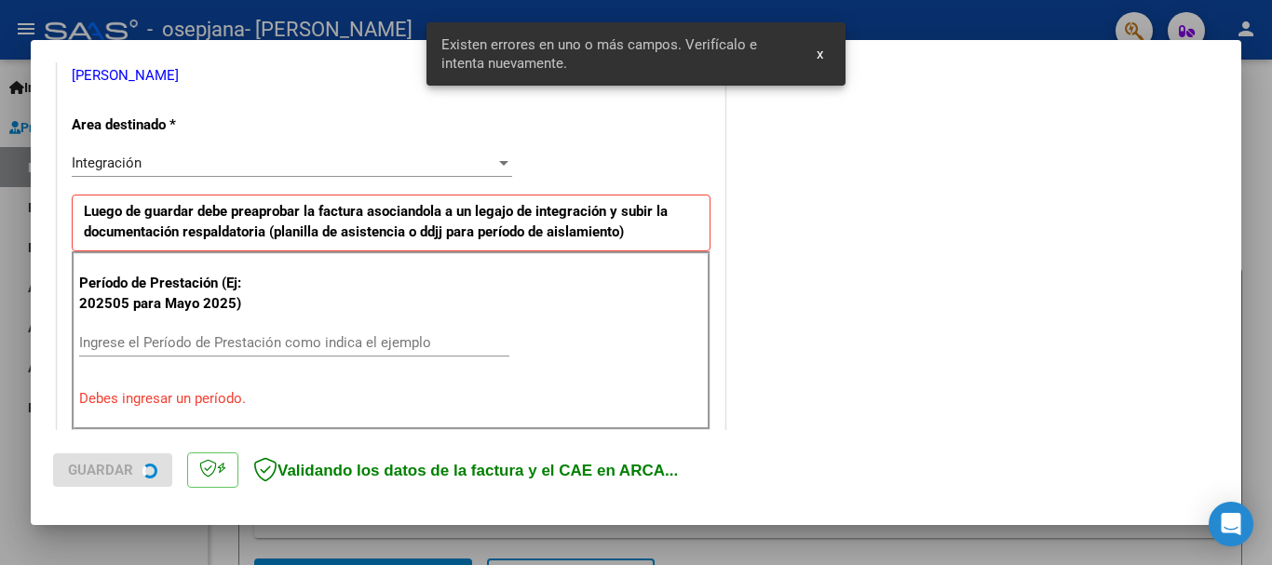
scroll to position [430, 0]
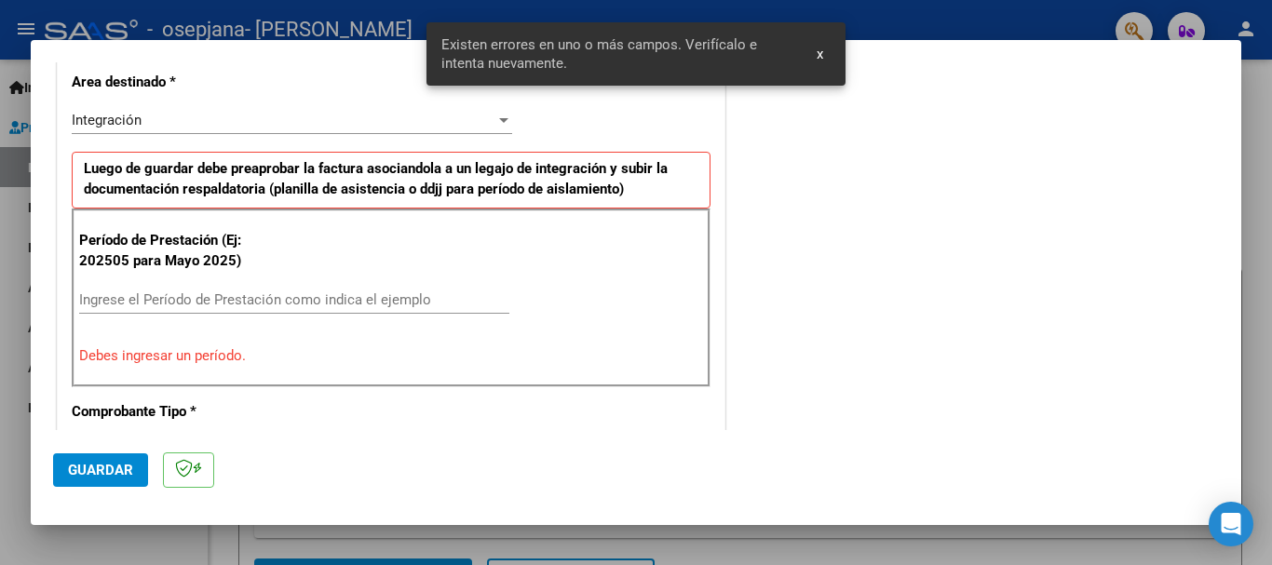
click at [133, 312] on div "Ingrese el Período de Prestación como indica el ejemplo" at bounding box center [294, 300] width 430 height 28
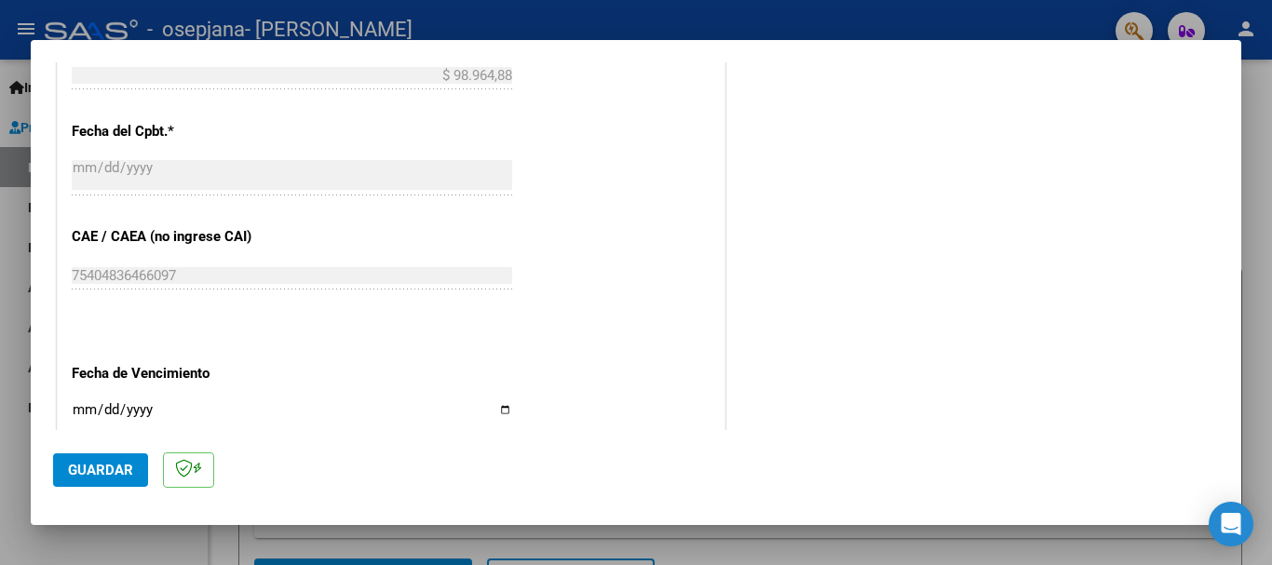
scroll to position [1082, 0]
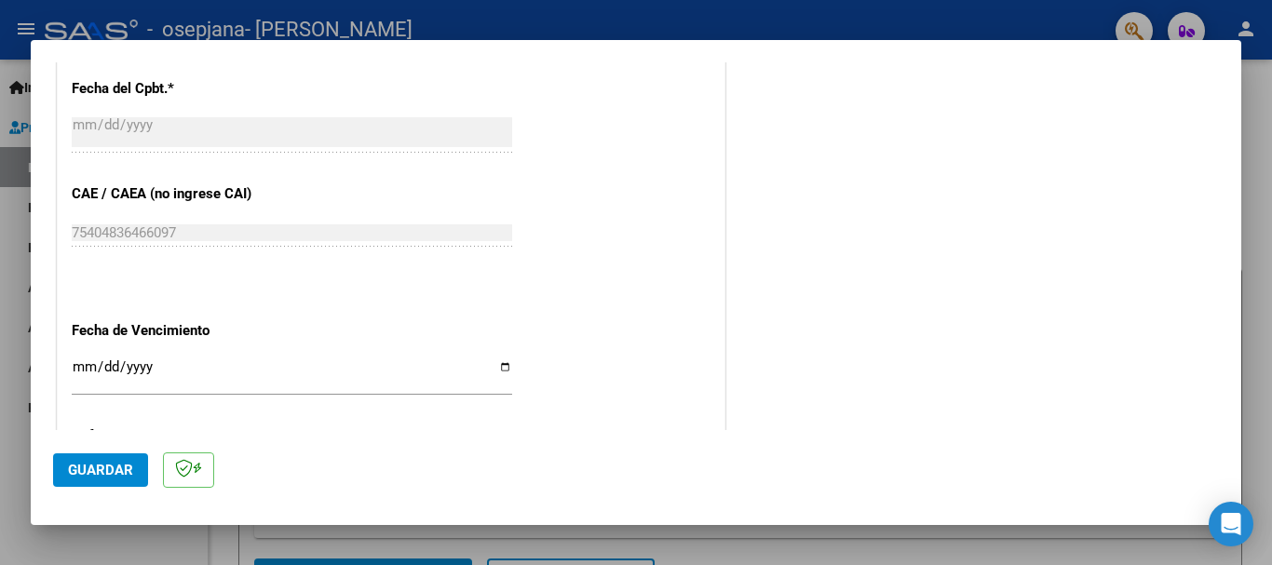
type input "202509"
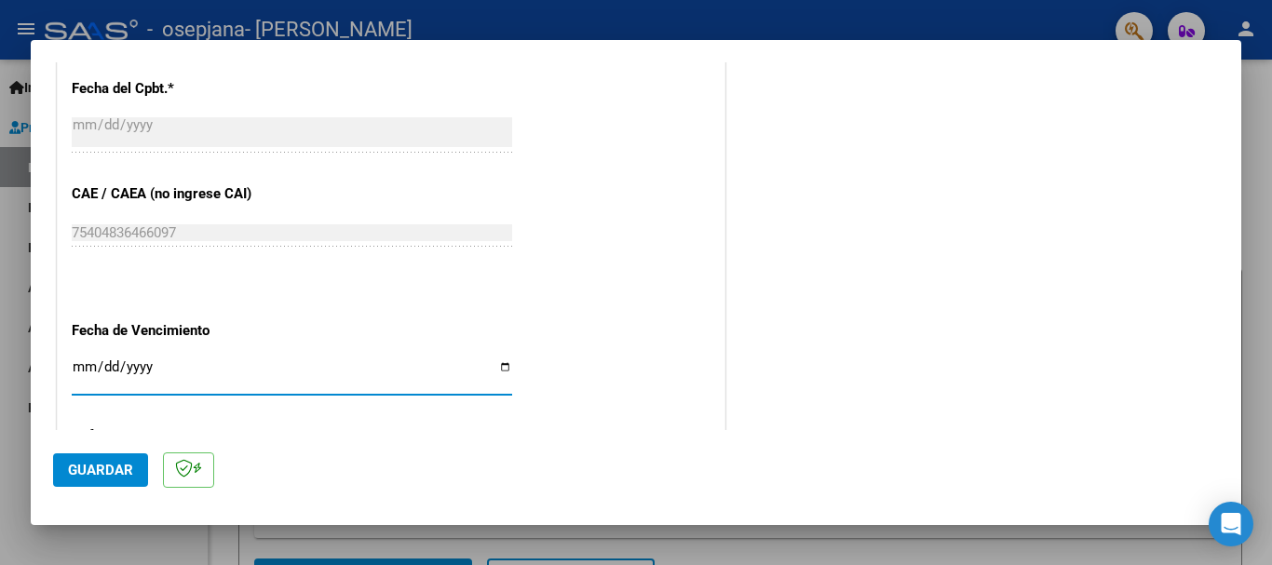
click at [79, 367] on input "Ingresar la fecha" at bounding box center [292, 374] width 440 height 30
type input "[DATE]"
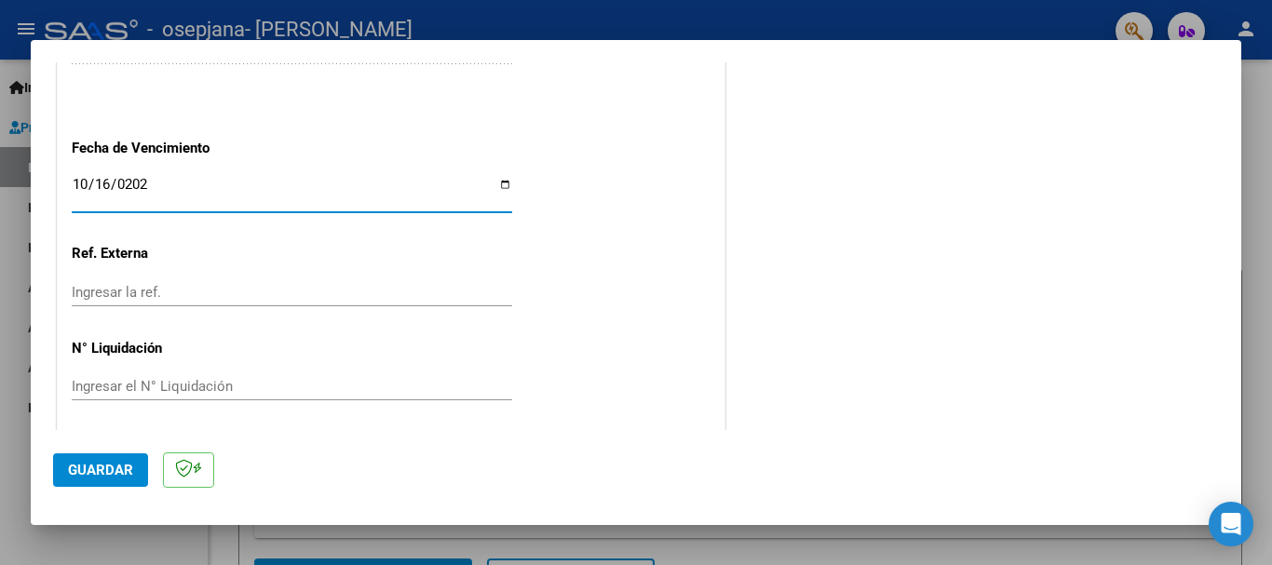
scroll to position [1271, 0]
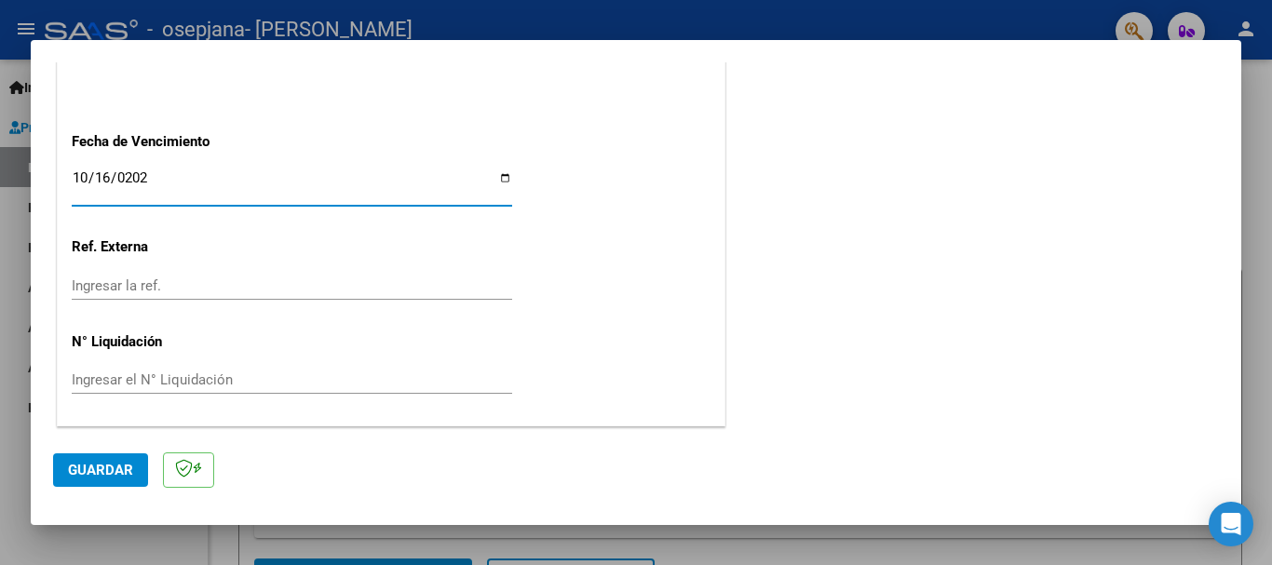
click at [94, 467] on span "Guardar" at bounding box center [100, 470] width 65 height 17
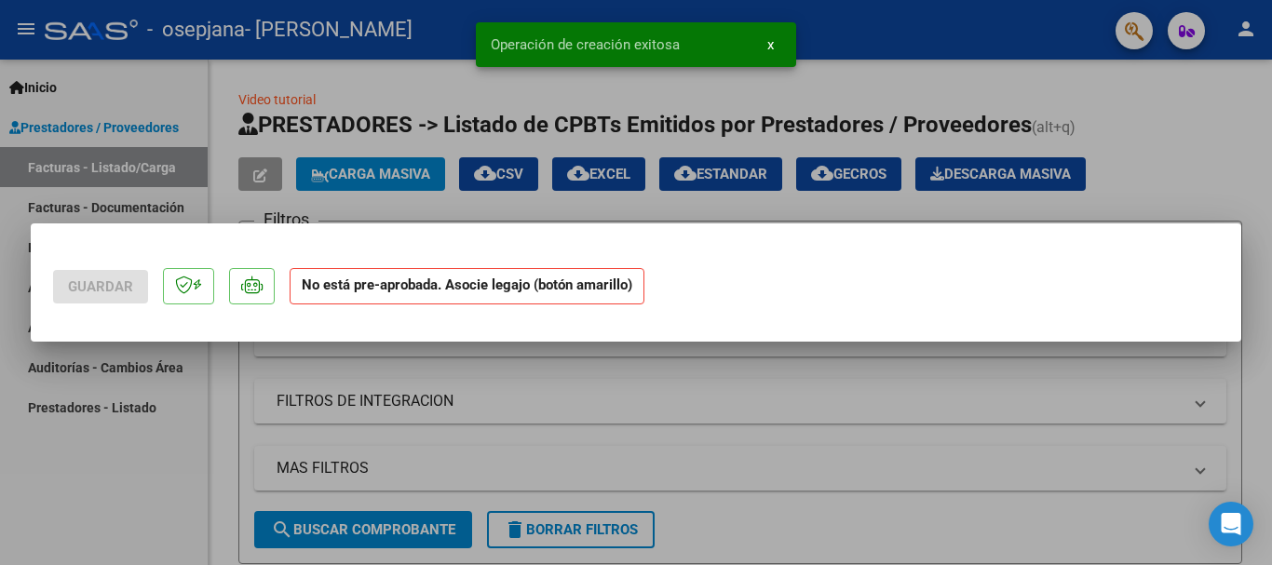
scroll to position [0, 0]
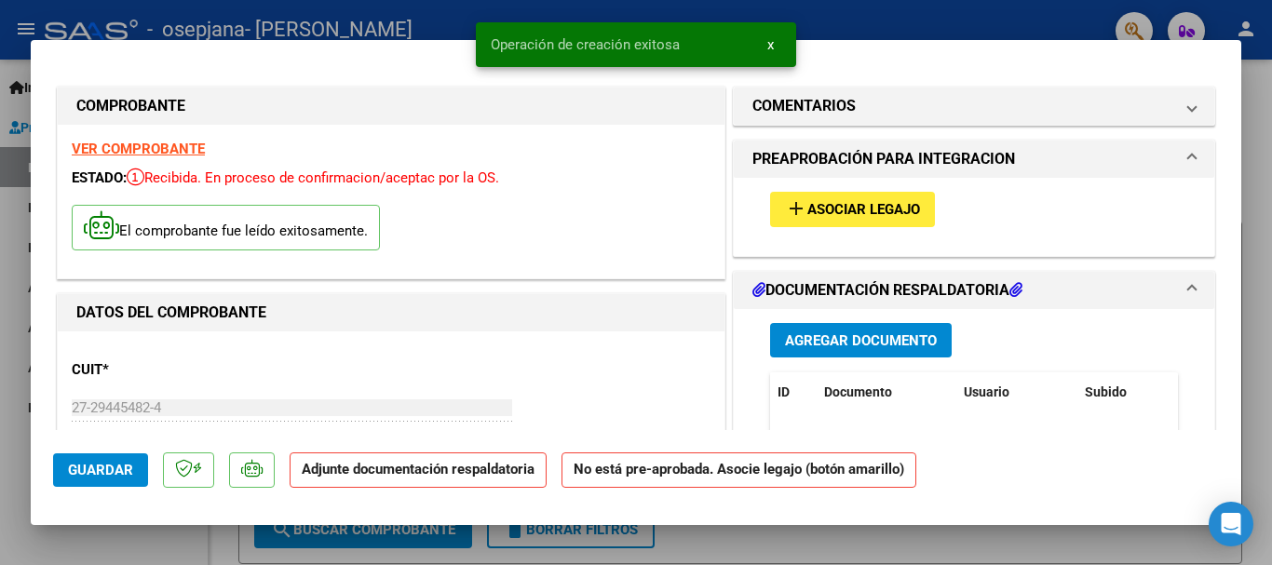
click at [834, 213] on span "Asociar Legajo" at bounding box center [863, 210] width 113 height 17
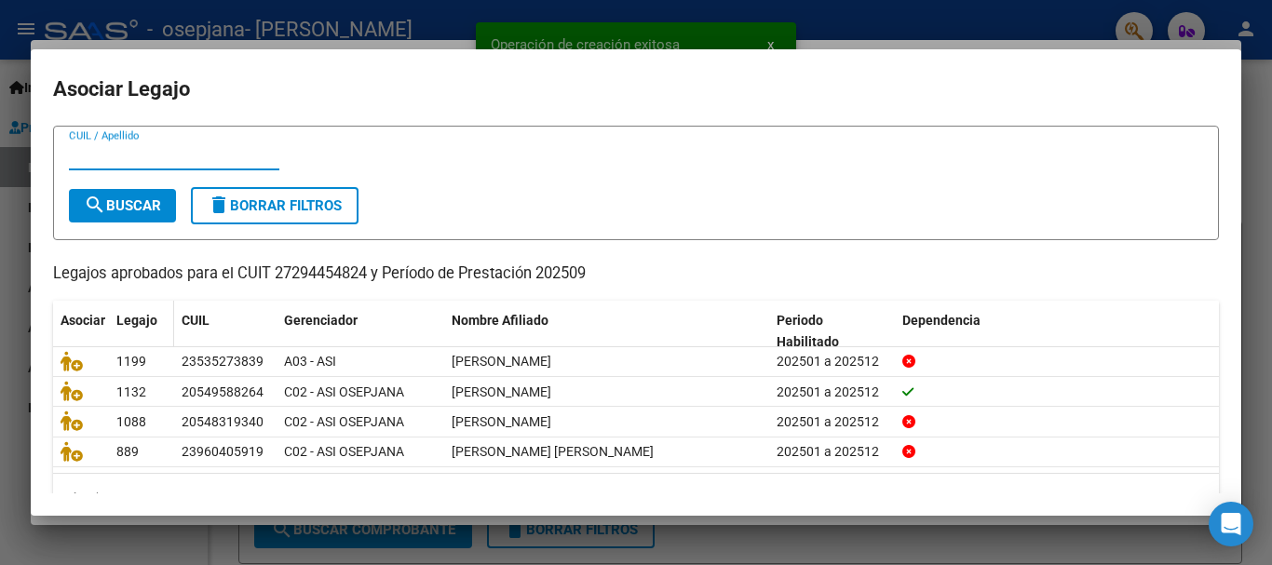
scroll to position [91, 0]
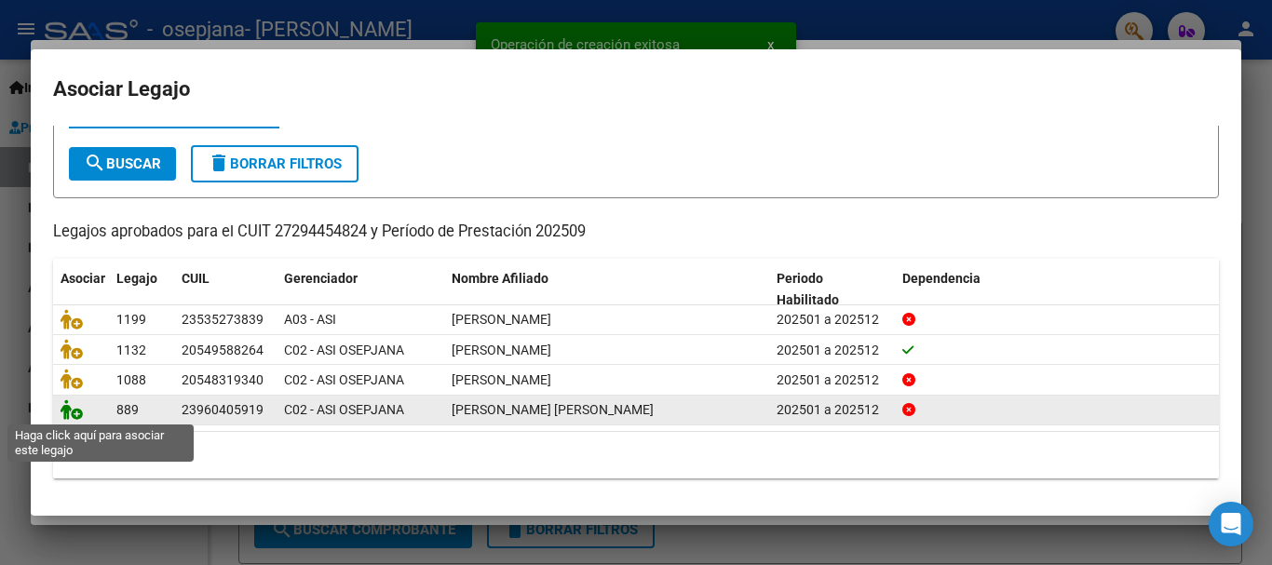
click at [75, 411] on icon at bounding box center [72, 410] width 22 height 20
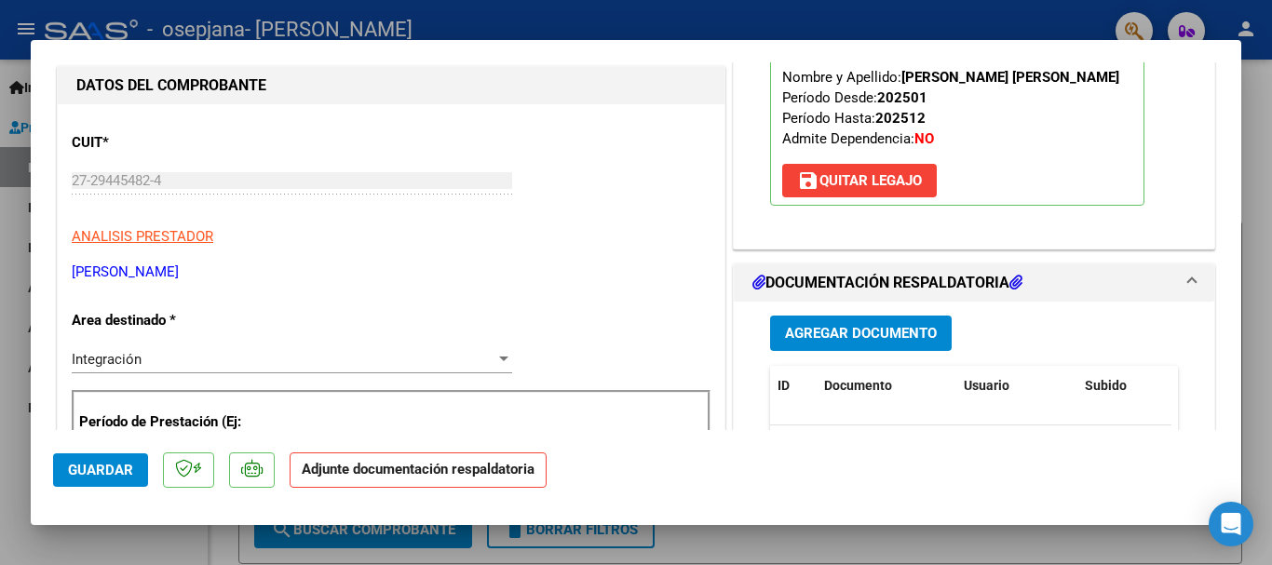
scroll to position [279, 0]
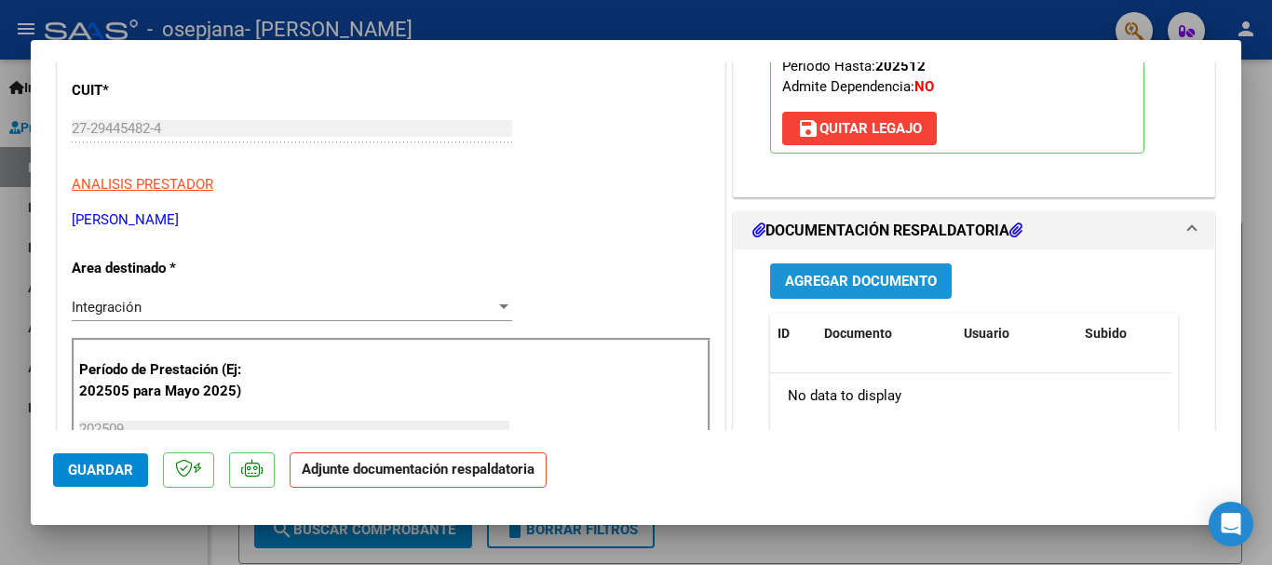
click at [872, 294] on button "Agregar Documento" at bounding box center [861, 281] width 182 height 34
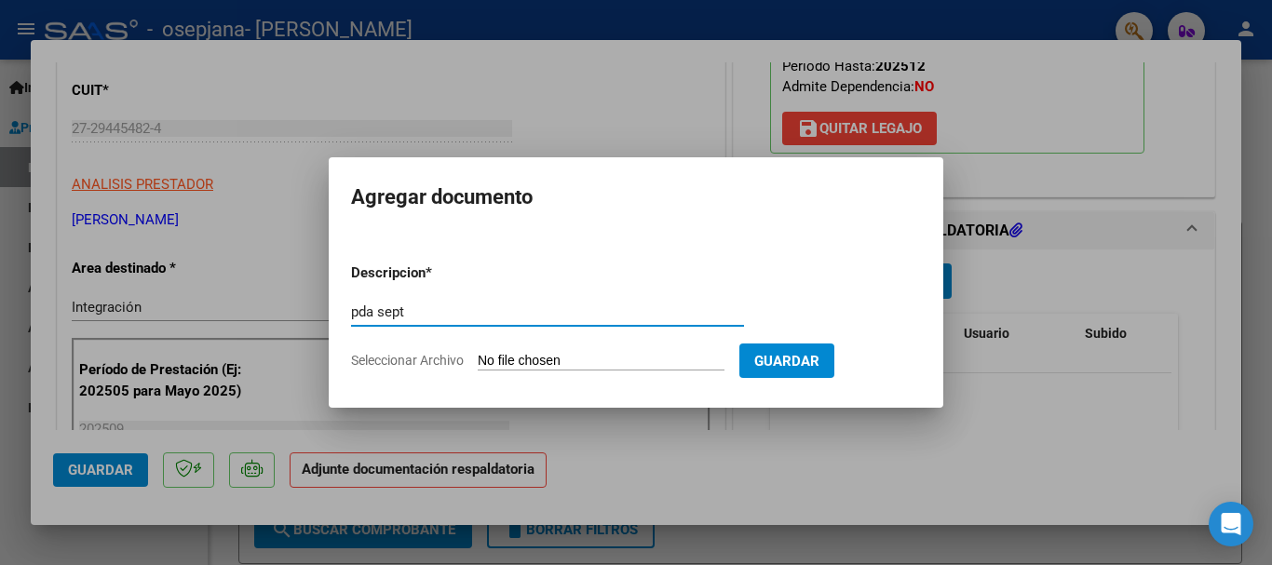
type input "pda sept"
click at [550, 350] on form "Descripcion * pda sept Escriba aquí una descripcion Seleccionar Archivo Guardar" at bounding box center [636, 317] width 570 height 136
click at [559, 359] on input "Seleccionar Archivo" at bounding box center [601, 362] width 247 height 18
type input "C:\fakepath\Documento 76 (4).pdf"
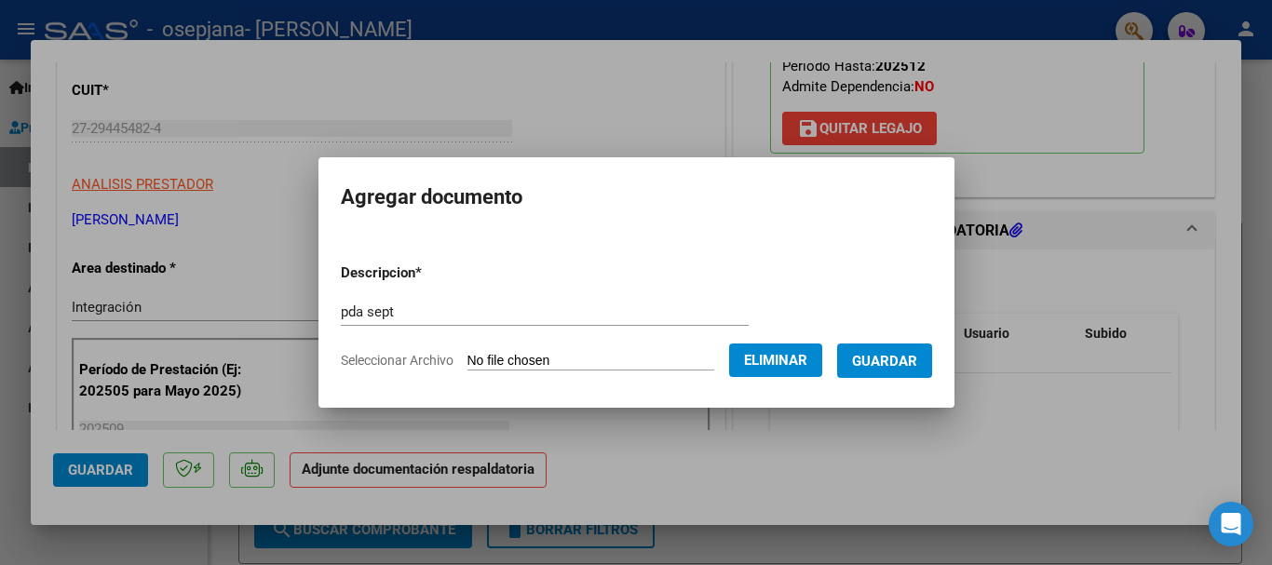
click at [875, 360] on span "Guardar" at bounding box center [884, 361] width 65 height 17
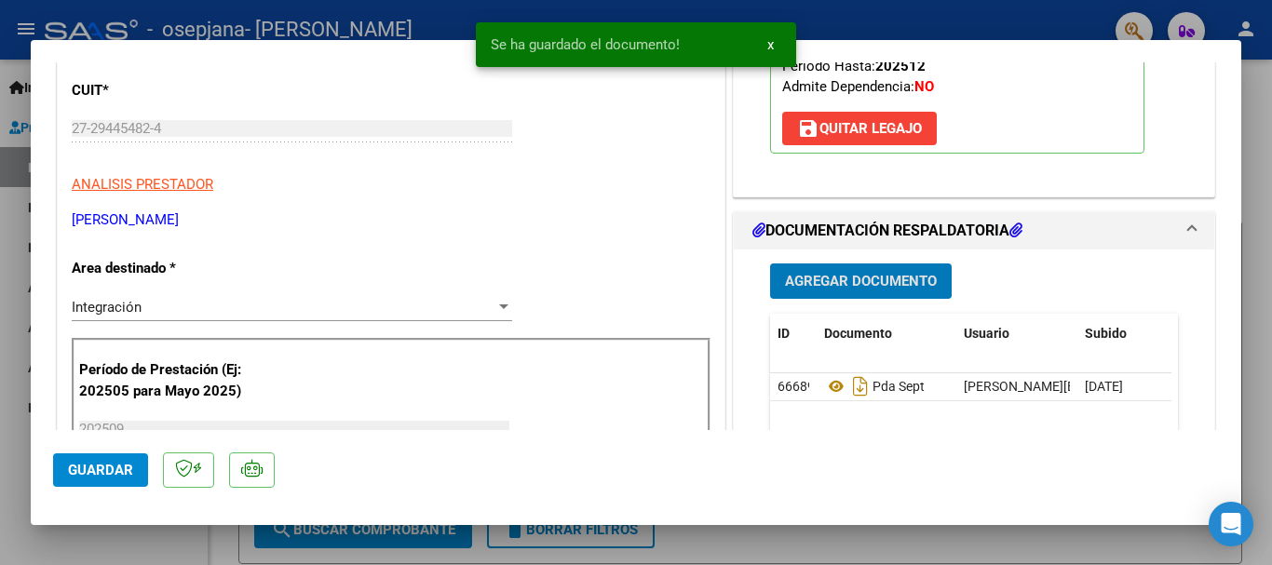
click at [80, 481] on button "Guardar" at bounding box center [100, 471] width 95 height 34
click at [83, 476] on span "Guardar" at bounding box center [100, 470] width 65 height 17
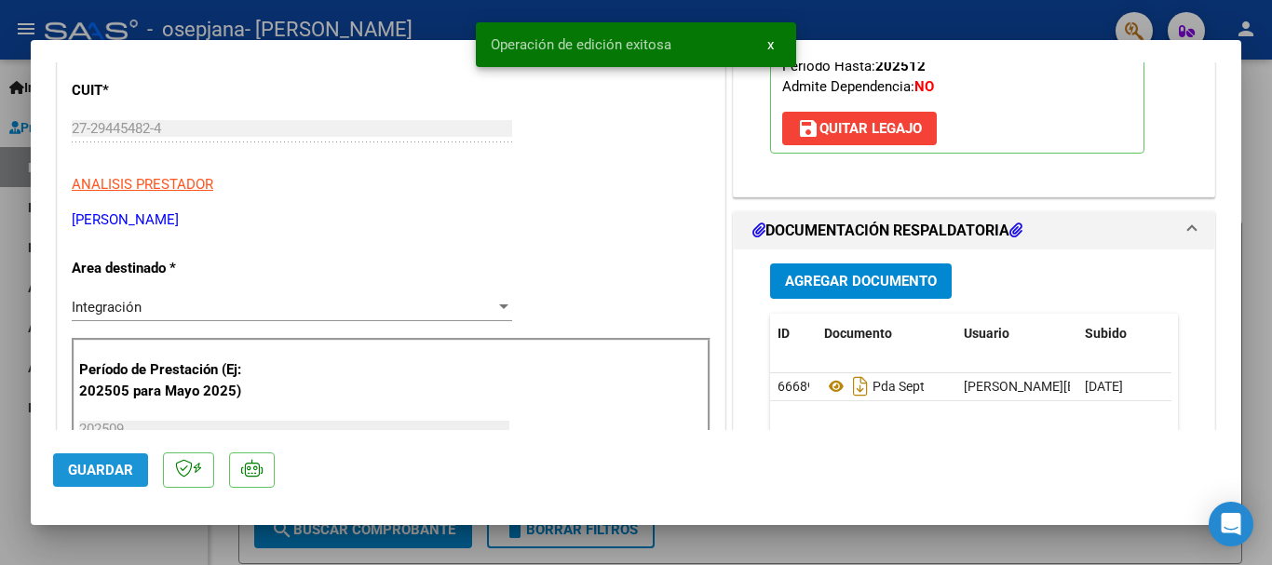
click at [83, 476] on span "Guardar" at bounding box center [100, 470] width 65 height 17
click at [0, 419] on div at bounding box center [636, 282] width 1272 height 565
type input "$ 0,00"
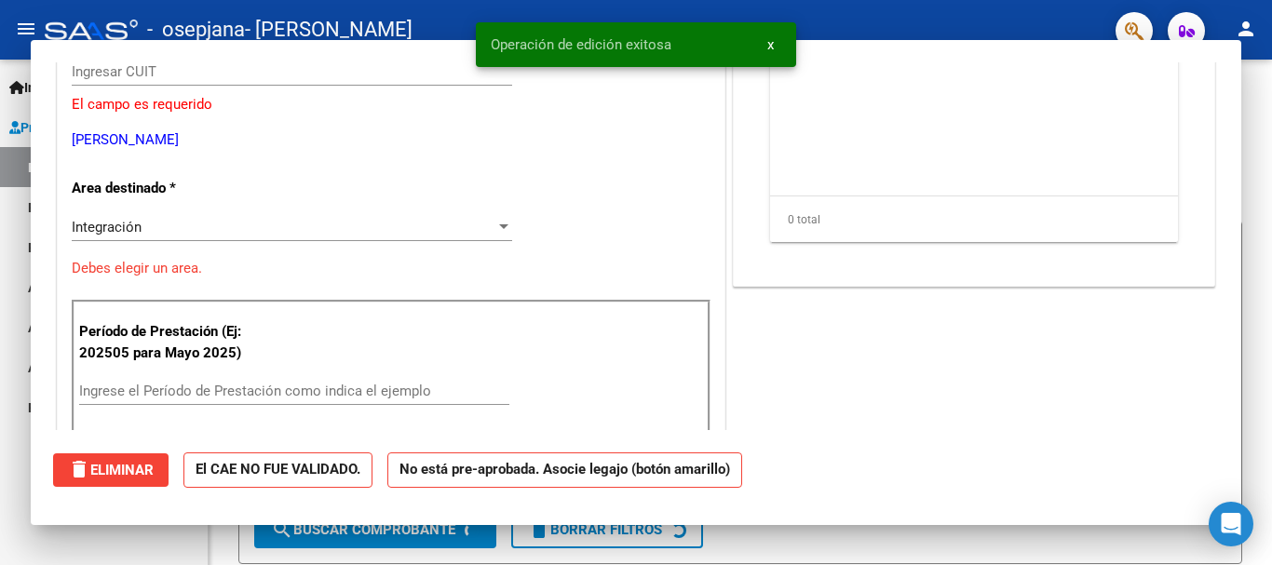
scroll to position [223, 0]
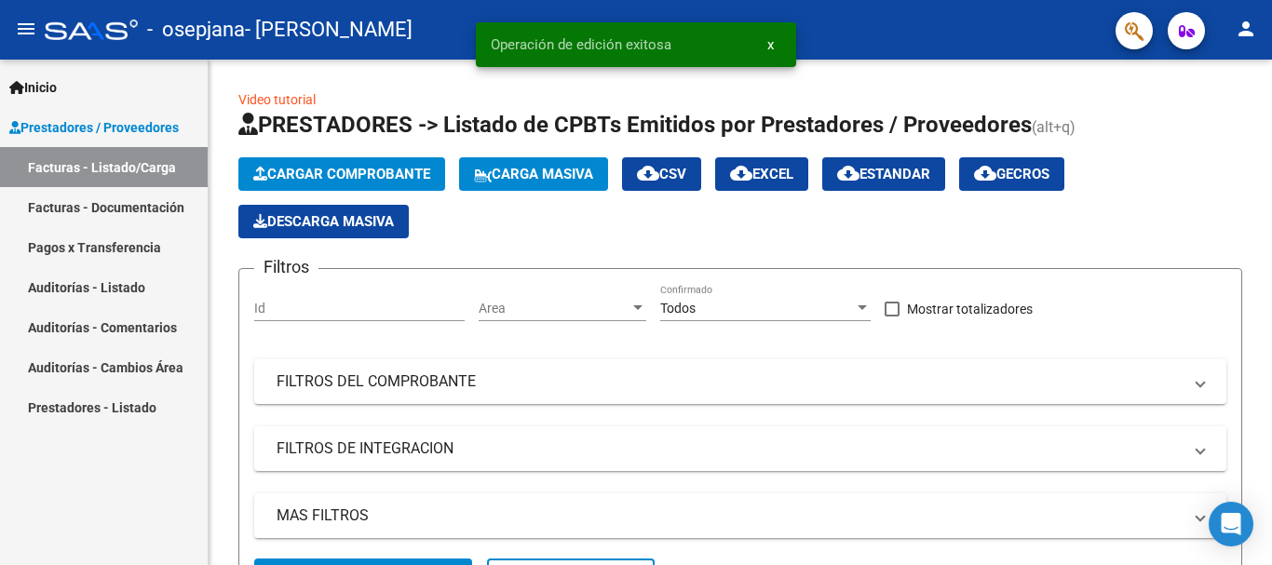
click at [1245, 31] on mat-icon "person" at bounding box center [1246, 29] width 22 height 22
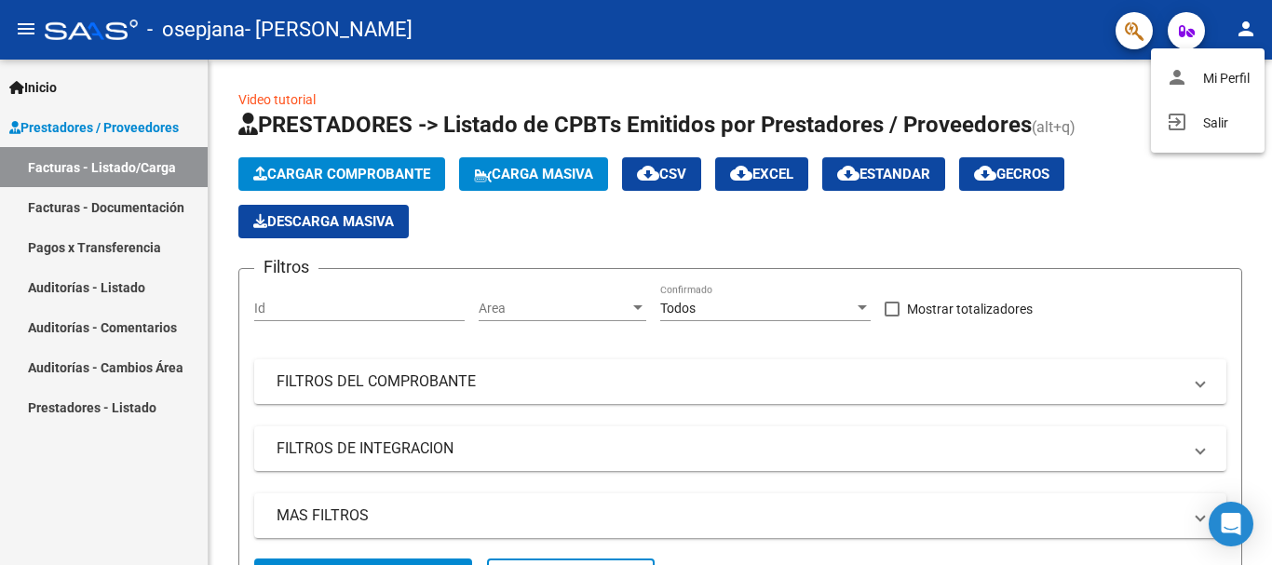
click at [348, 166] on div at bounding box center [636, 282] width 1272 height 565
click at [344, 171] on span "Cargar Comprobante" at bounding box center [341, 174] width 177 height 17
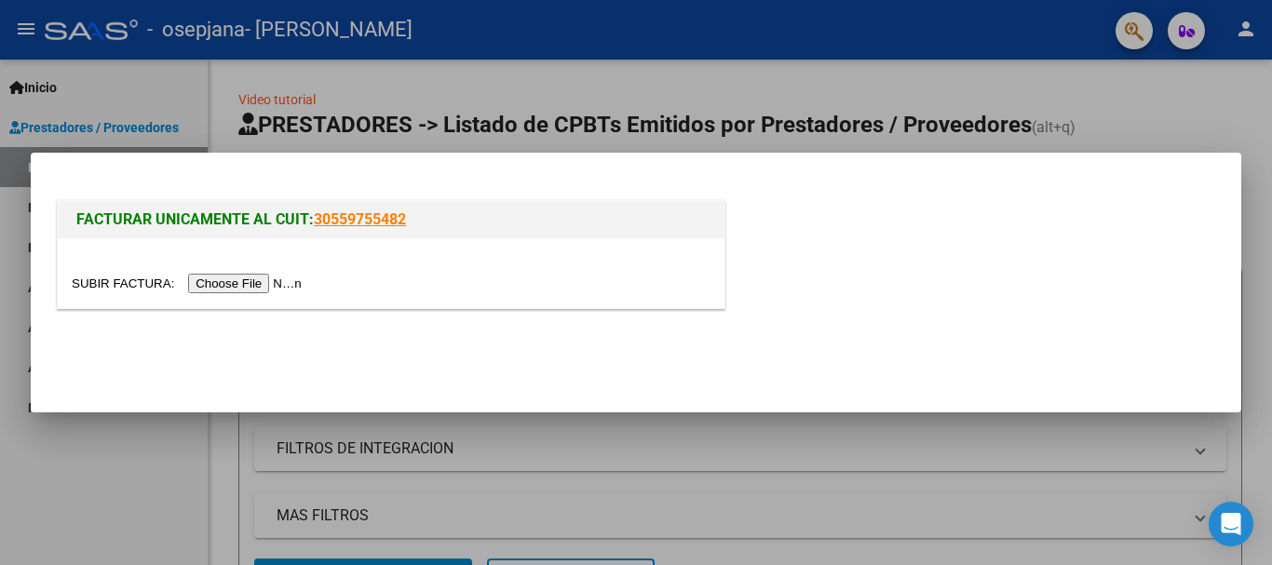
click at [294, 282] on input "file" at bounding box center [190, 284] width 236 height 20
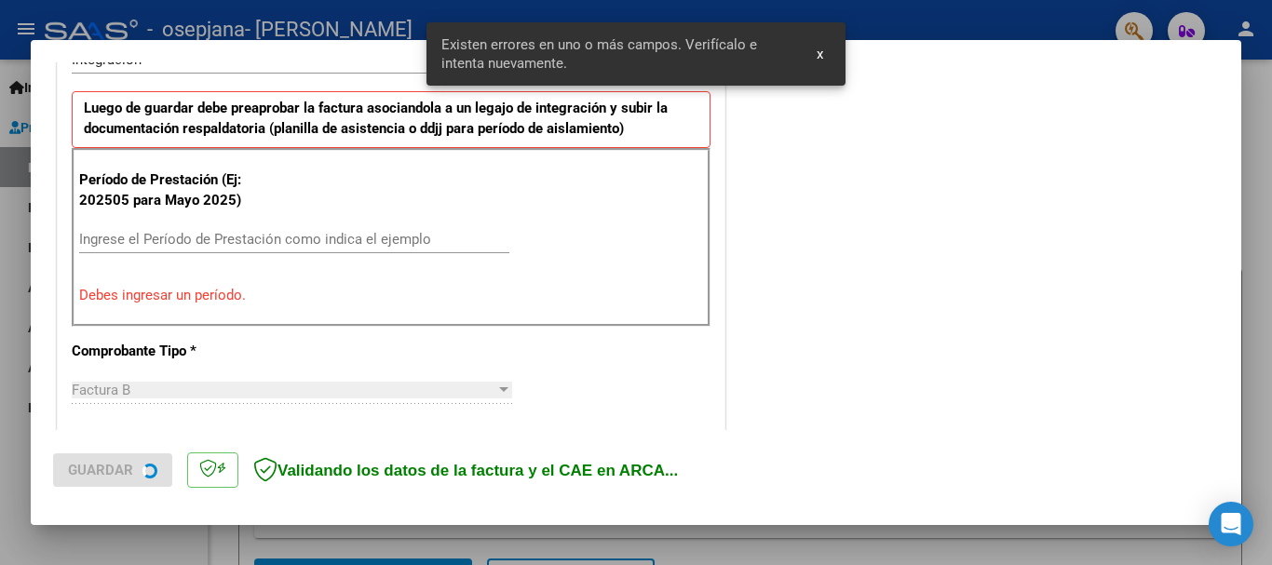
scroll to position [523, 0]
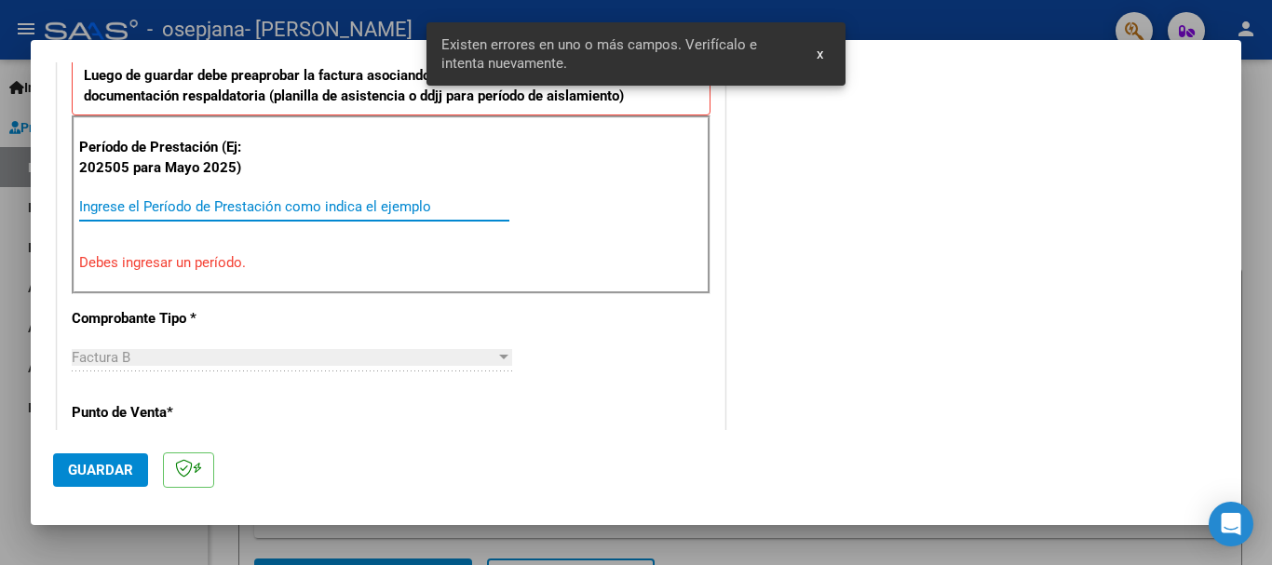
click at [309, 210] on input "Ingrese el Período de Prestación como indica el ejemplo" at bounding box center [294, 206] width 430 height 17
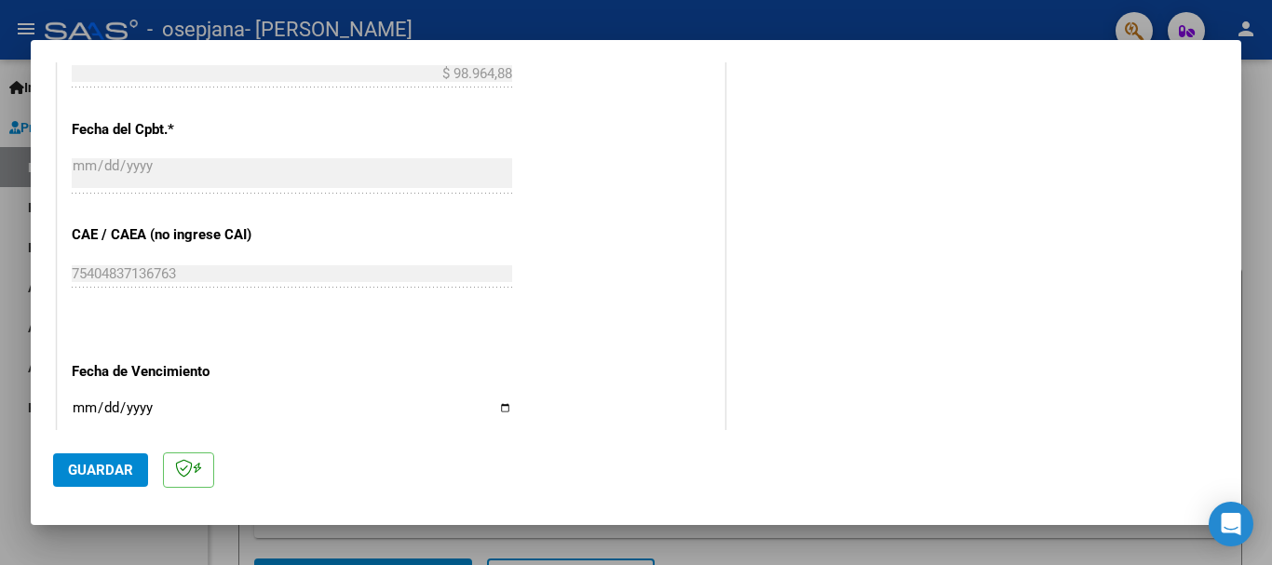
scroll to position [1082, 0]
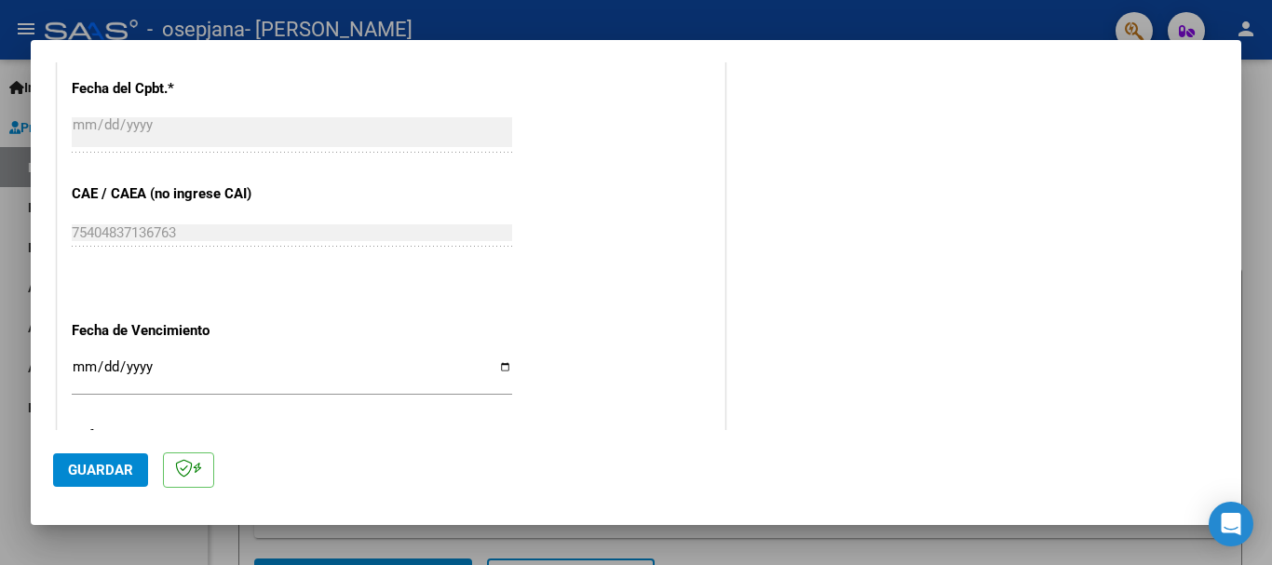
type input "202509"
click at [77, 367] on input "Ingresar la fecha" at bounding box center [292, 374] width 440 height 30
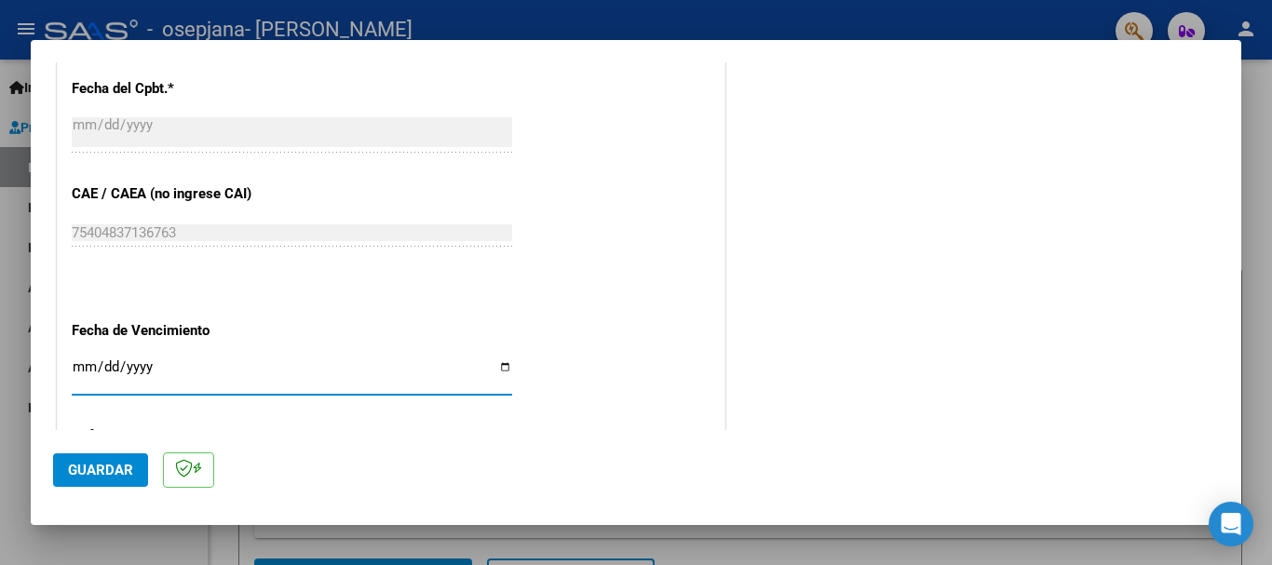
click at [76, 365] on input "Ingresar la fecha" at bounding box center [292, 374] width 440 height 30
type input "[DATE]"
click at [105, 471] on span "Guardar" at bounding box center [100, 470] width 65 height 17
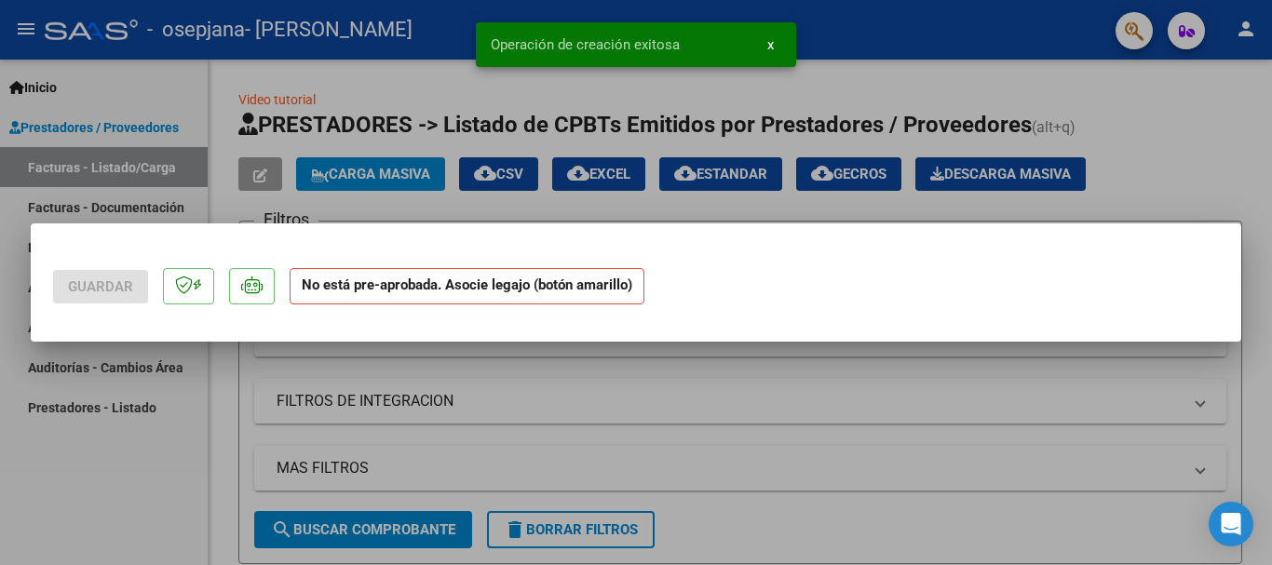
scroll to position [0, 0]
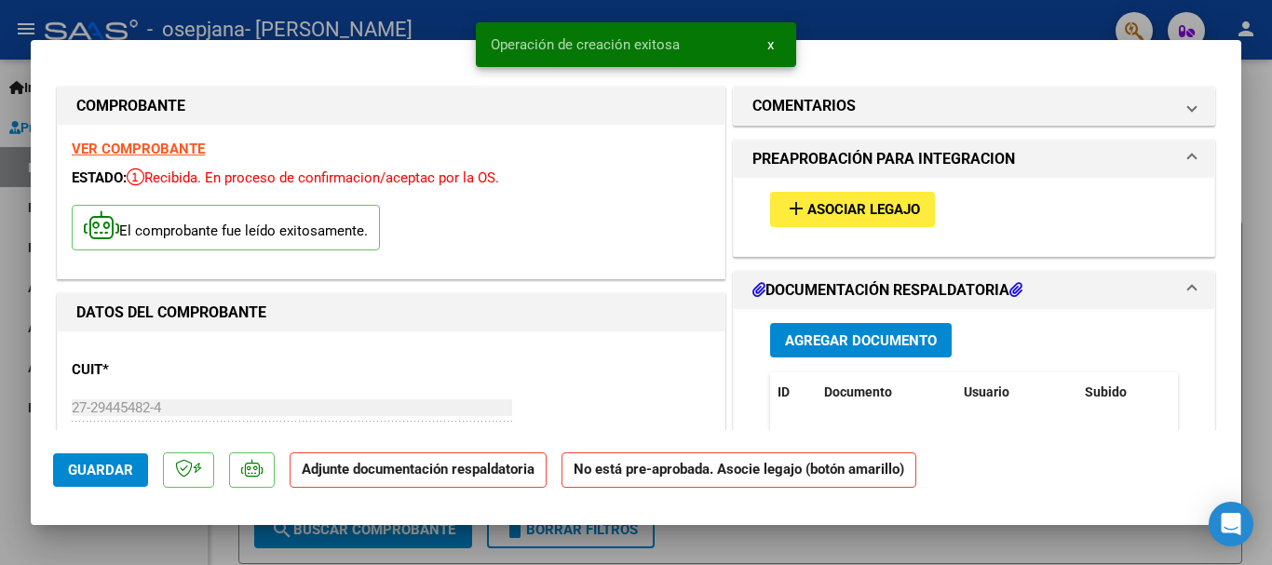
click at [821, 210] on span "Asociar Legajo" at bounding box center [863, 210] width 113 height 17
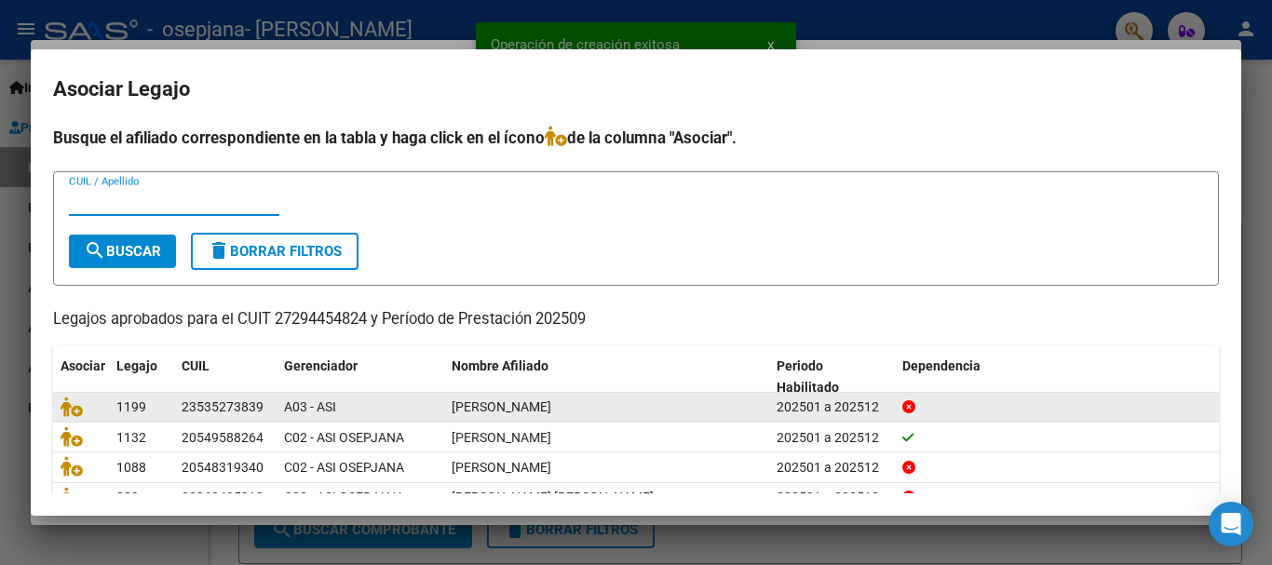
scroll to position [91, 0]
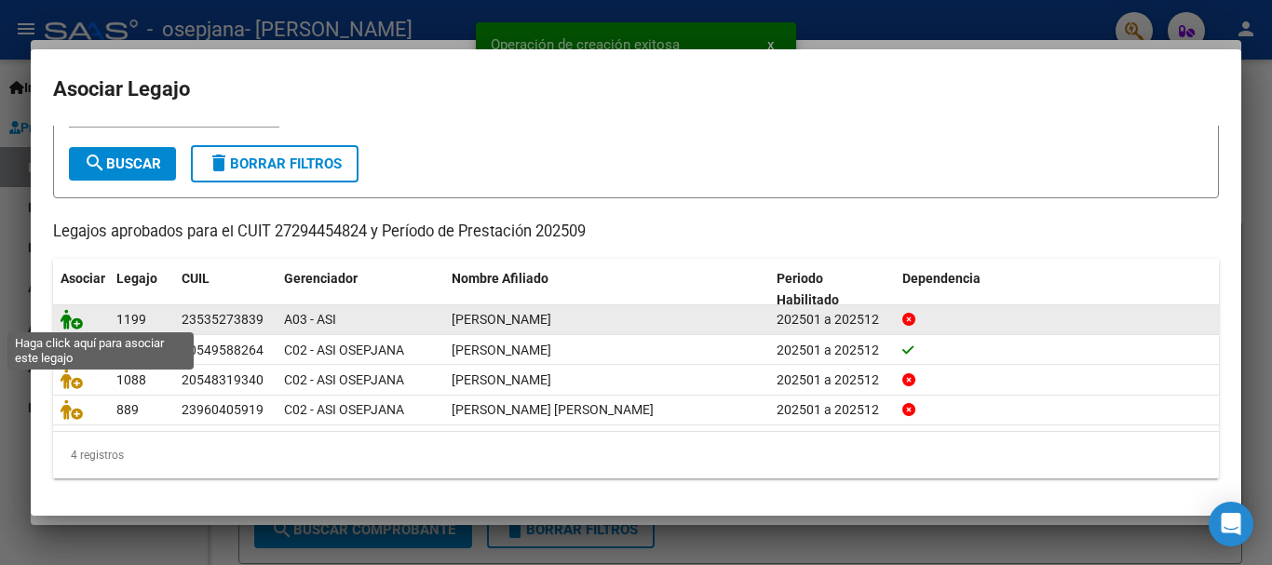
click at [74, 309] on icon at bounding box center [72, 319] width 22 height 20
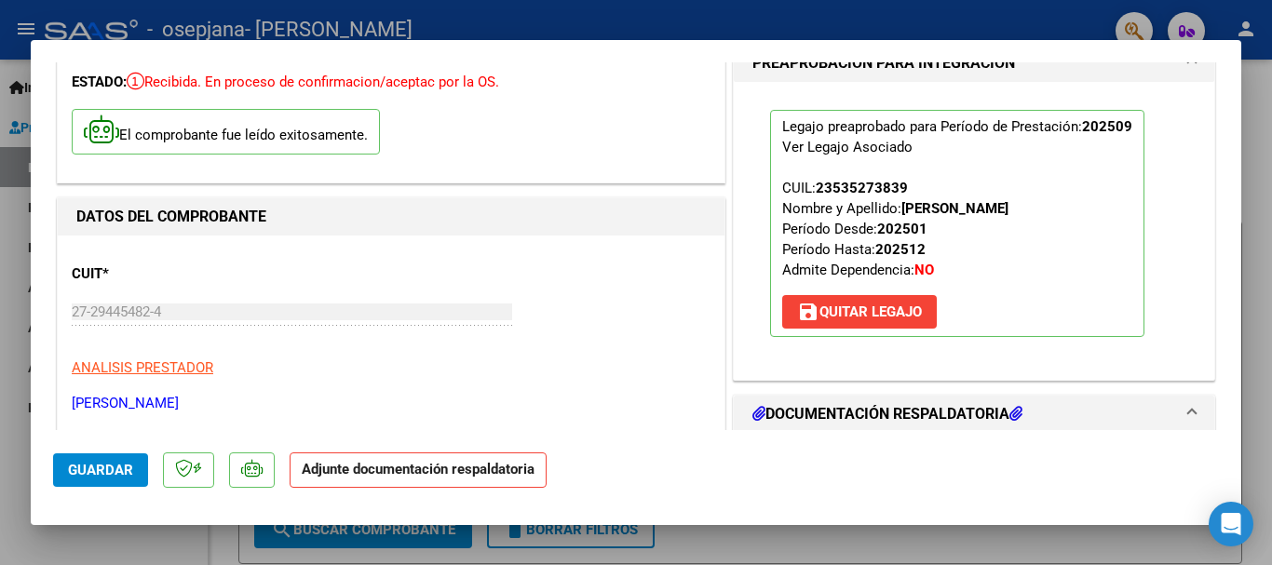
scroll to position [186, 0]
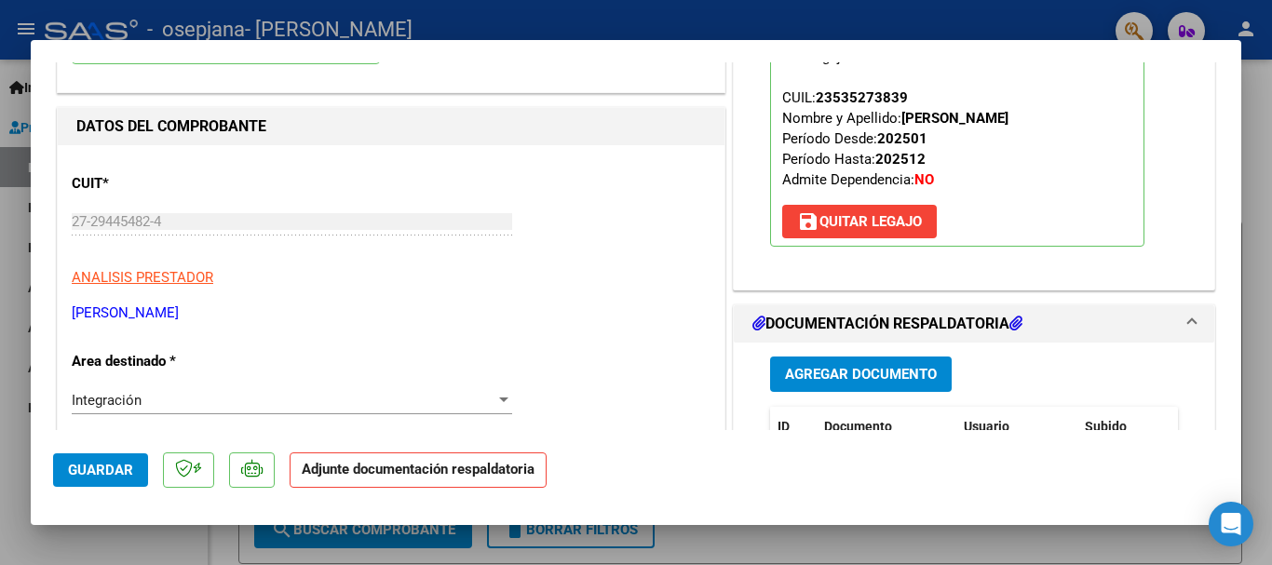
click at [871, 370] on span "Agregar Documento" at bounding box center [861, 375] width 152 height 17
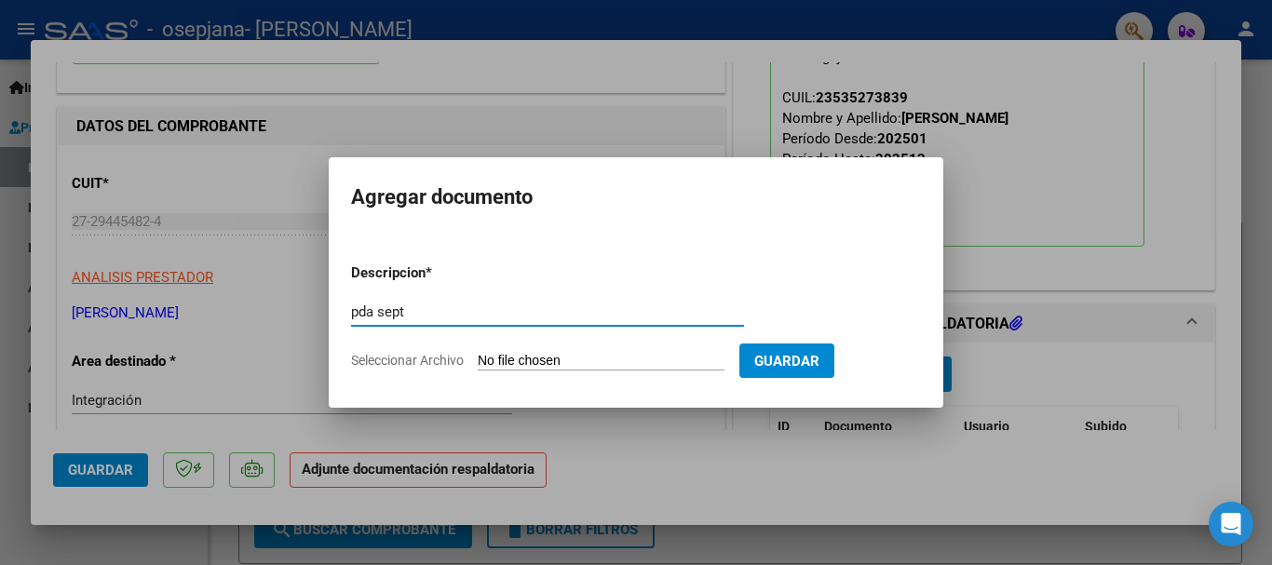
type input "pda sept"
click at [590, 359] on input "Seleccionar Archivo" at bounding box center [601, 362] width 247 height 18
type input "C:\fakepath\Documento 91.pdf"
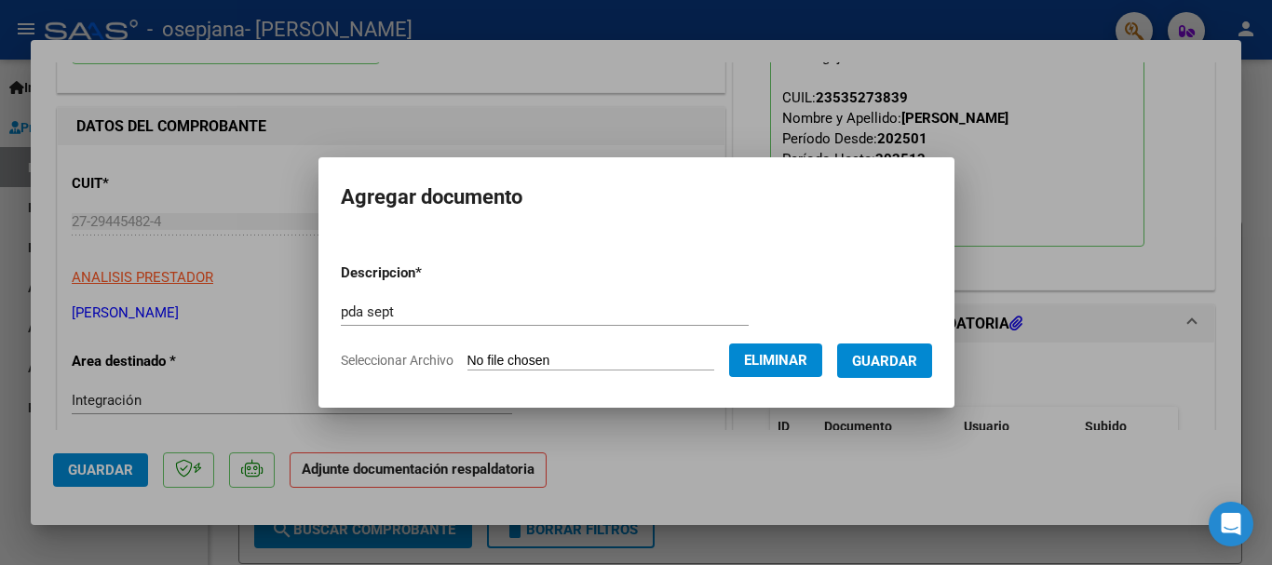
click at [909, 359] on span "Guardar" at bounding box center [884, 361] width 65 height 17
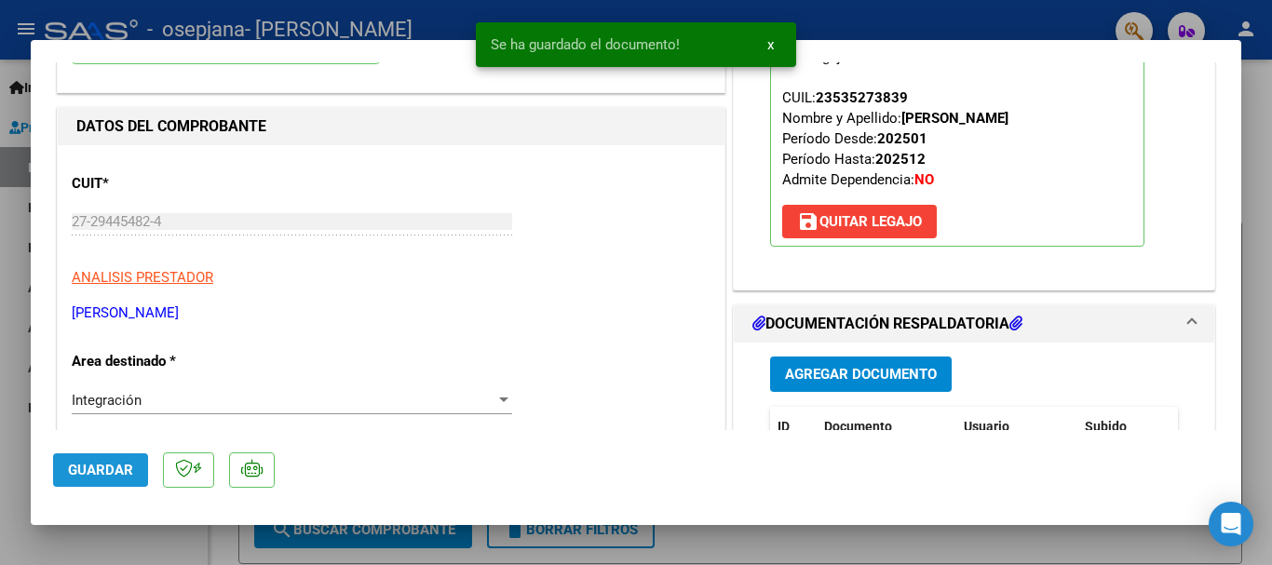
click at [129, 473] on span "Guardar" at bounding box center [100, 470] width 65 height 17
click at [126, 467] on span "Guardar" at bounding box center [100, 470] width 65 height 17
click at [0, 347] on div at bounding box center [636, 282] width 1272 height 565
type input "$ 0,00"
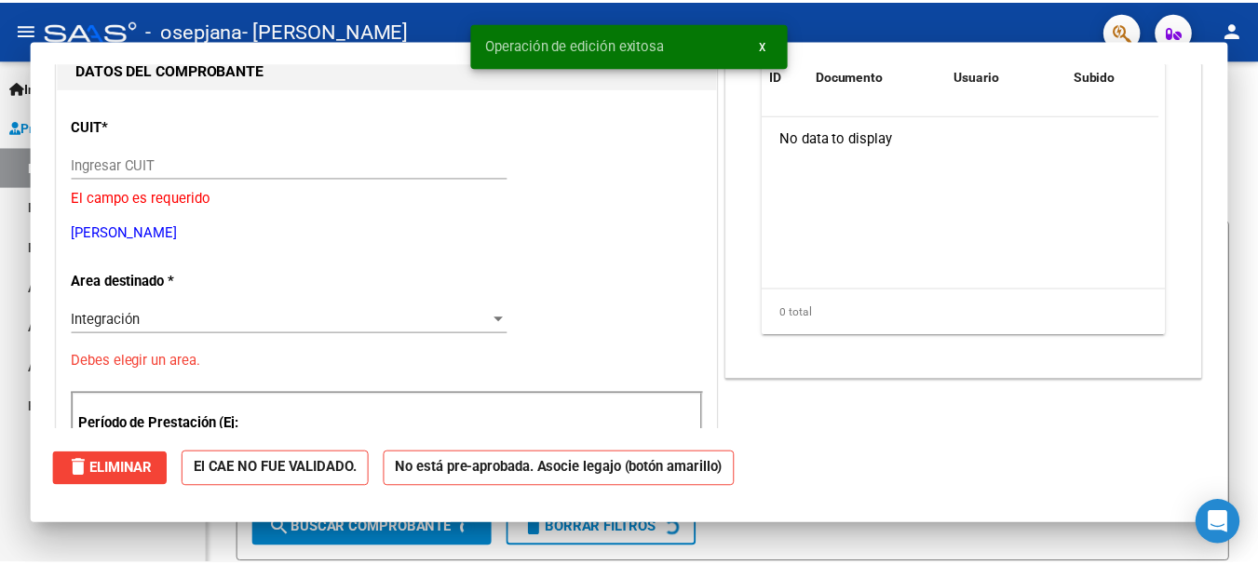
scroll to position [197, 0]
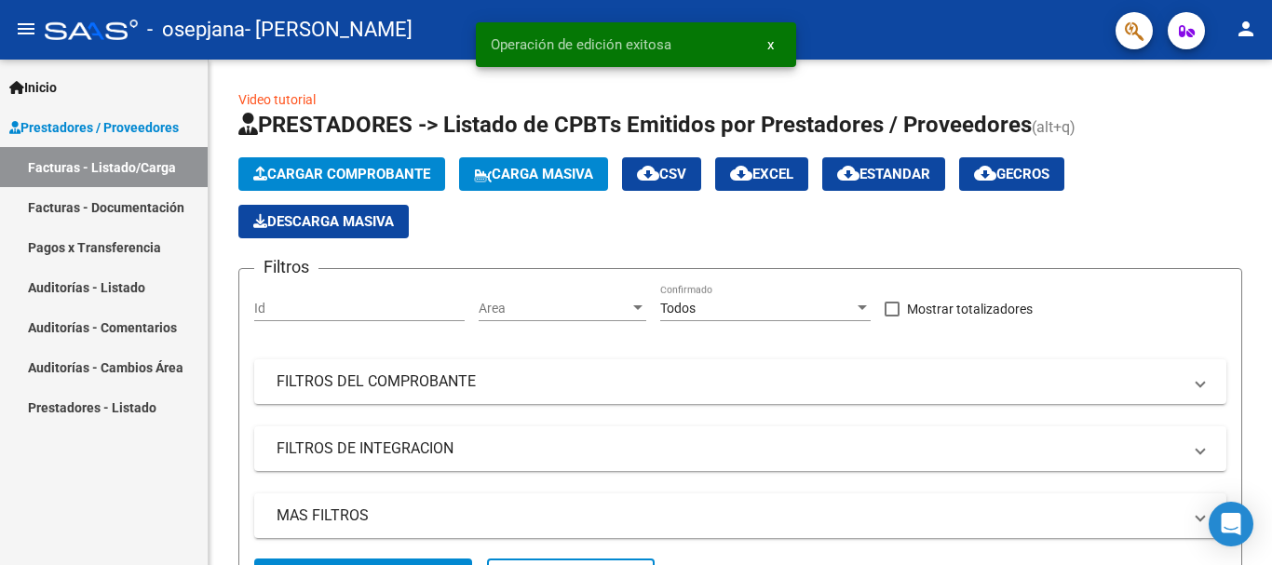
click at [1244, 26] on mat-icon "person" at bounding box center [1246, 29] width 22 height 22
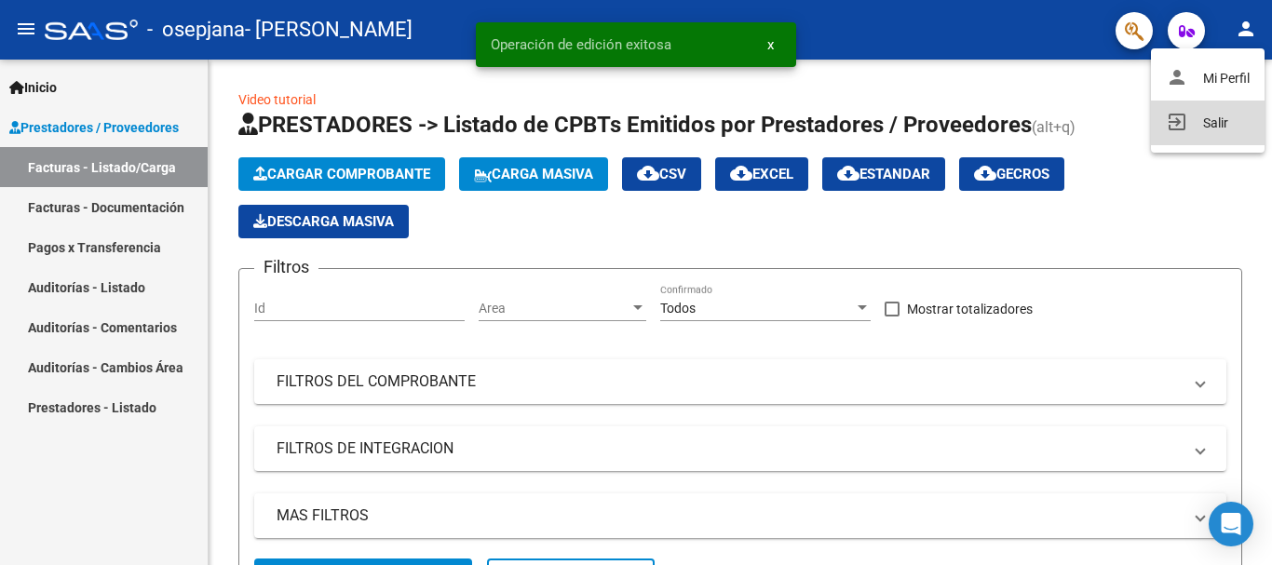
click at [1173, 121] on mat-icon "exit_to_app" at bounding box center [1177, 122] width 22 height 22
